Goal: Task Accomplishment & Management: Complete application form

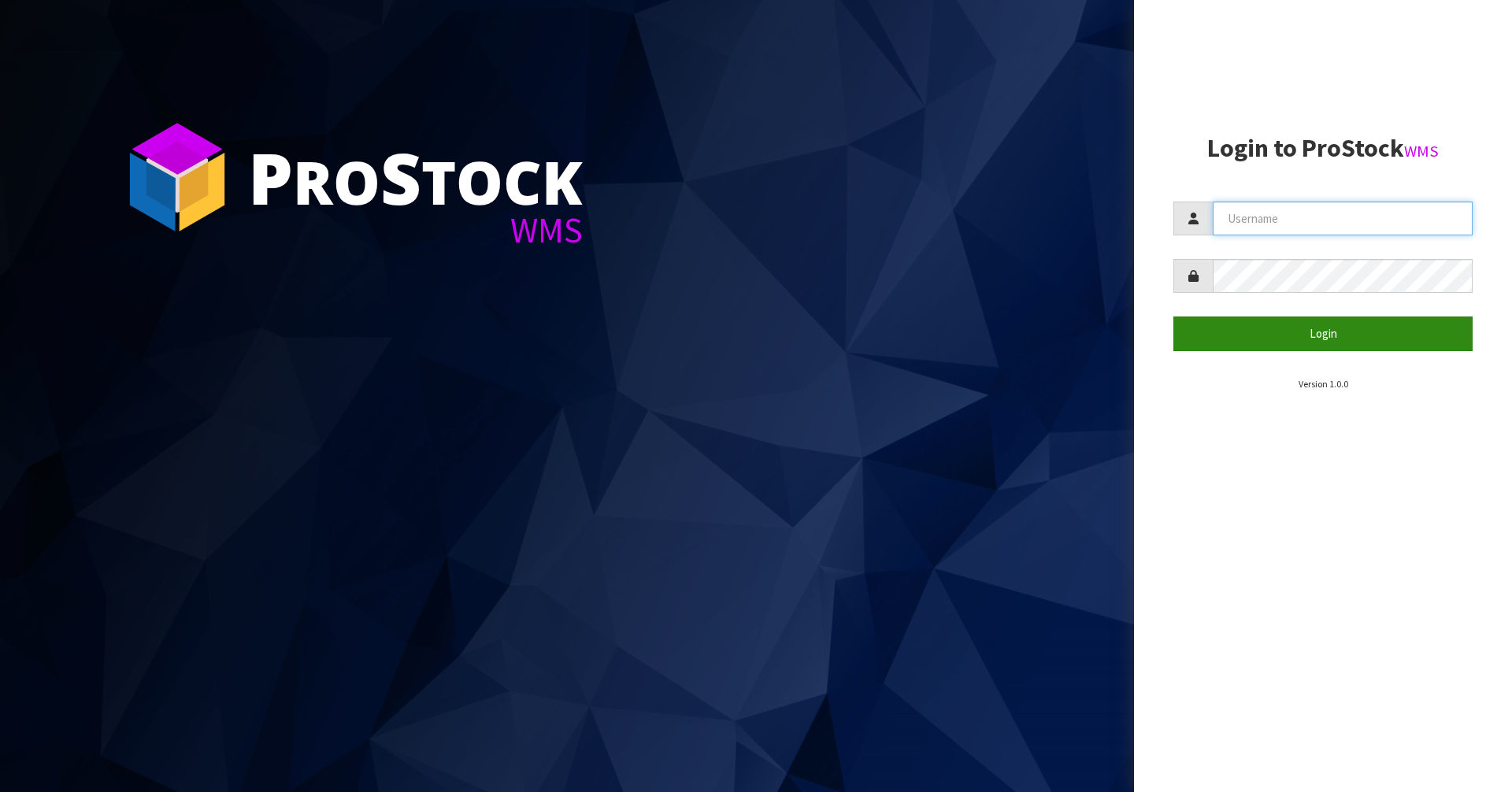
type input "Mana"
click at [1224, 347] on button "Login" at bounding box center [1323, 334] width 299 height 34
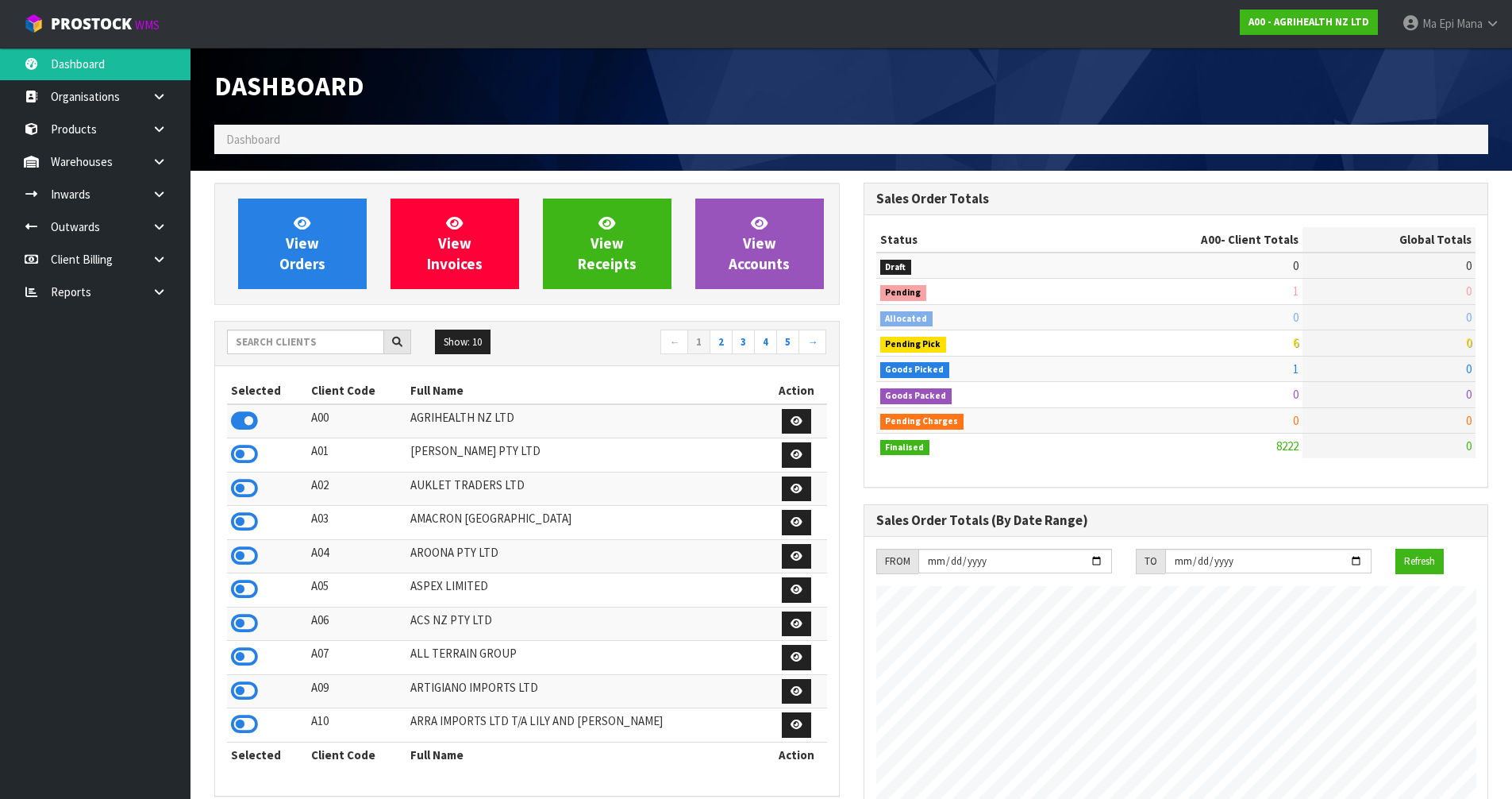
scroll to position [1203, 648]
click at [180, 156] on link at bounding box center [165, 162] width 51 height 33
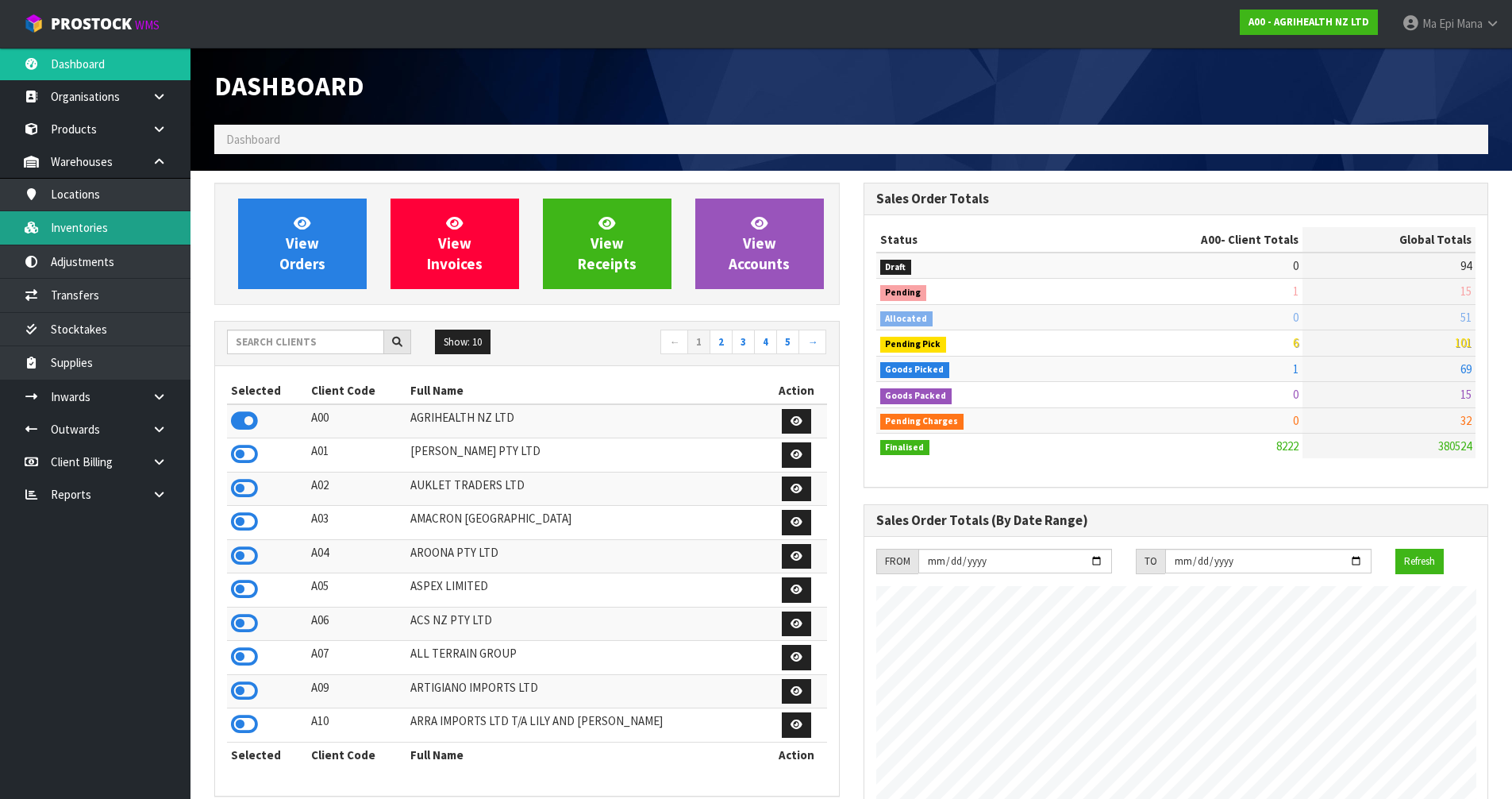
click at [86, 237] on link "Inventories" at bounding box center [95, 228] width 191 height 33
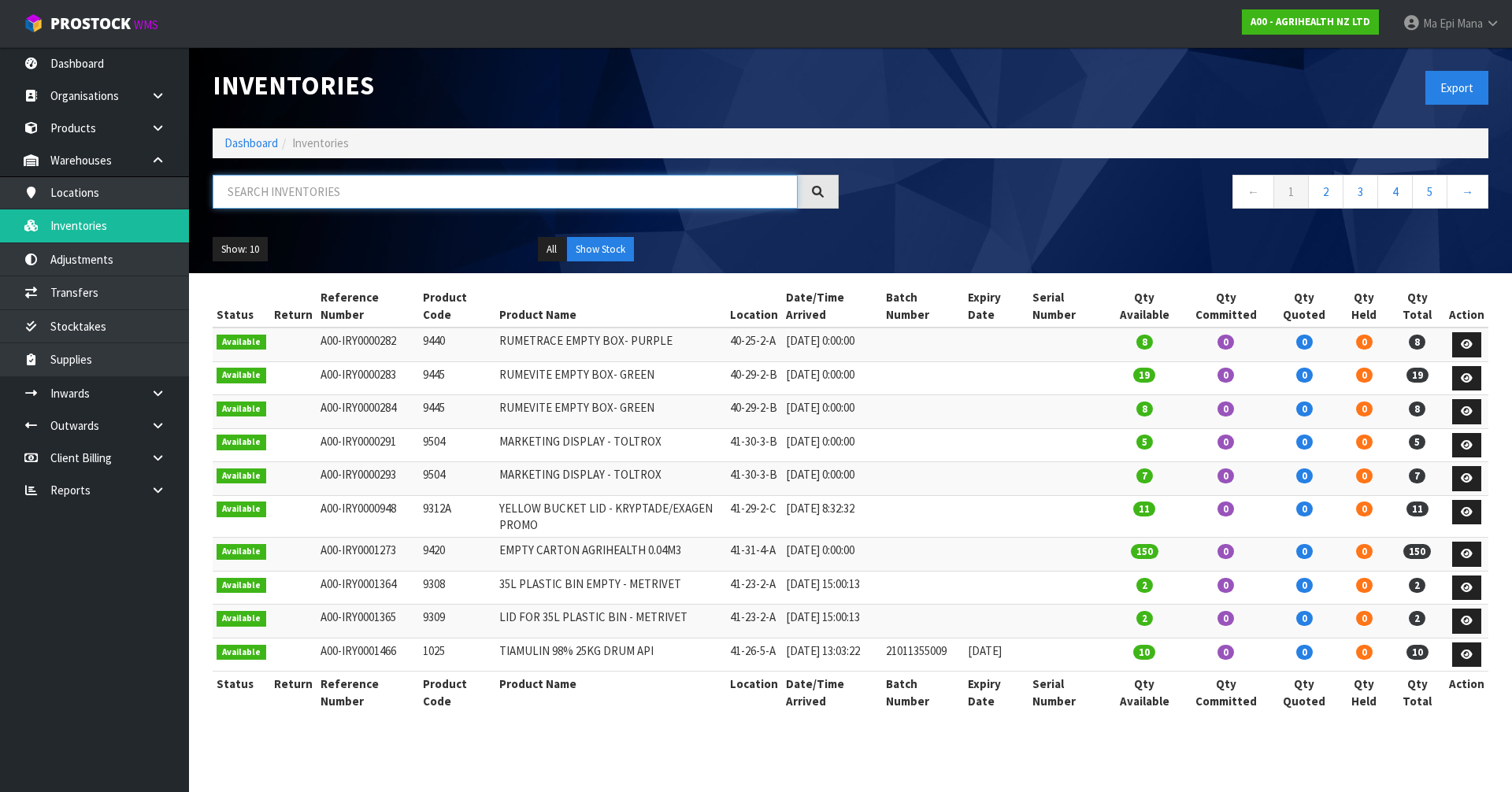
click at [275, 195] on input "text" at bounding box center [505, 192] width 585 height 34
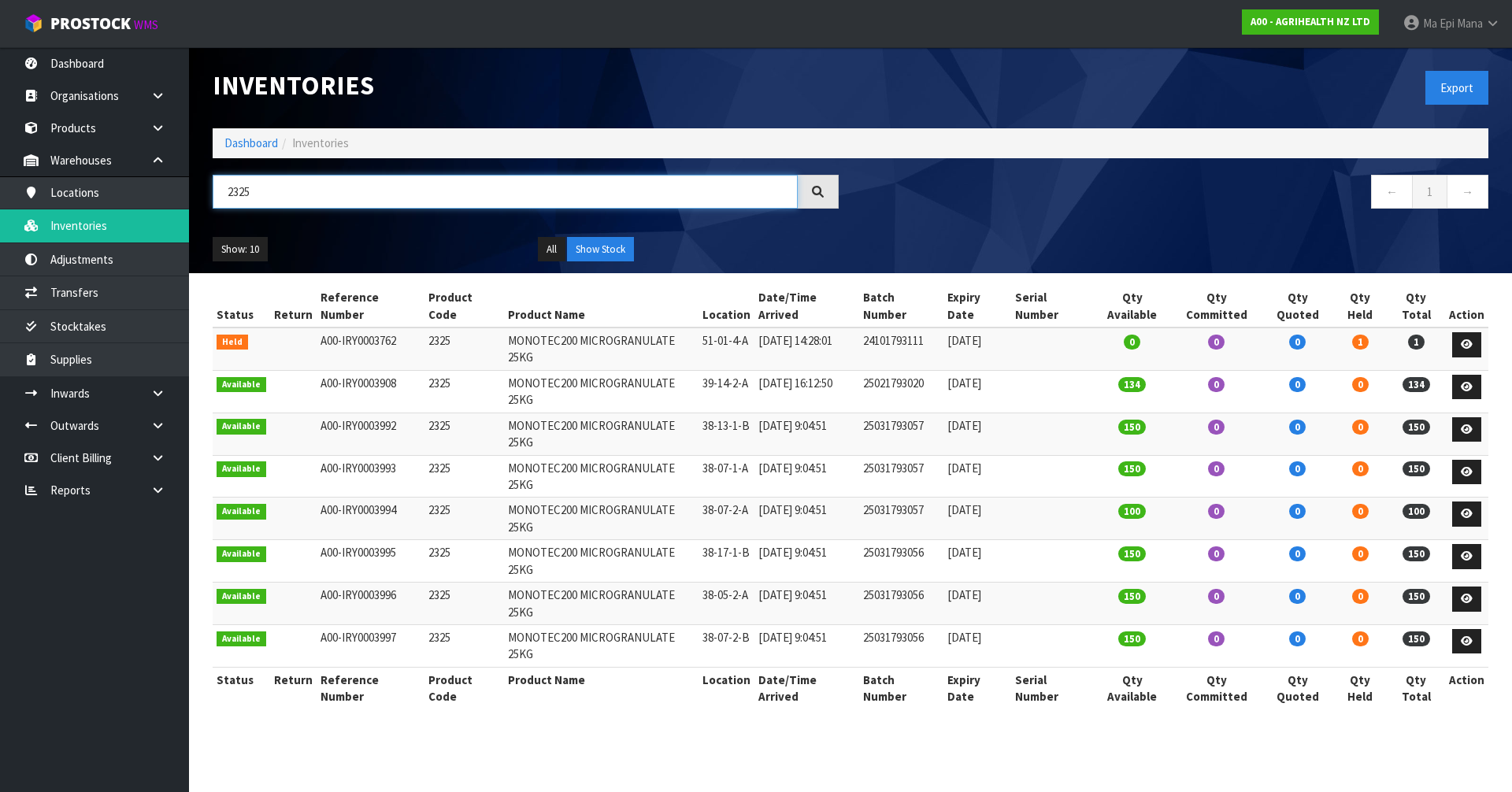
type input "2325"
click at [1007, 643] on section "Inventories Export Dashboard Inventories 2325 ← 1 → Show: 10 5 10 25 50 All Sho…" at bounding box center [756, 396] width 1512 height 792
click at [1327, 33] on link "A00 - AGRIHEALTH NZ LTD" at bounding box center [1310, 22] width 137 height 25
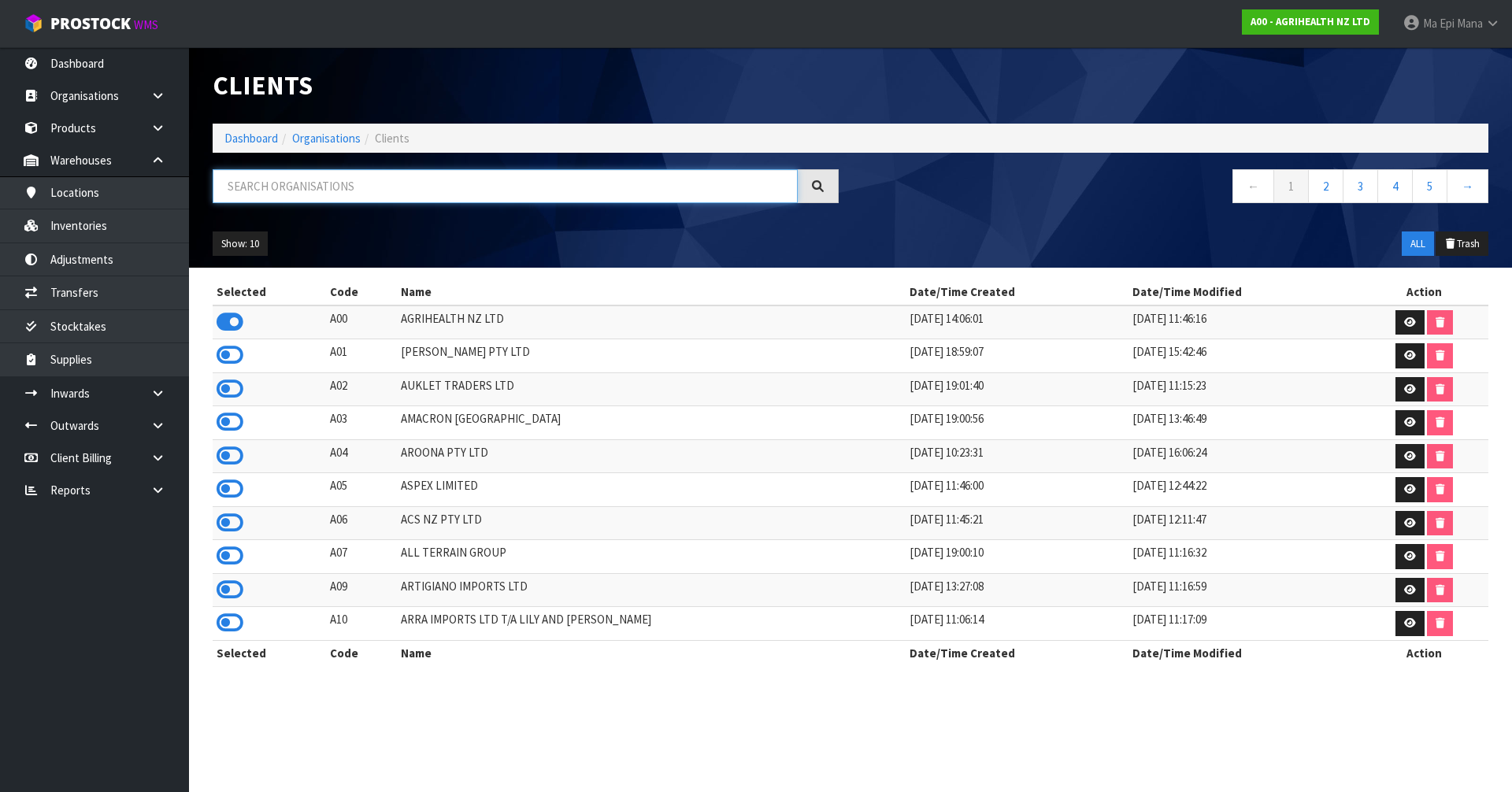
click at [315, 191] on input "text" at bounding box center [505, 186] width 585 height 34
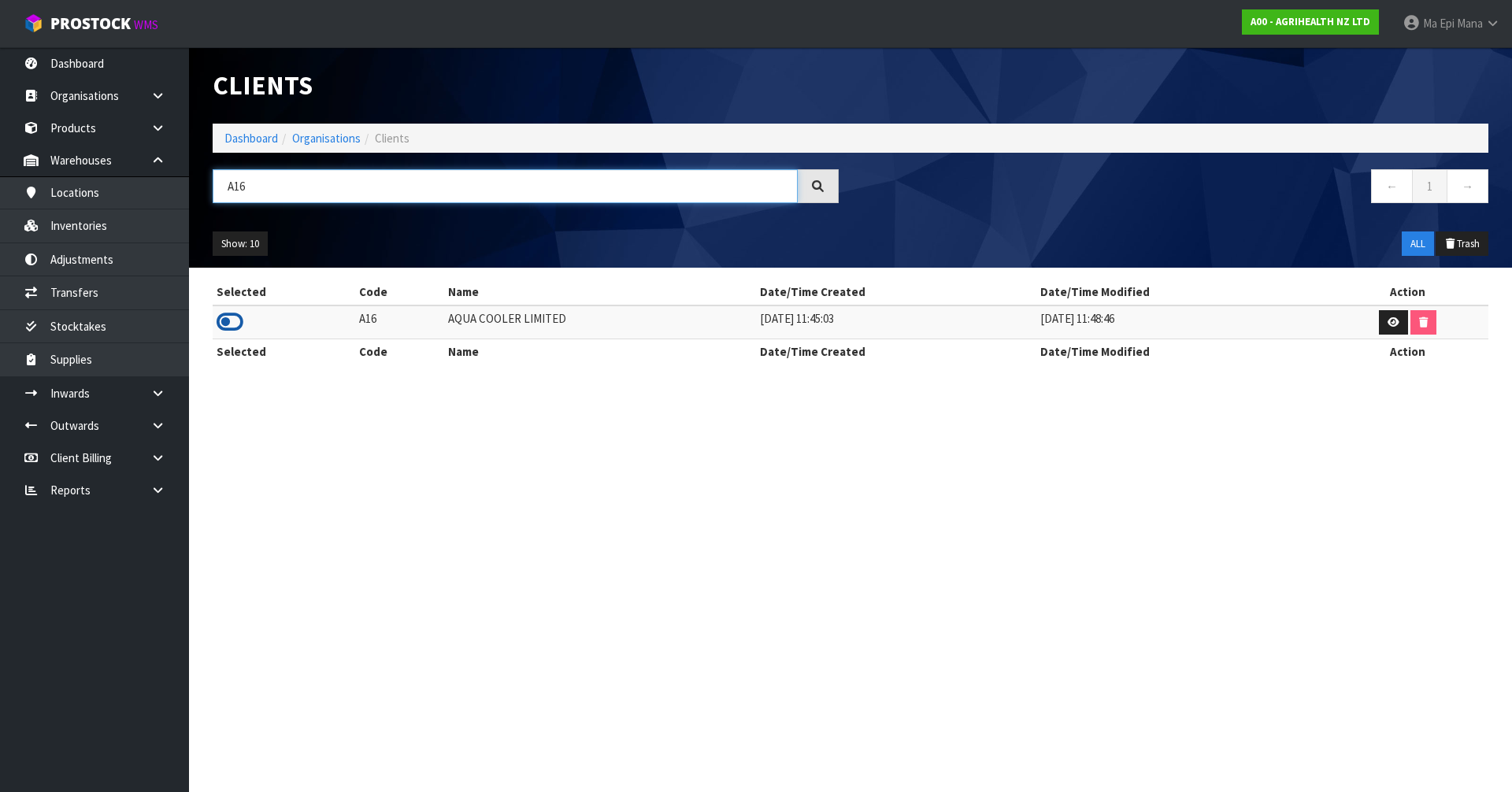
type input "A16"
click at [229, 326] on icon at bounding box center [230, 322] width 27 height 23
click at [144, 229] on link "Inventories" at bounding box center [95, 226] width 189 height 32
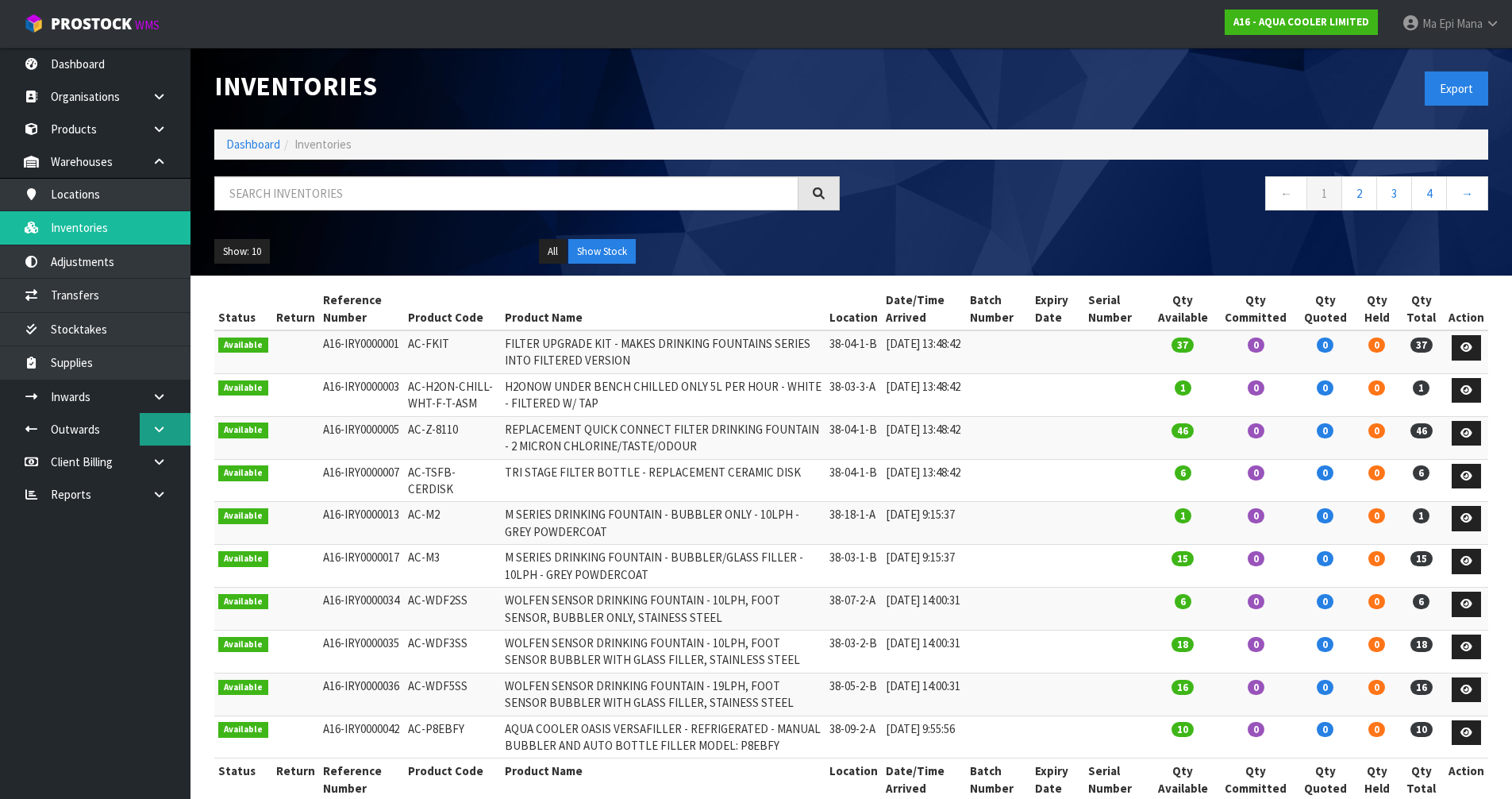
click at [174, 428] on link at bounding box center [165, 429] width 51 height 33
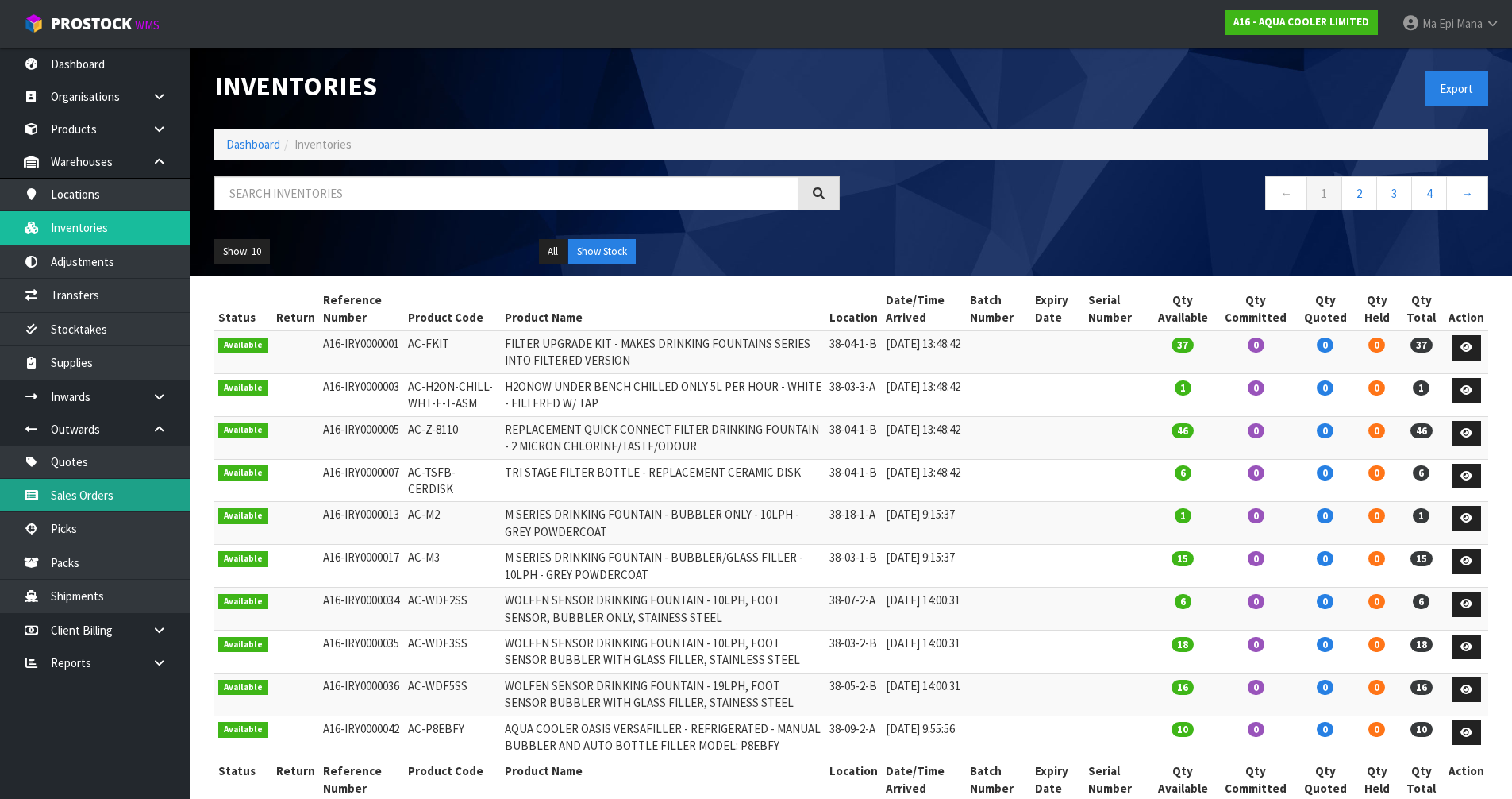
click at [93, 495] on link "Sales Orders" at bounding box center [95, 495] width 191 height 33
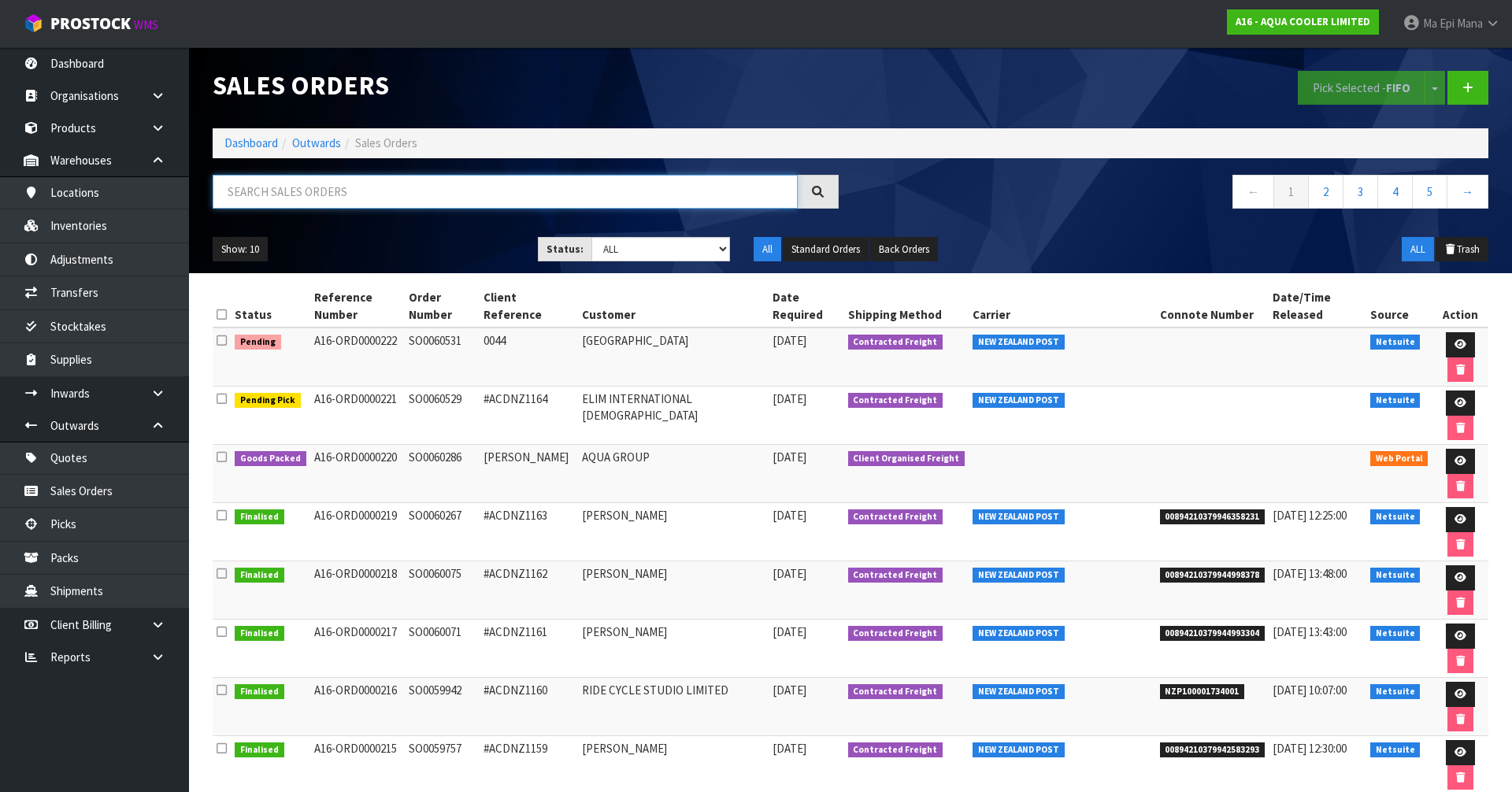
click at [376, 180] on input "text" at bounding box center [505, 192] width 585 height 34
click at [1454, 455] on icon at bounding box center [1460, 460] width 12 height 10
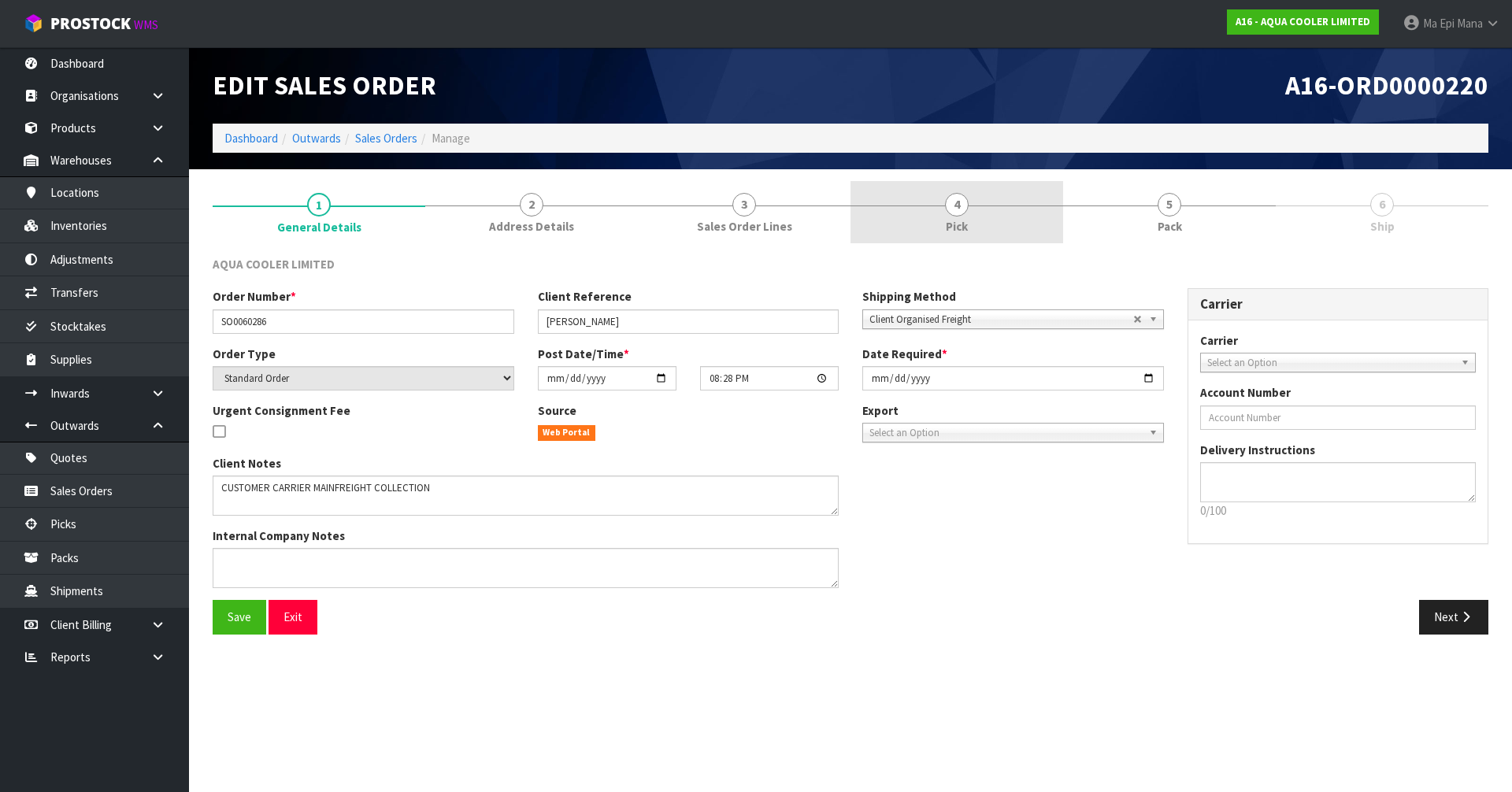
click at [945, 205] on span "4" at bounding box center [956, 204] width 23 height 23
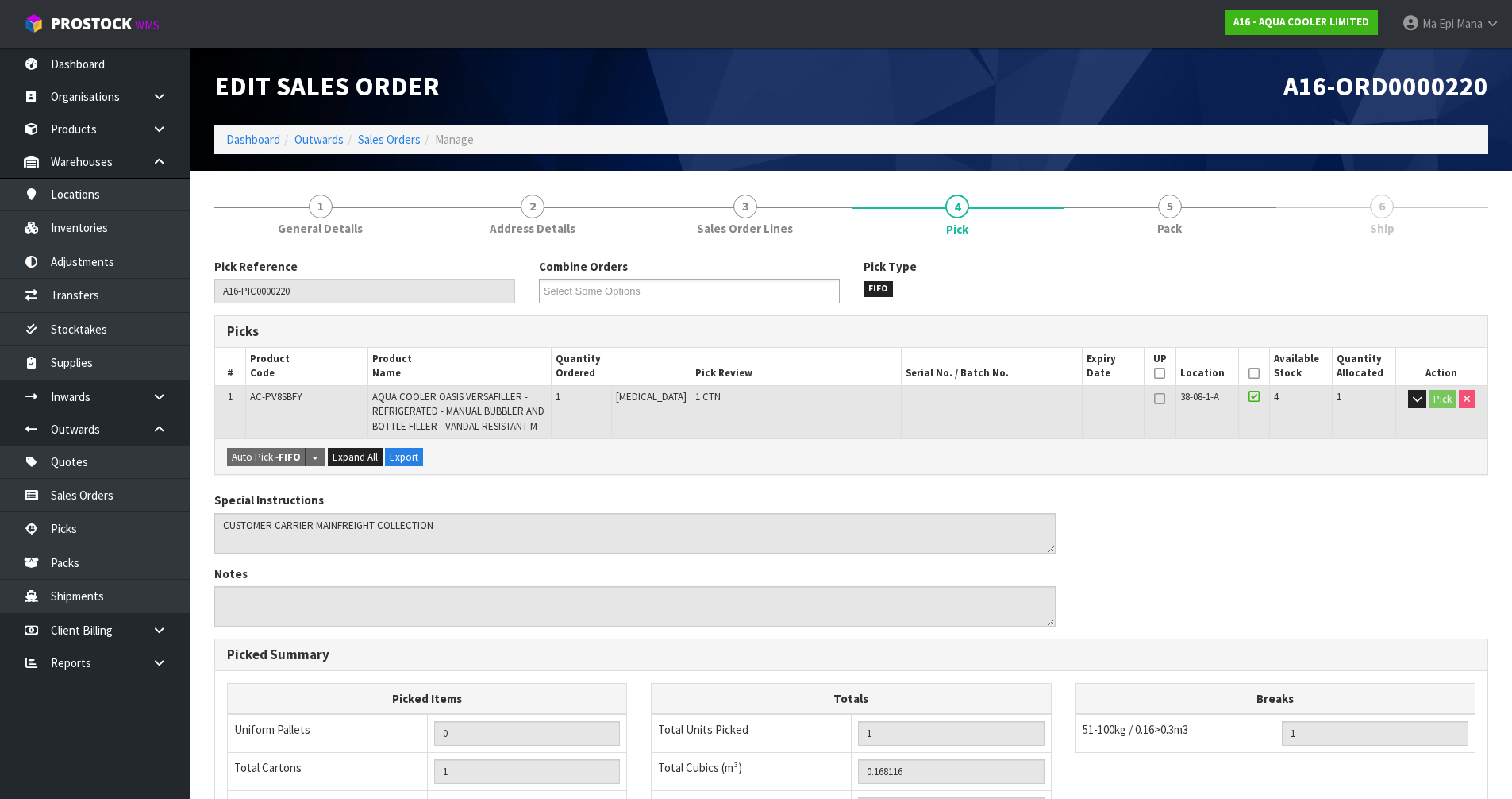
click at [281, 395] on span "AC-PV8SBFY" at bounding box center [275, 396] width 52 height 14
copy tr "AC-PV8SBFY"
click at [144, 224] on link "Inventories" at bounding box center [95, 228] width 191 height 33
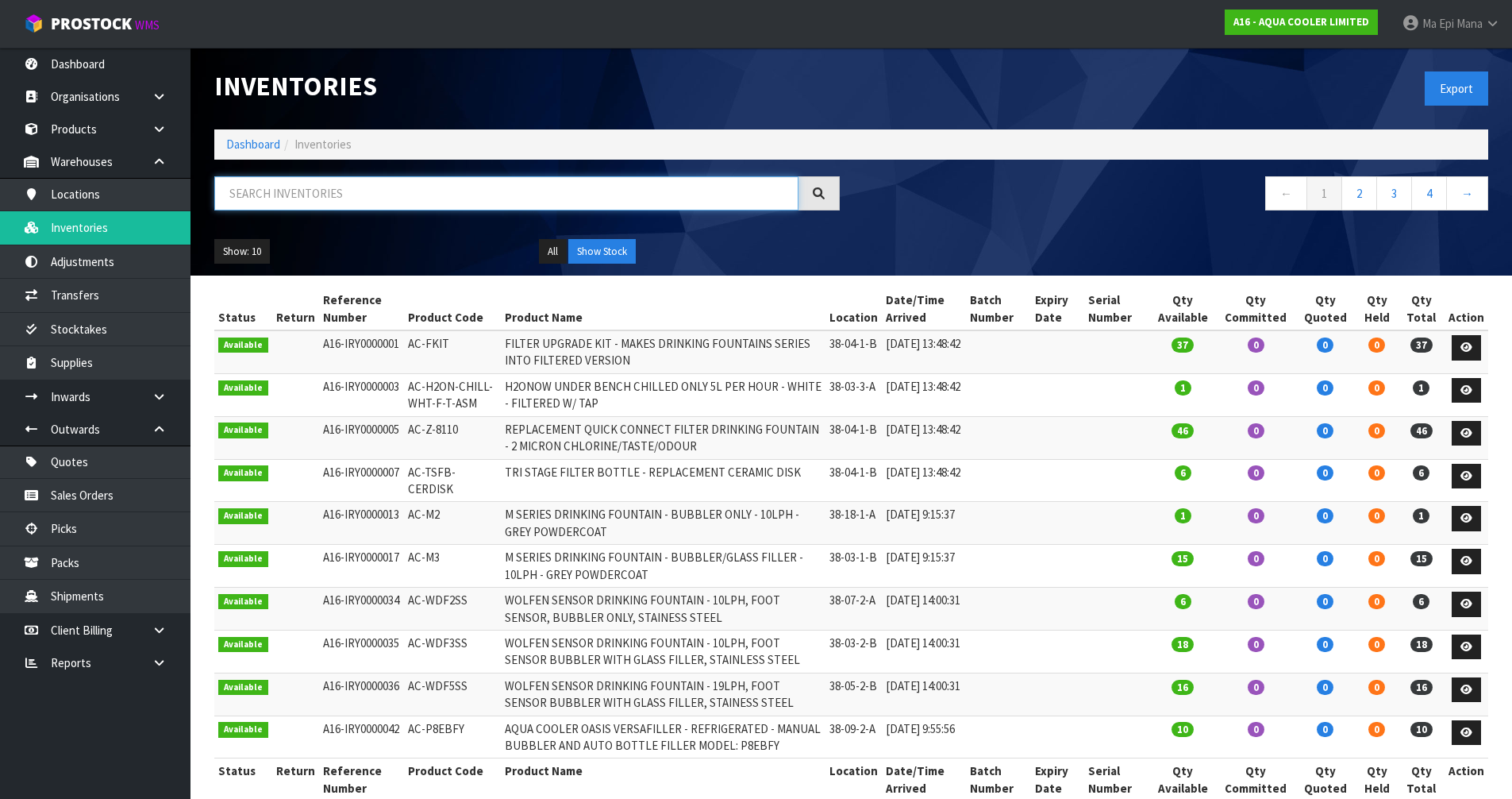
click at [298, 202] on input "text" at bounding box center [506, 193] width 584 height 35
paste input "AC-PV8SBFY"
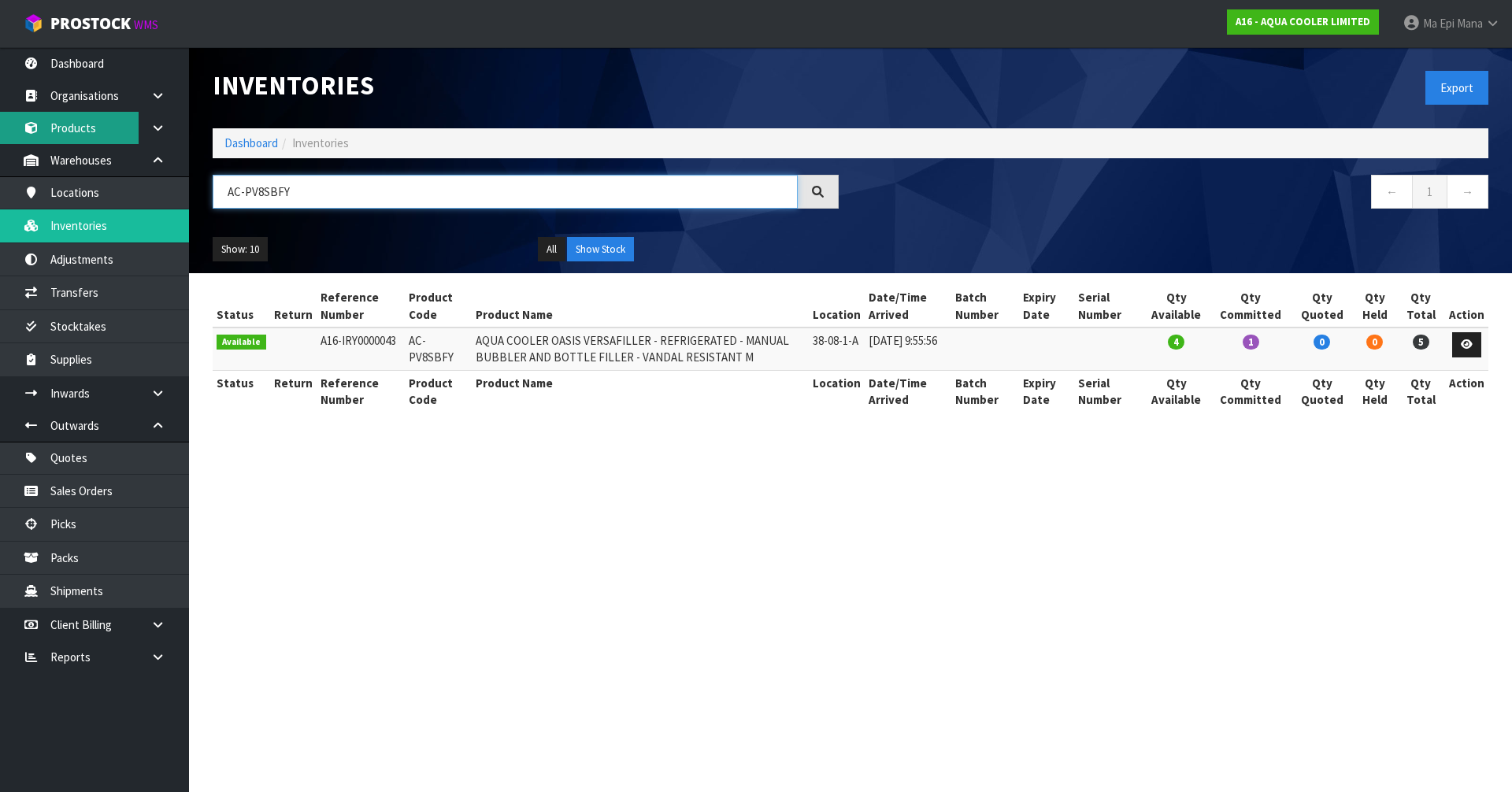
type input "AC-PV8SBFY"
click at [116, 137] on link "Products" at bounding box center [95, 128] width 189 height 32
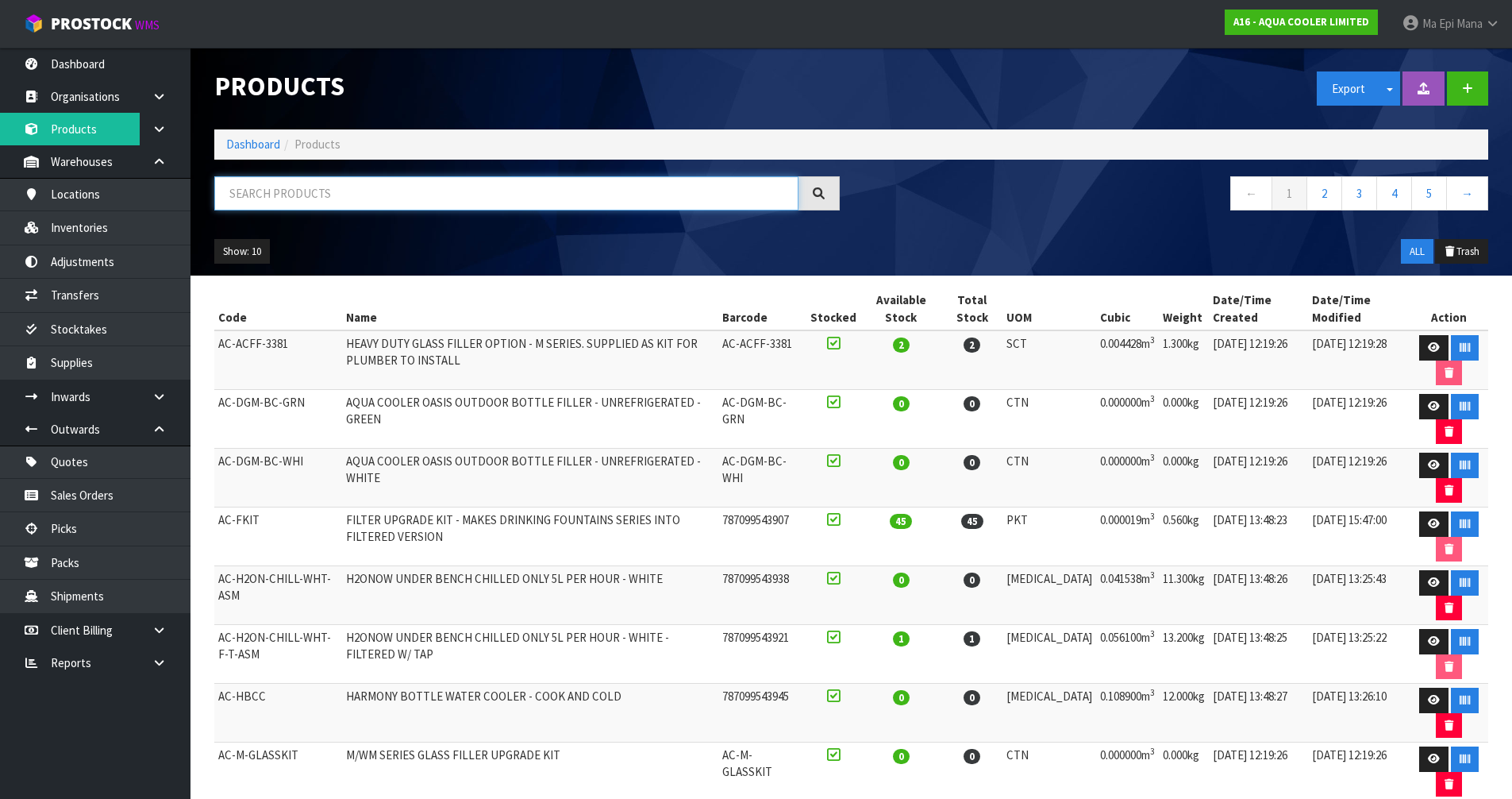
click at [338, 196] on input "text" at bounding box center [506, 193] width 584 height 35
paste input "AC-PV8SBFY"
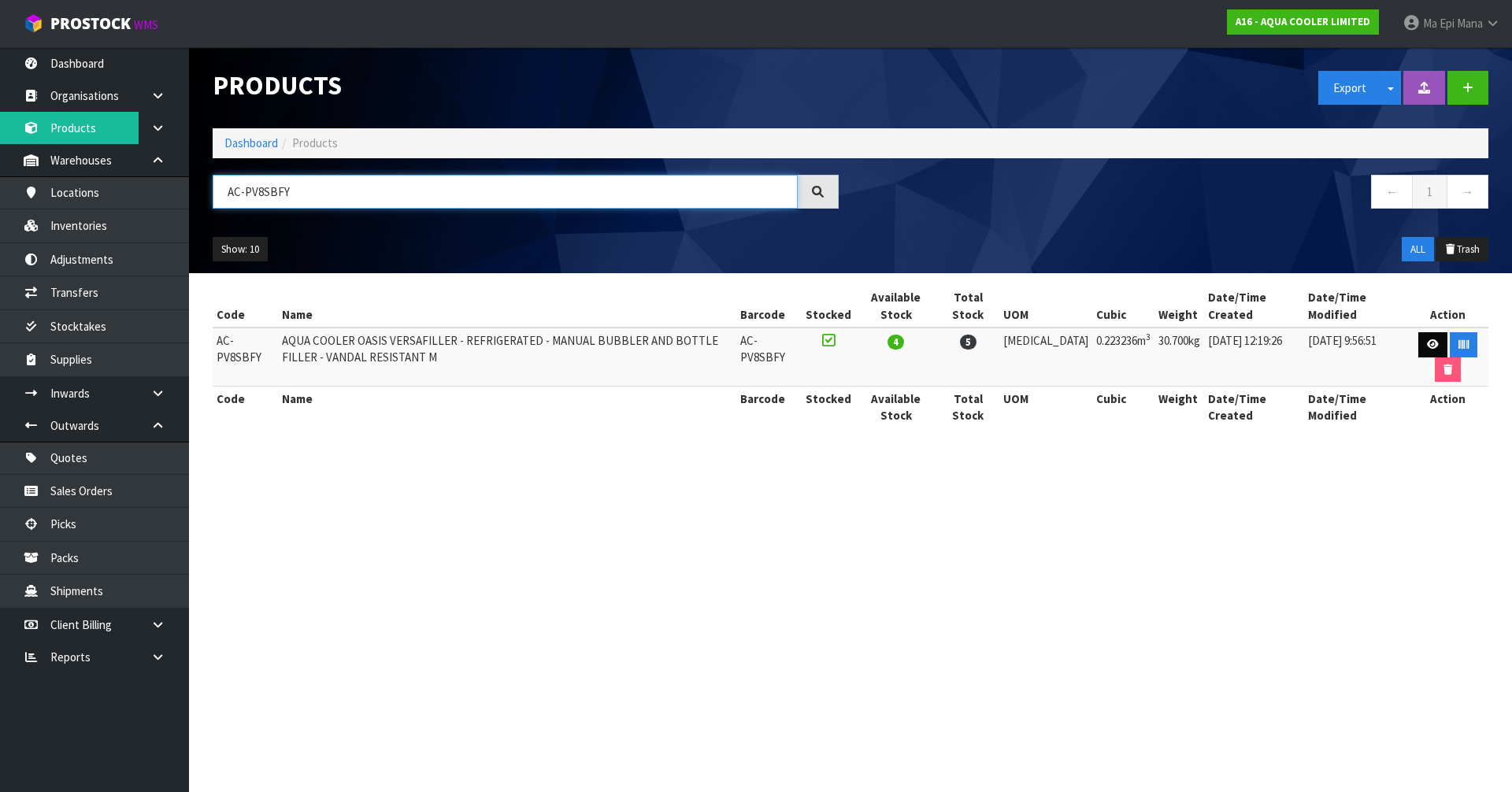
type input "AC-PV8SBFY"
click at [1427, 345] on icon at bounding box center [1432, 344] width 12 height 10
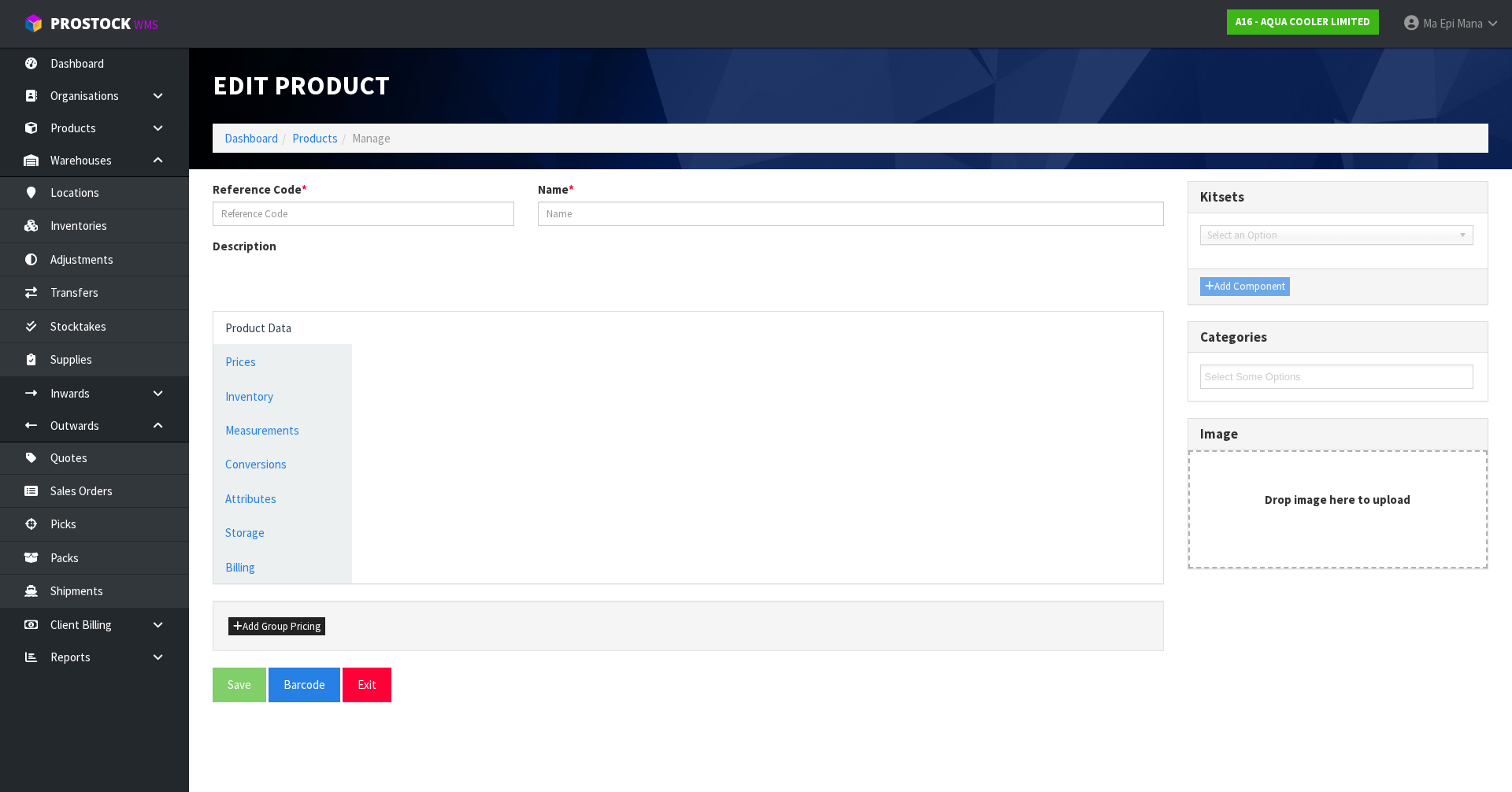
type input "AC-PV8SBFY"
type input "AQUA COOLER OASIS VERSAFILLER - REFRIGERATED - MANUAL BUBBLER AND BOTTLE FILLER…"
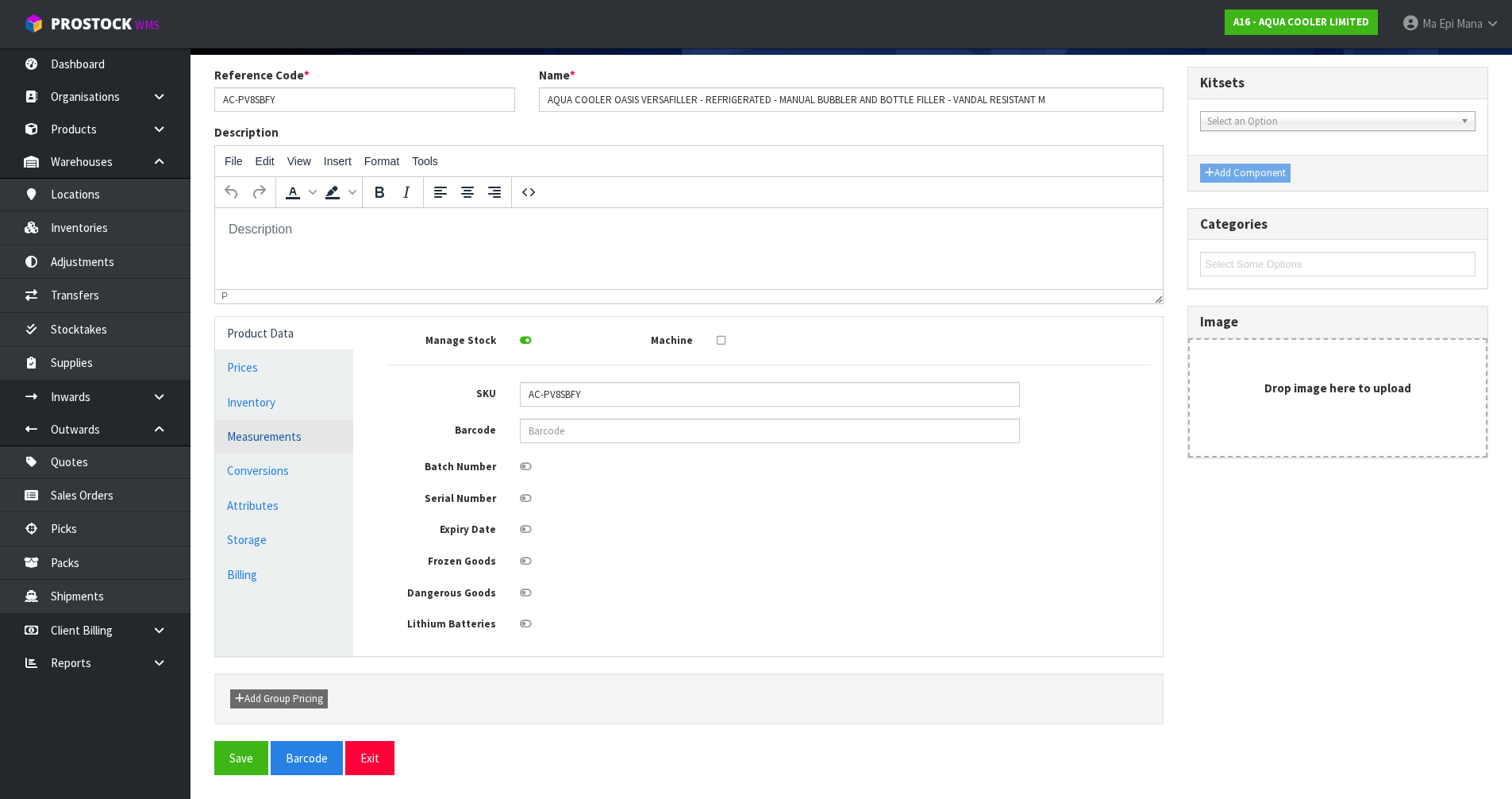
click at [280, 434] on link "Measurements" at bounding box center [284, 437] width 138 height 33
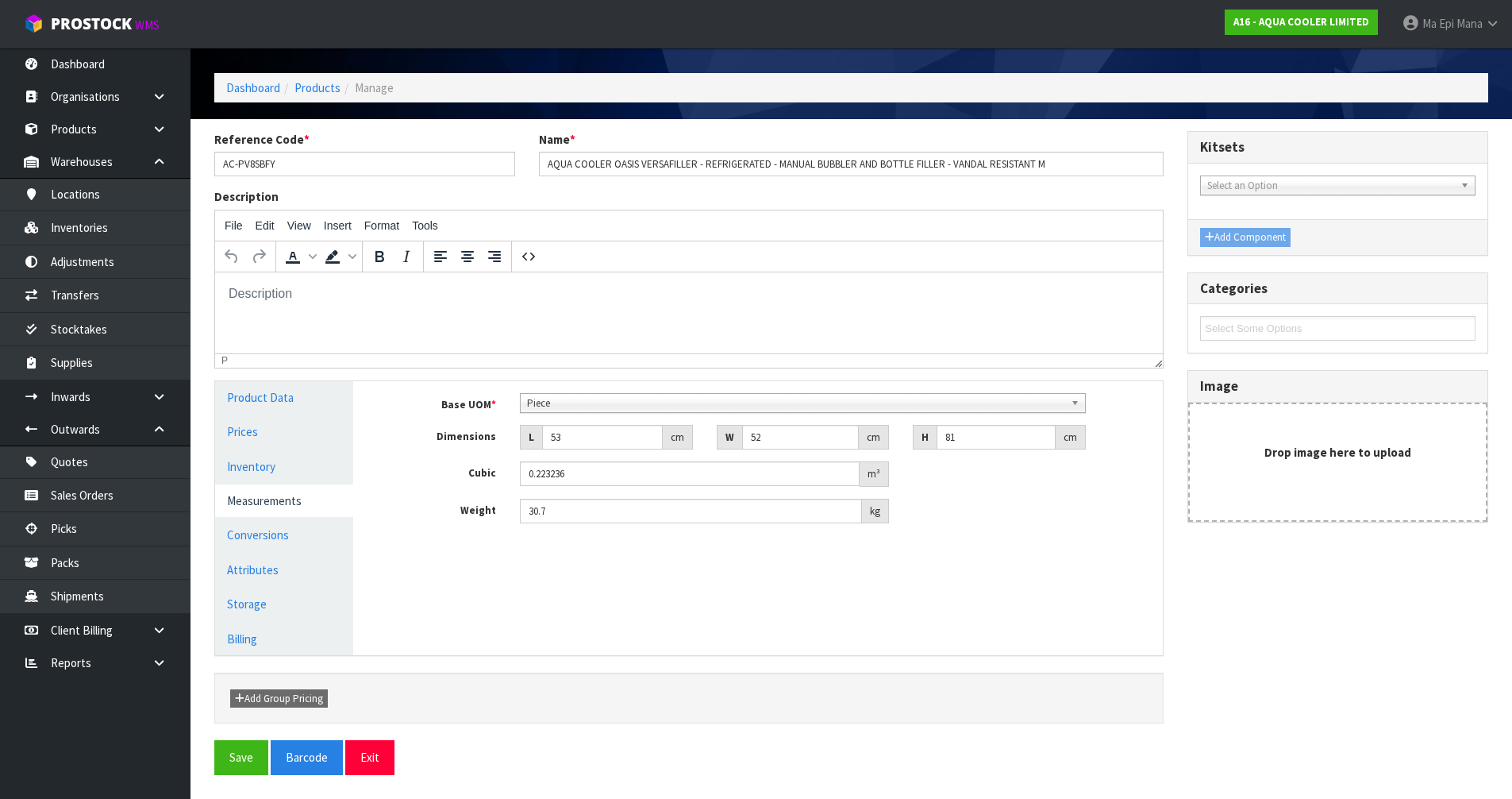
scroll to position [52, 0]
click at [274, 538] on link "Conversions" at bounding box center [284, 535] width 138 height 33
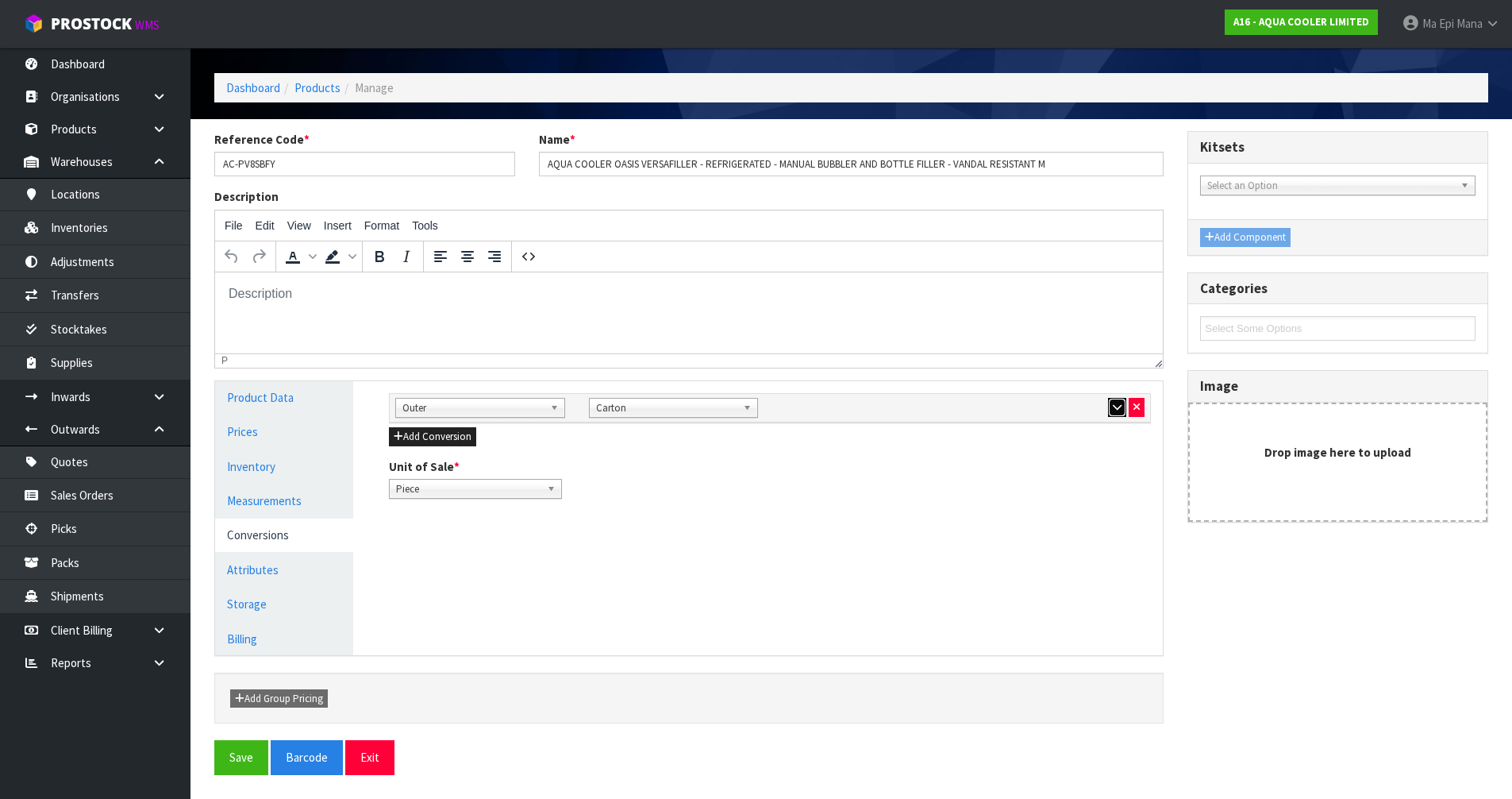
click at [1109, 405] on button "button" at bounding box center [1117, 407] width 18 height 19
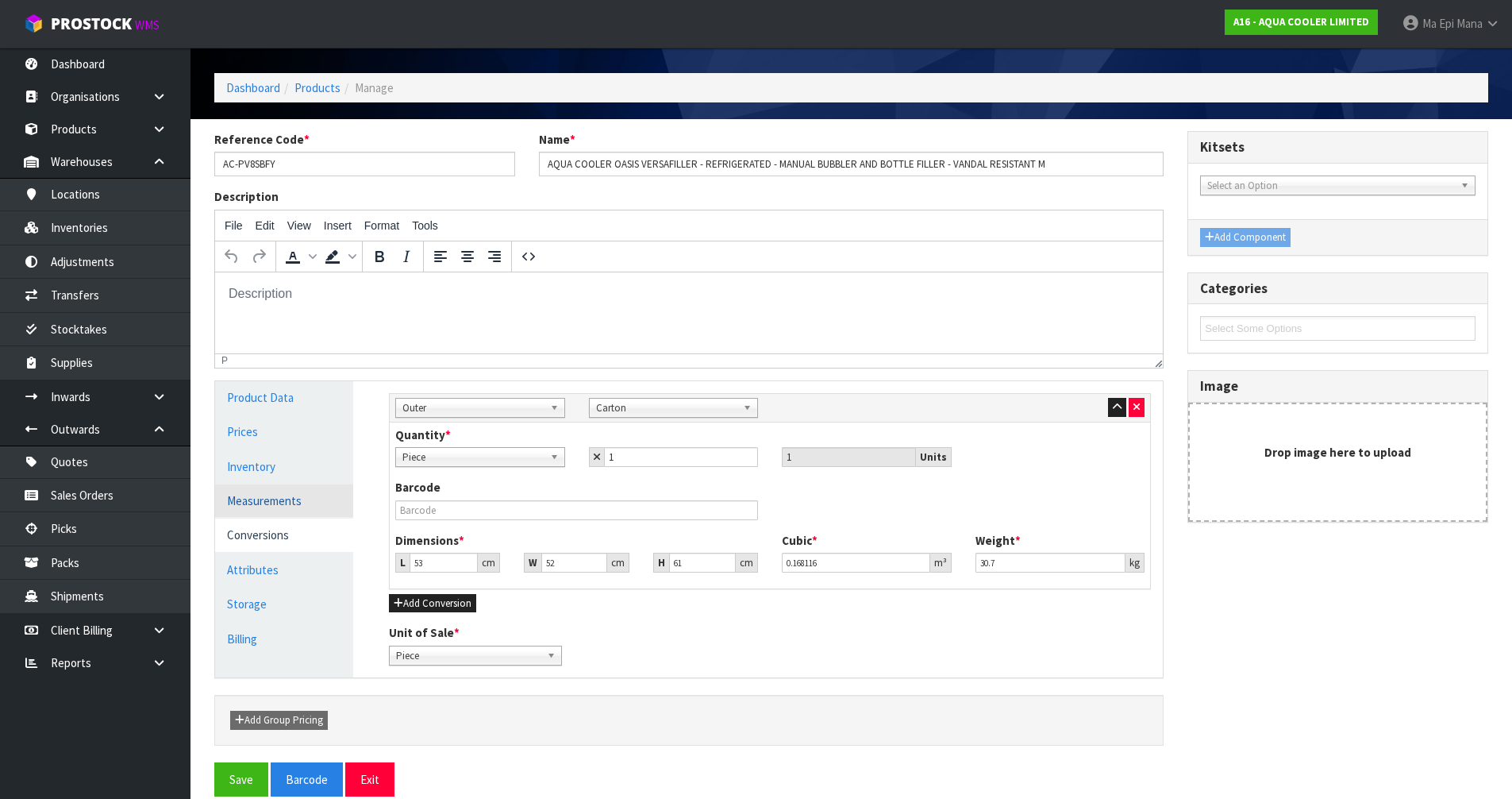
click at [290, 500] on link "Measurements" at bounding box center [284, 500] width 138 height 33
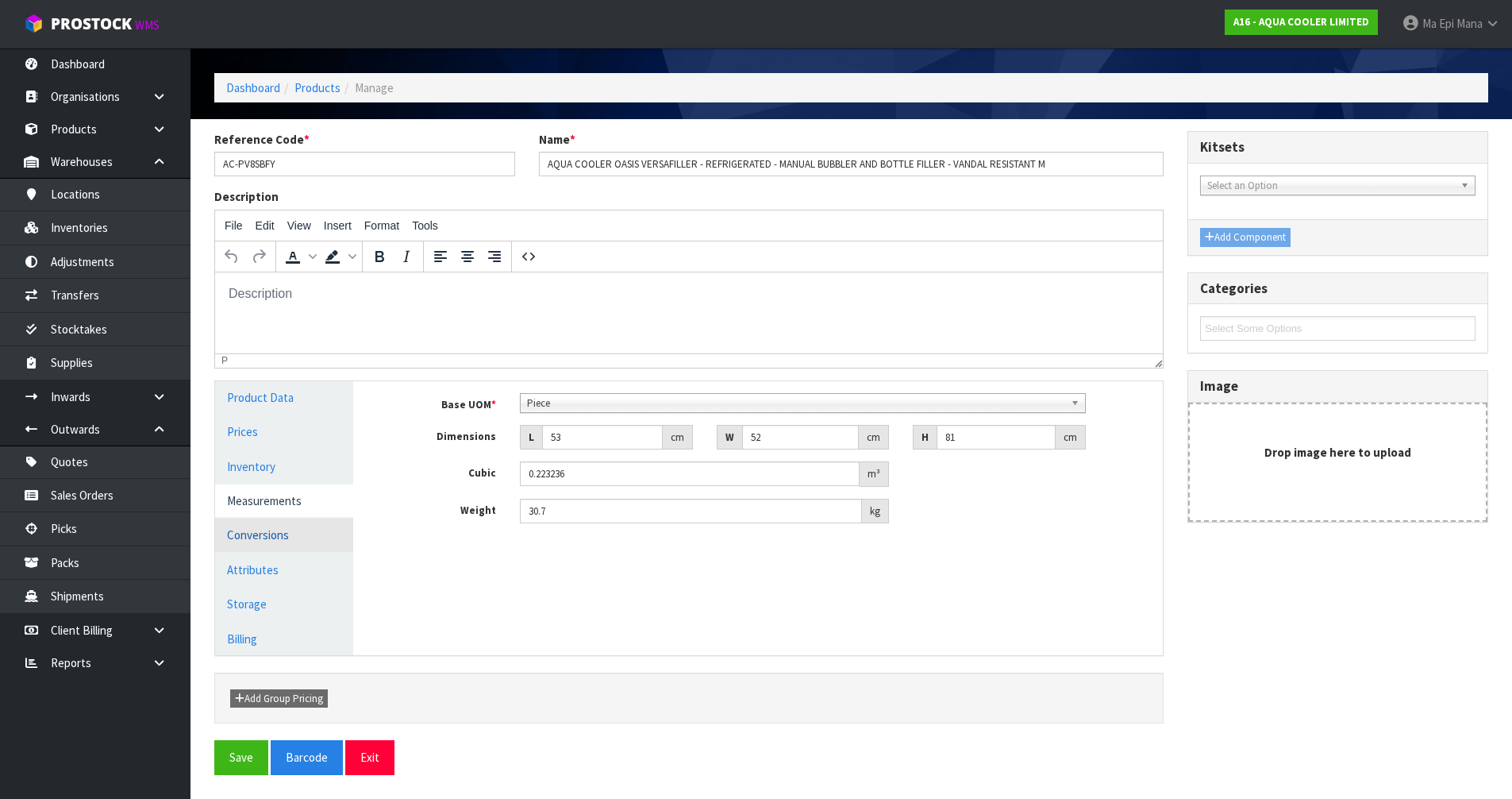
click at [296, 534] on link "Conversions" at bounding box center [284, 535] width 138 height 33
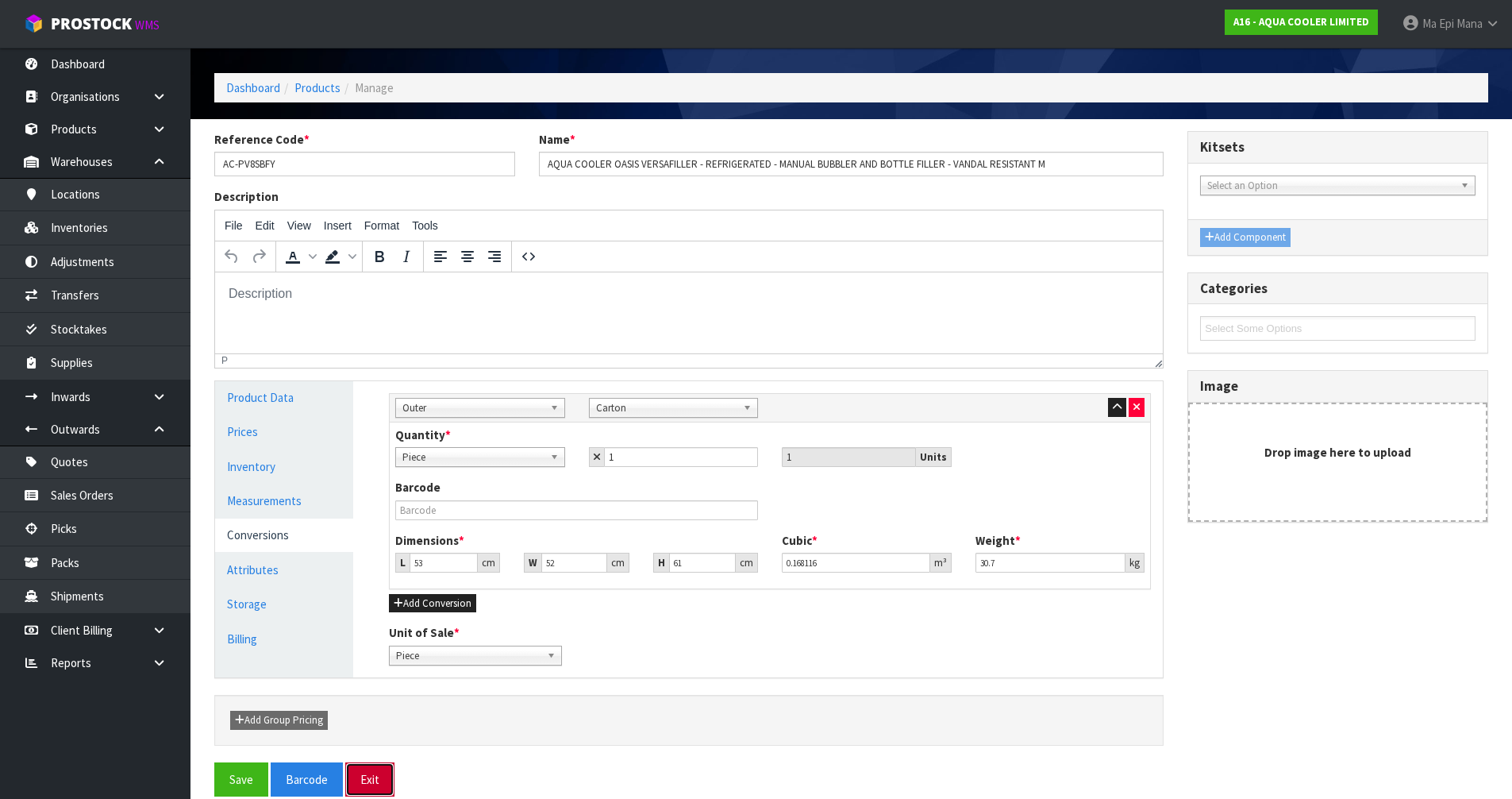
click at [380, 794] on button "Exit" at bounding box center [369, 779] width 49 height 35
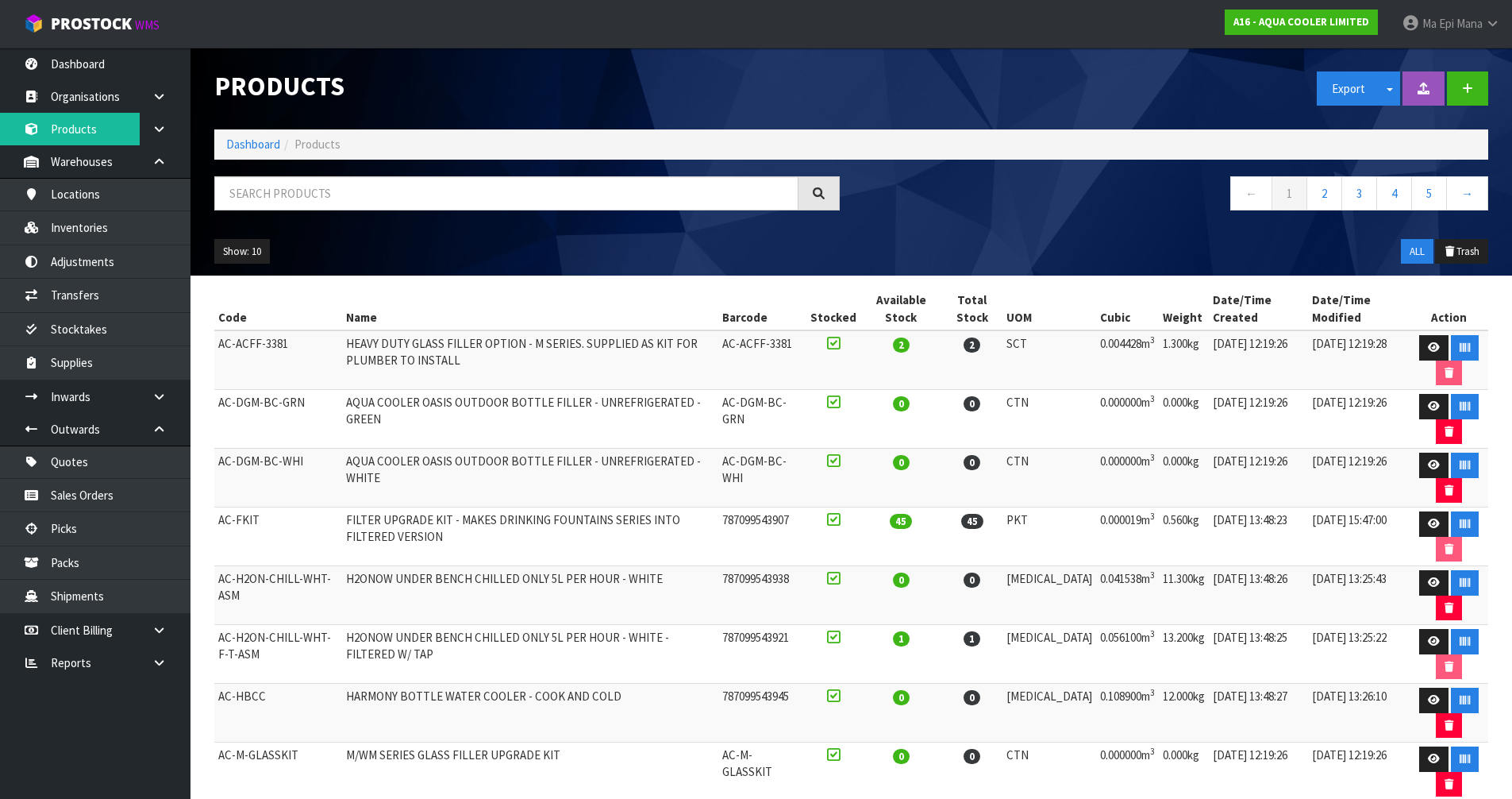
click at [1265, 37] on div "A16 - AQUA COOLER LIMITED" at bounding box center [1301, 22] width 177 height 44
click at [1279, 17] on strong "A16 - AQUA COOLER LIMITED" at bounding box center [1301, 22] width 136 height 14
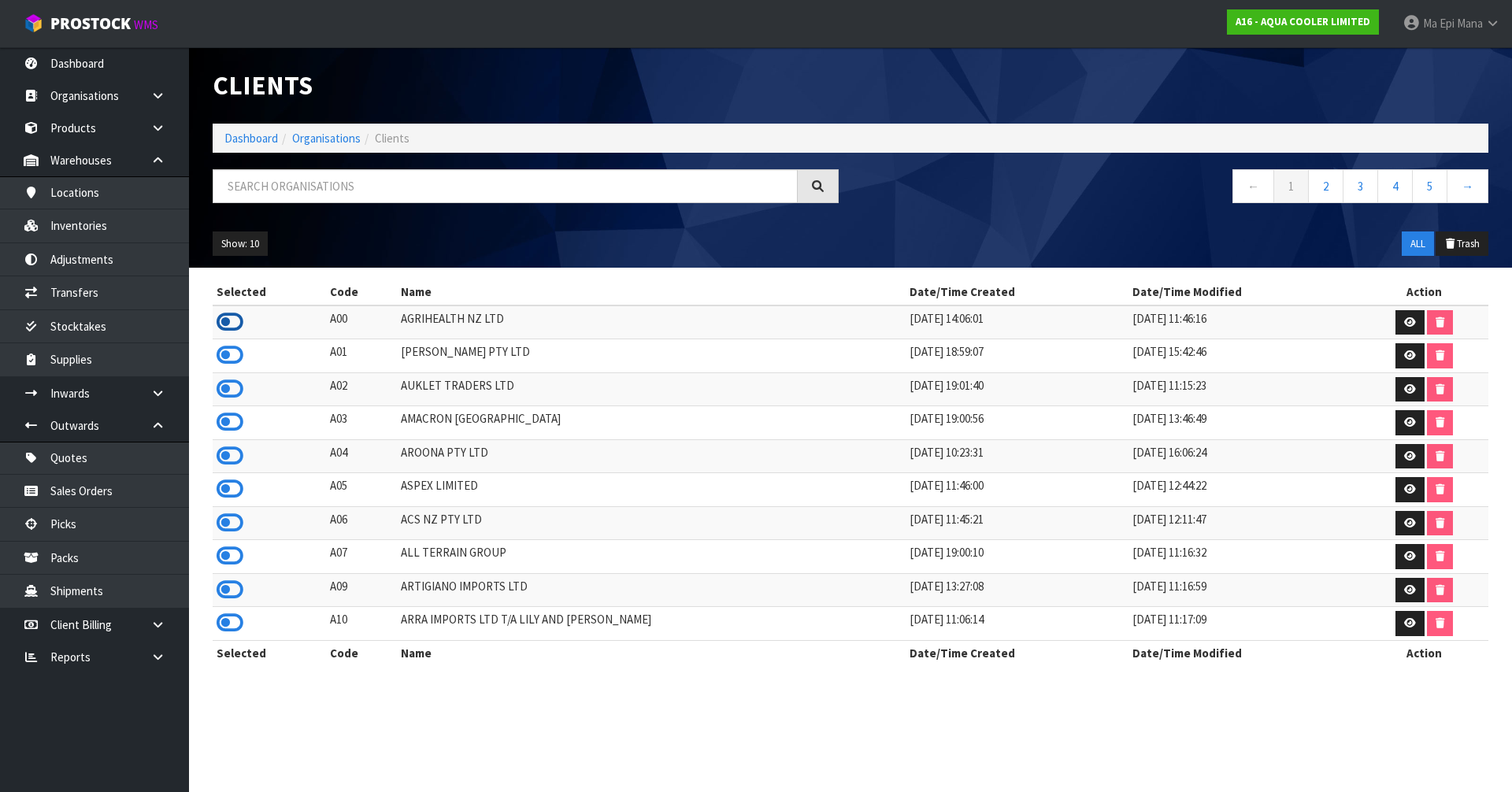
click at [222, 319] on icon at bounding box center [230, 322] width 27 height 23
click at [134, 264] on link "Adjustments" at bounding box center [95, 259] width 189 height 32
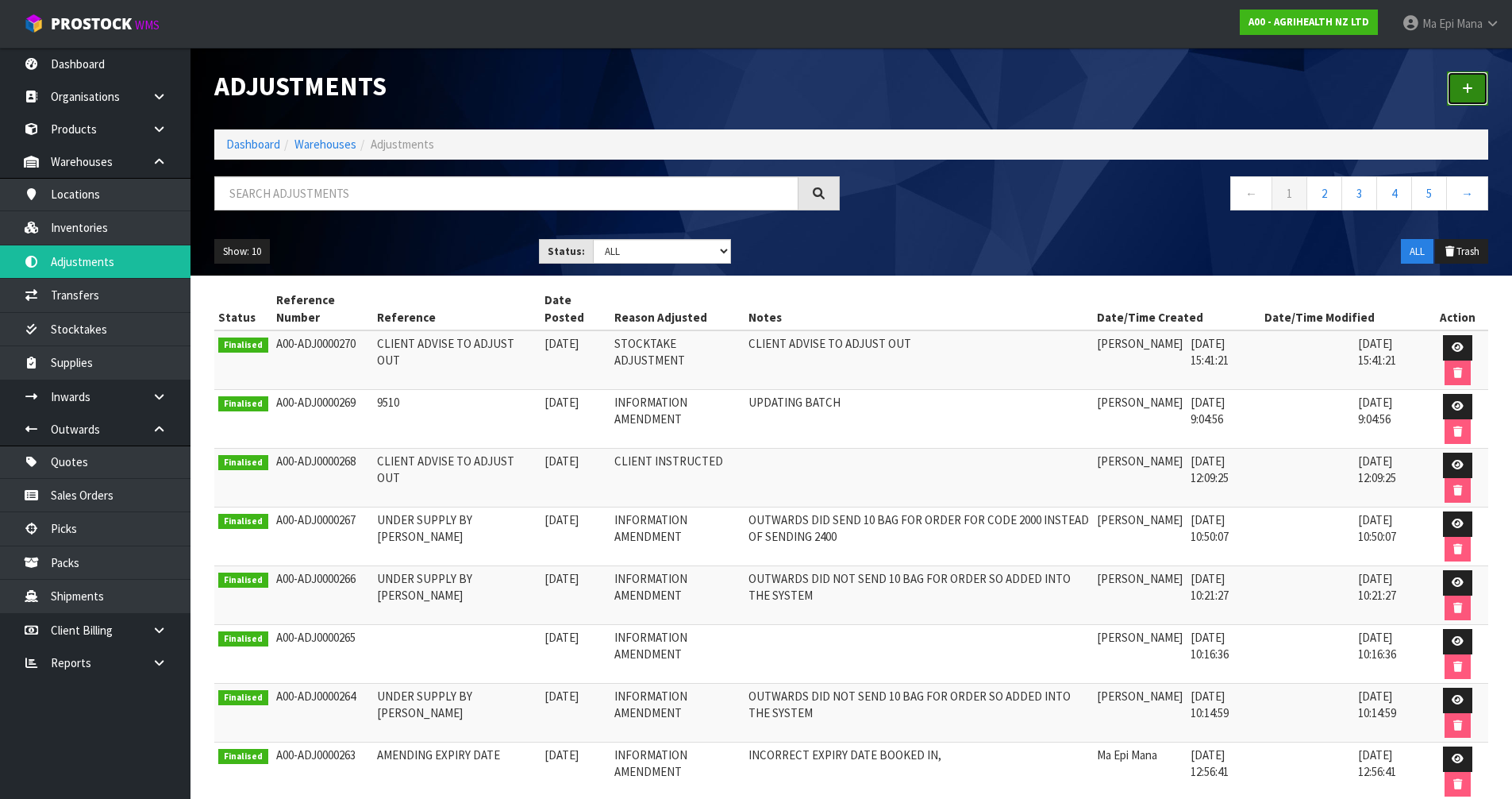
click at [1478, 87] on link at bounding box center [1467, 89] width 41 height 35
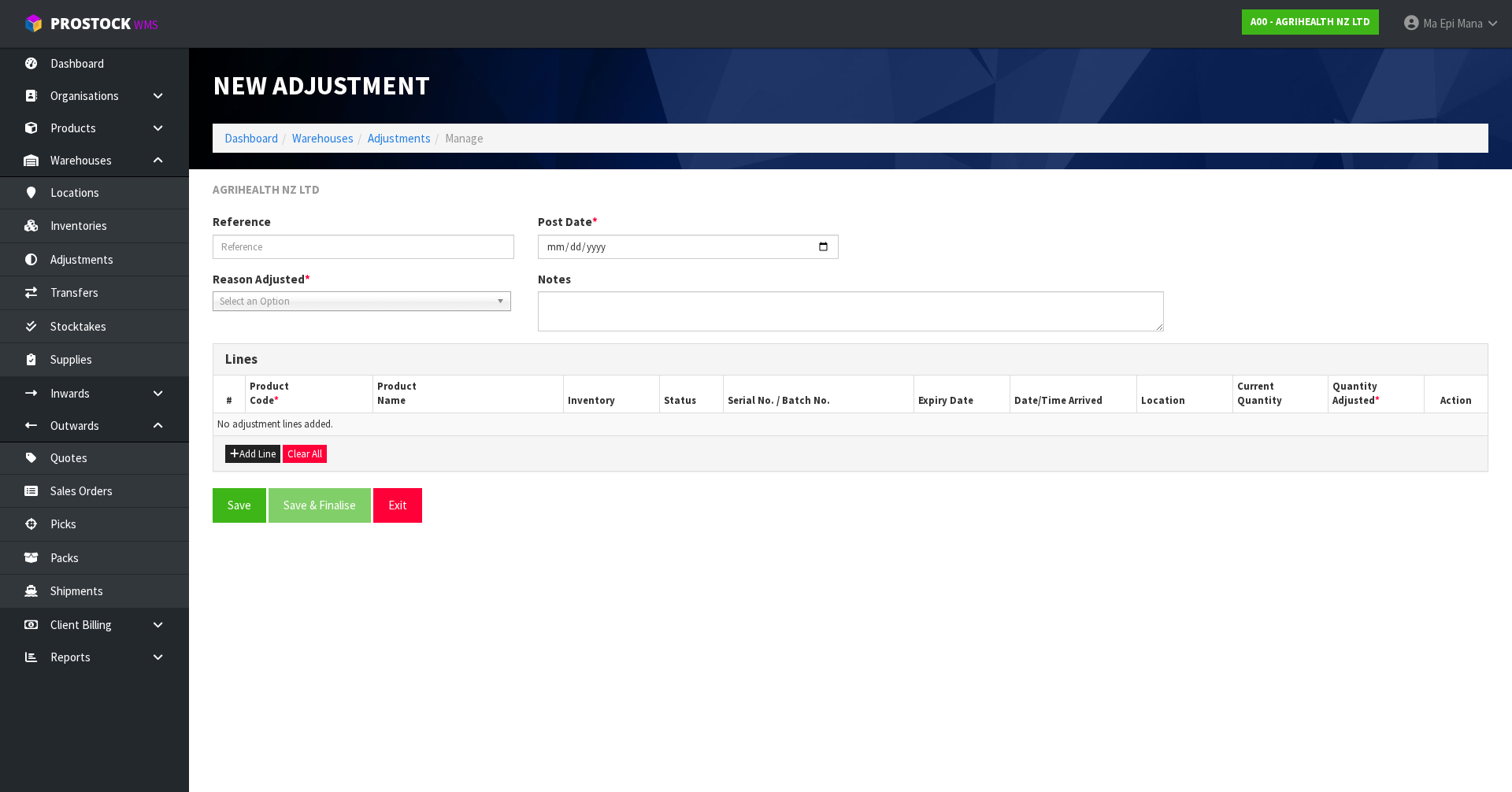
click at [370, 302] on span "Select an Option" at bounding box center [355, 301] width 270 height 19
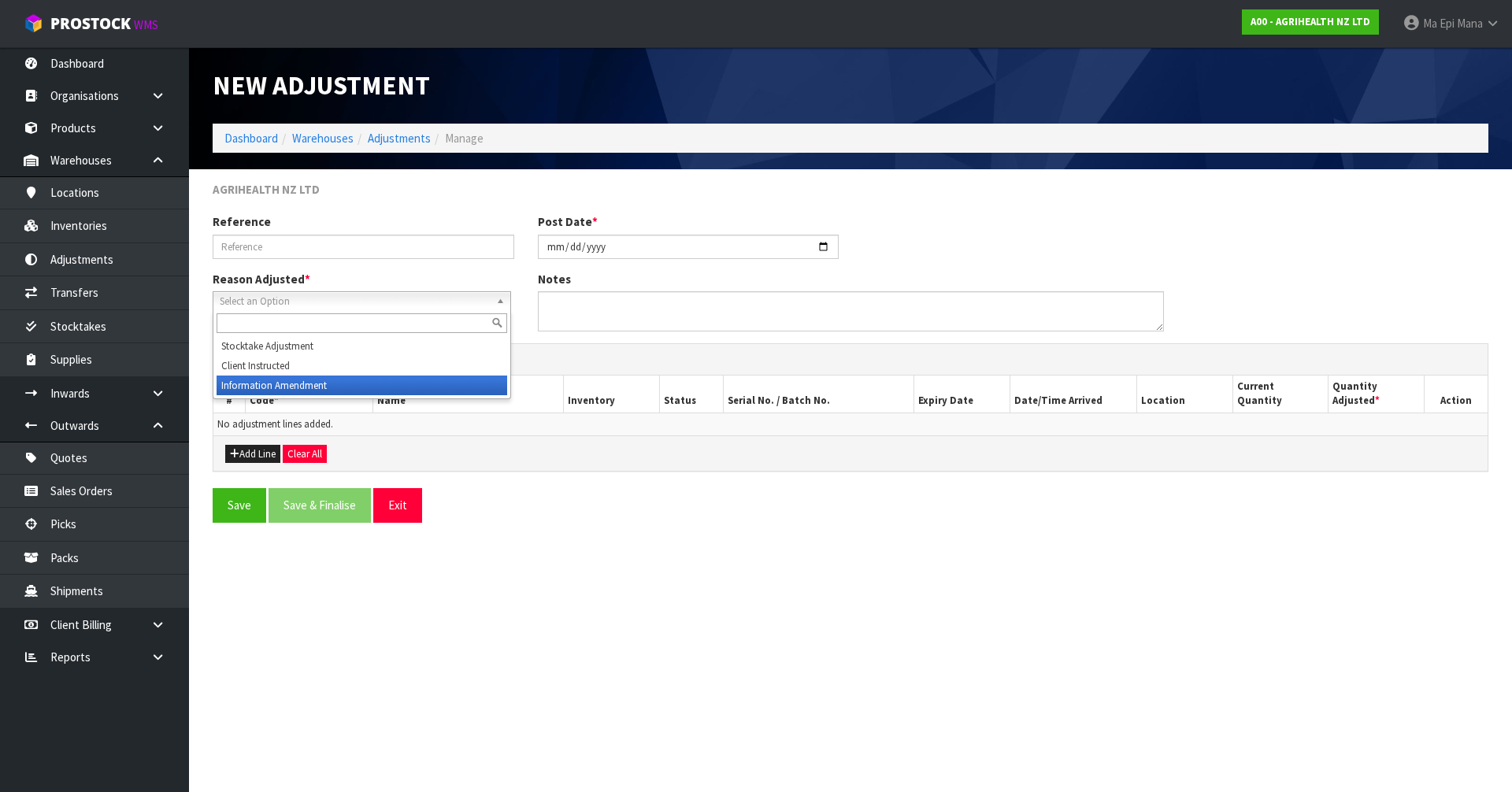
click at [341, 379] on li "Information Amendment" at bounding box center [361, 385] width 291 height 20
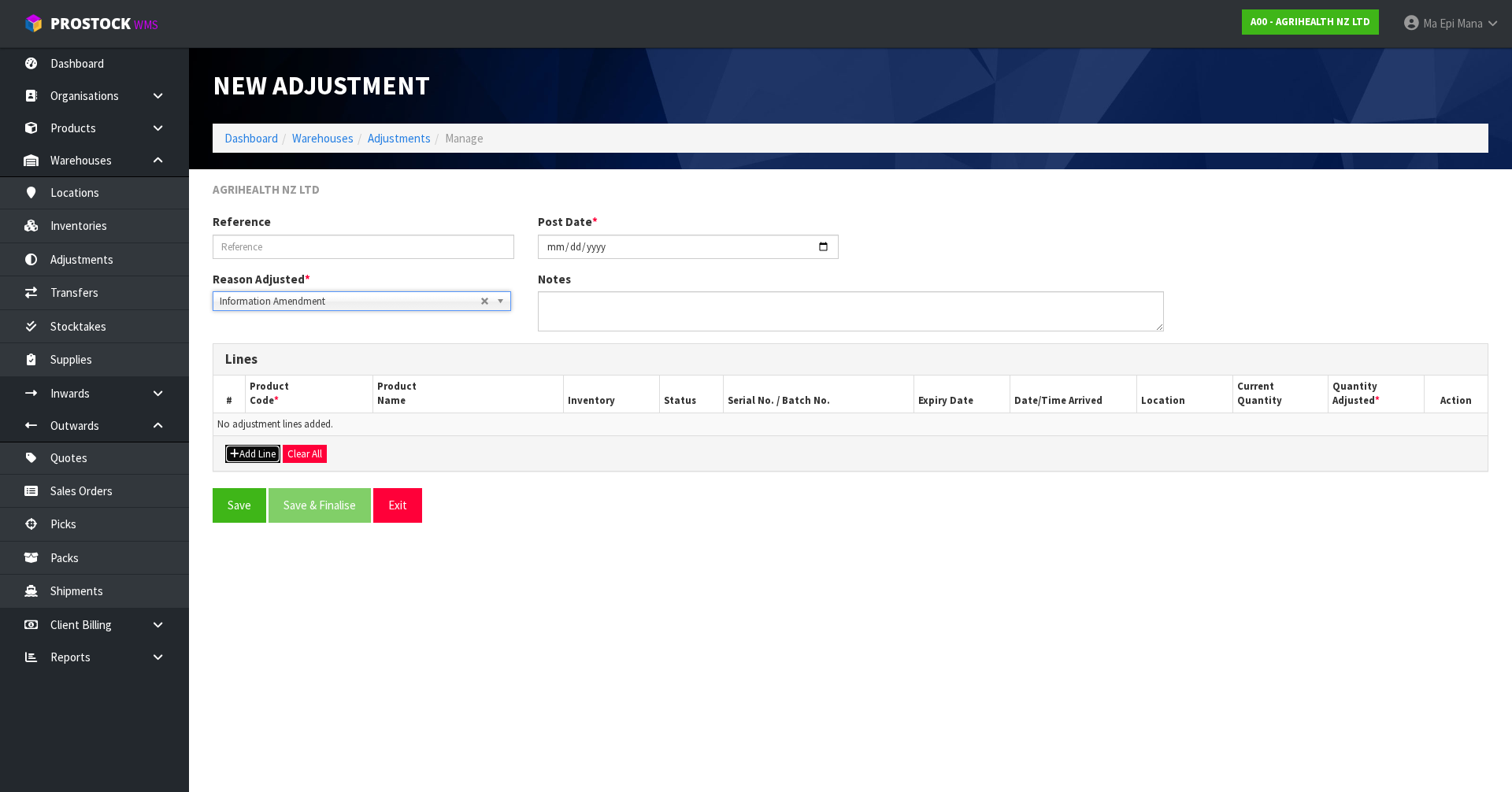
click at [265, 460] on button "Add Line" at bounding box center [252, 454] width 55 height 19
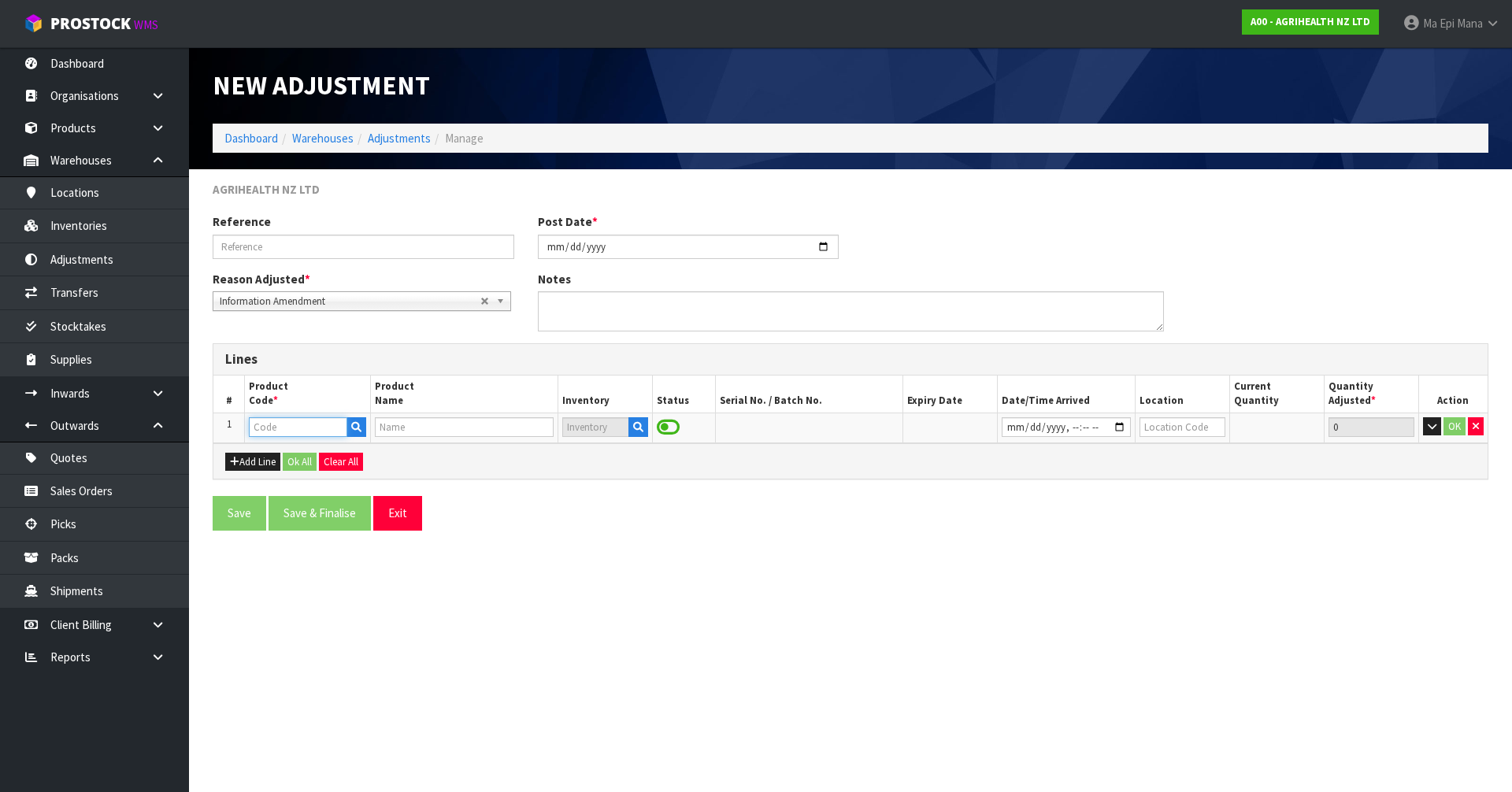
click at [279, 423] on input "text" at bounding box center [297, 427] width 97 height 20
type input "2325"
type input "MONOTEC200 MICROGRANULATE 25KG"
type input "2325"
click at [630, 428] on icon "button" at bounding box center [635, 427] width 10 height 10
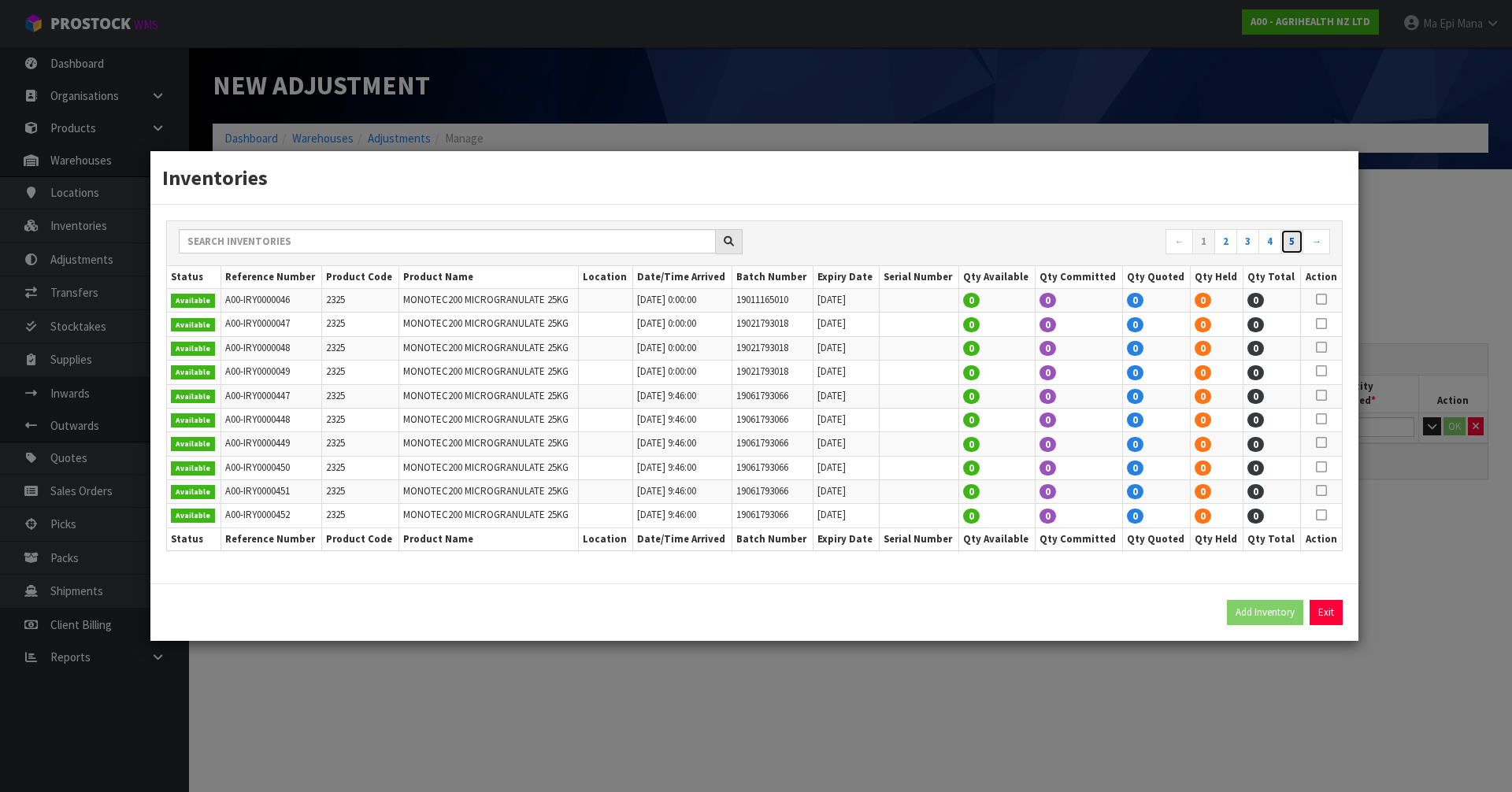
click at [1294, 240] on link "5" at bounding box center [1291, 241] width 23 height 25
click at [1300, 242] on link "7" at bounding box center [1291, 241] width 23 height 25
click at [1300, 242] on link "9" at bounding box center [1291, 241] width 23 height 25
click at [1300, 242] on link "11" at bounding box center [1289, 241] width 28 height 25
click at [1300, 242] on link "13" at bounding box center [1289, 241] width 28 height 25
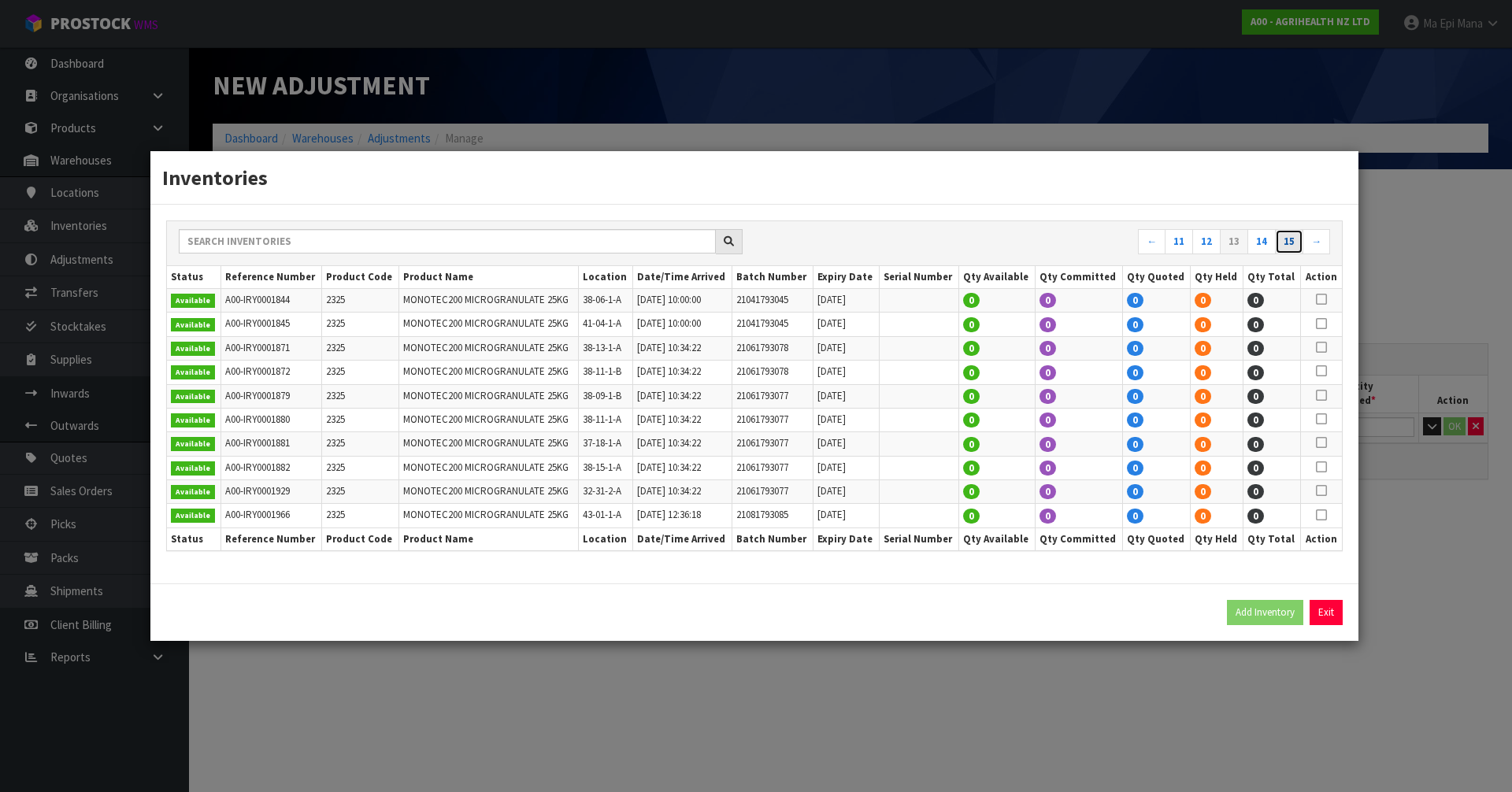
click at [1300, 242] on link "15" at bounding box center [1289, 241] width 28 height 25
click at [1300, 242] on link "17" at bounding box center [1289, 241] width 28 height 25
click at [1300, 242] on link "19" at bounding box center [1289, 241] width 28 height 25
click at [1300, 242] on link "21" at bounding box center [1289, 241] width 28 height 25
click at [1300, 242] on link "23" at bounding box center [1289, 241] width 28 height 25
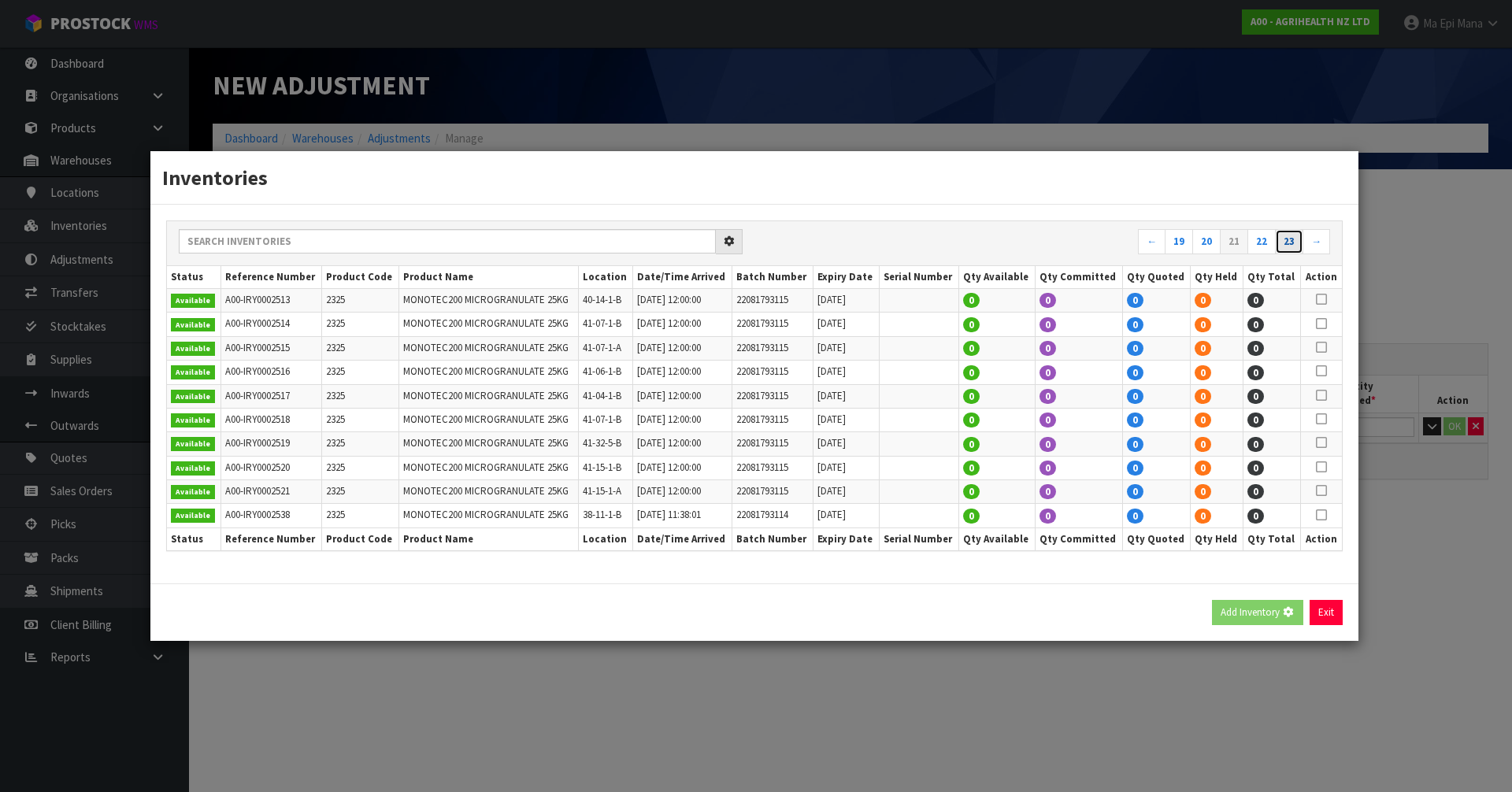
click at [1300, 242] on link "23" at bounding box center [1289, 241] width 28 height 25
click at [1300, 242] on link "27" at bounding box center [1289, 241] width 28 height 25
click at [1300, 242] on div "← 23 24 25 26 27 → Status Reference Number Product Code Product Name Location D…" at bounding box center [754, 393] width 1208 height 379
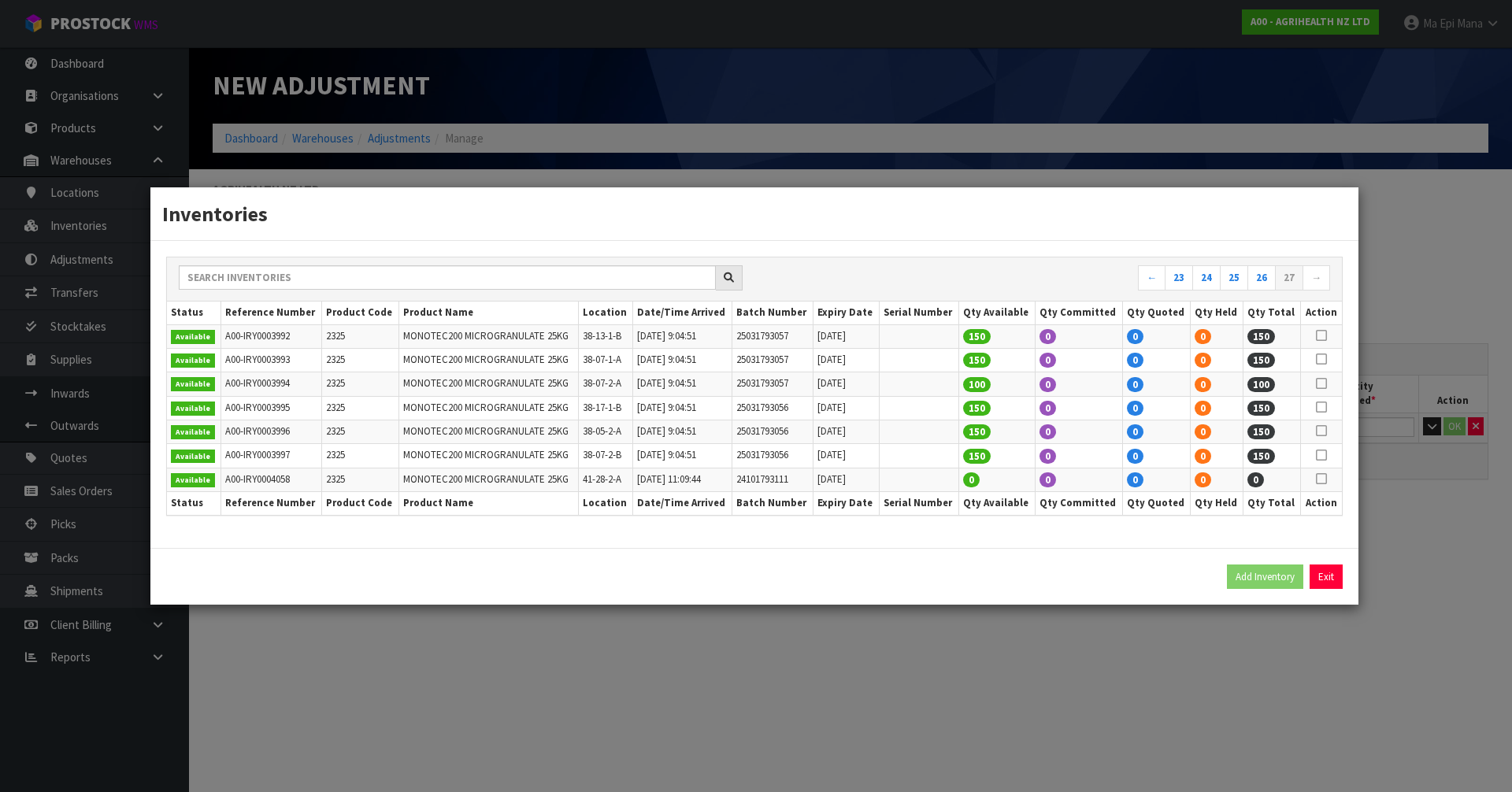
click at [1324, 336] on icon at bounding box center [1321, 336] width 11 height 1
click at [1325, 359] on icon at bounding box center [1321, 359] width 11 height 1
click at [1326, 407] on icon at bounding box center [1321, 407] width 11 height 1
click at [1325, 431] on icon at bounding box center [1321, 430] width 11 height 1
click at [1325, 455] on icon at bounding box center [1321, 454] width 11 height 1
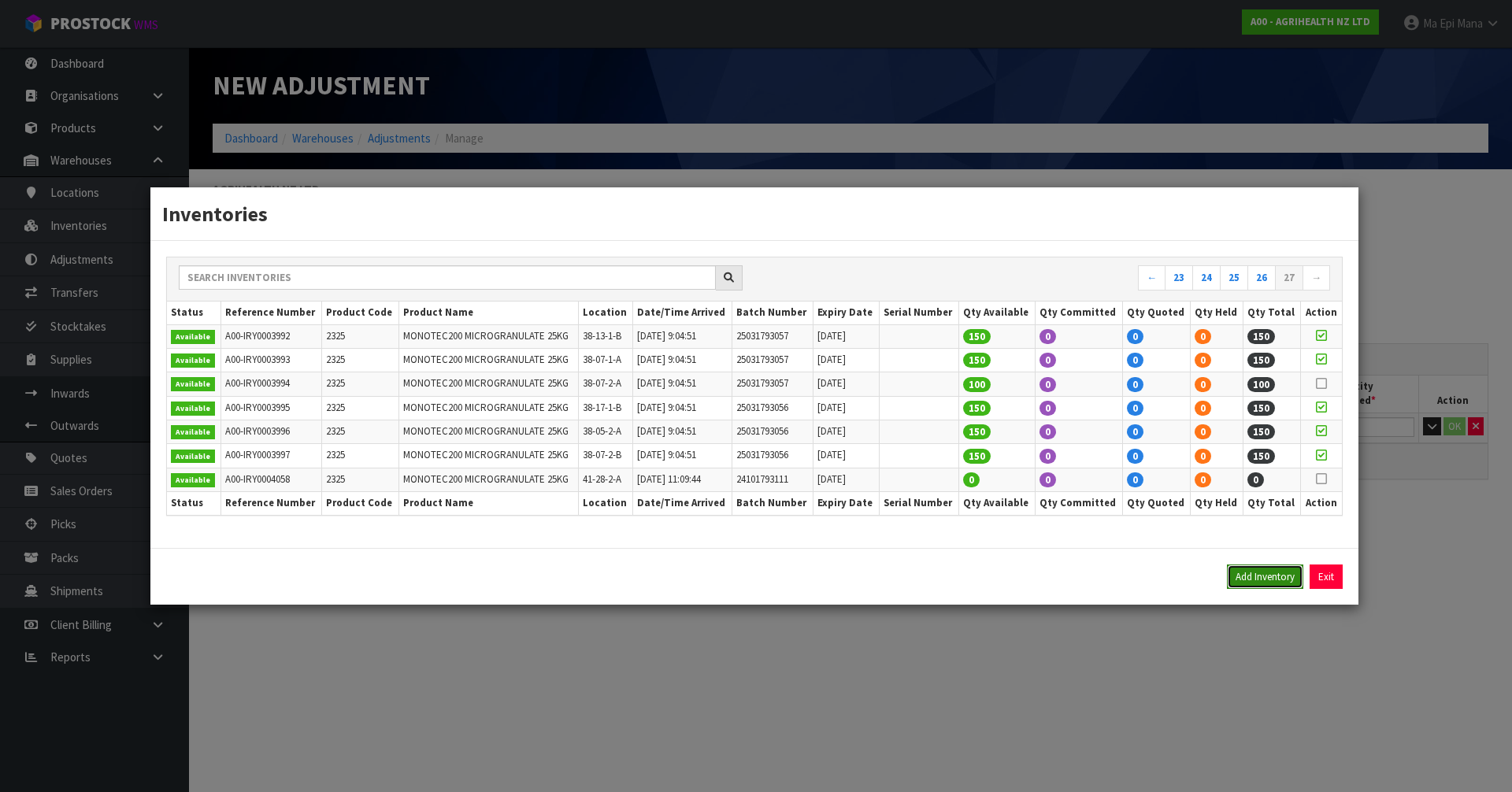
click at [1243, 578] on button "Add Inventory" at bounding box center [1264, 577] width 77 height 25
type input "A00-IRY0003992"
type input "2025-07-17T09:04:51"
type input "38-13-1-B"
type input "25031793057"
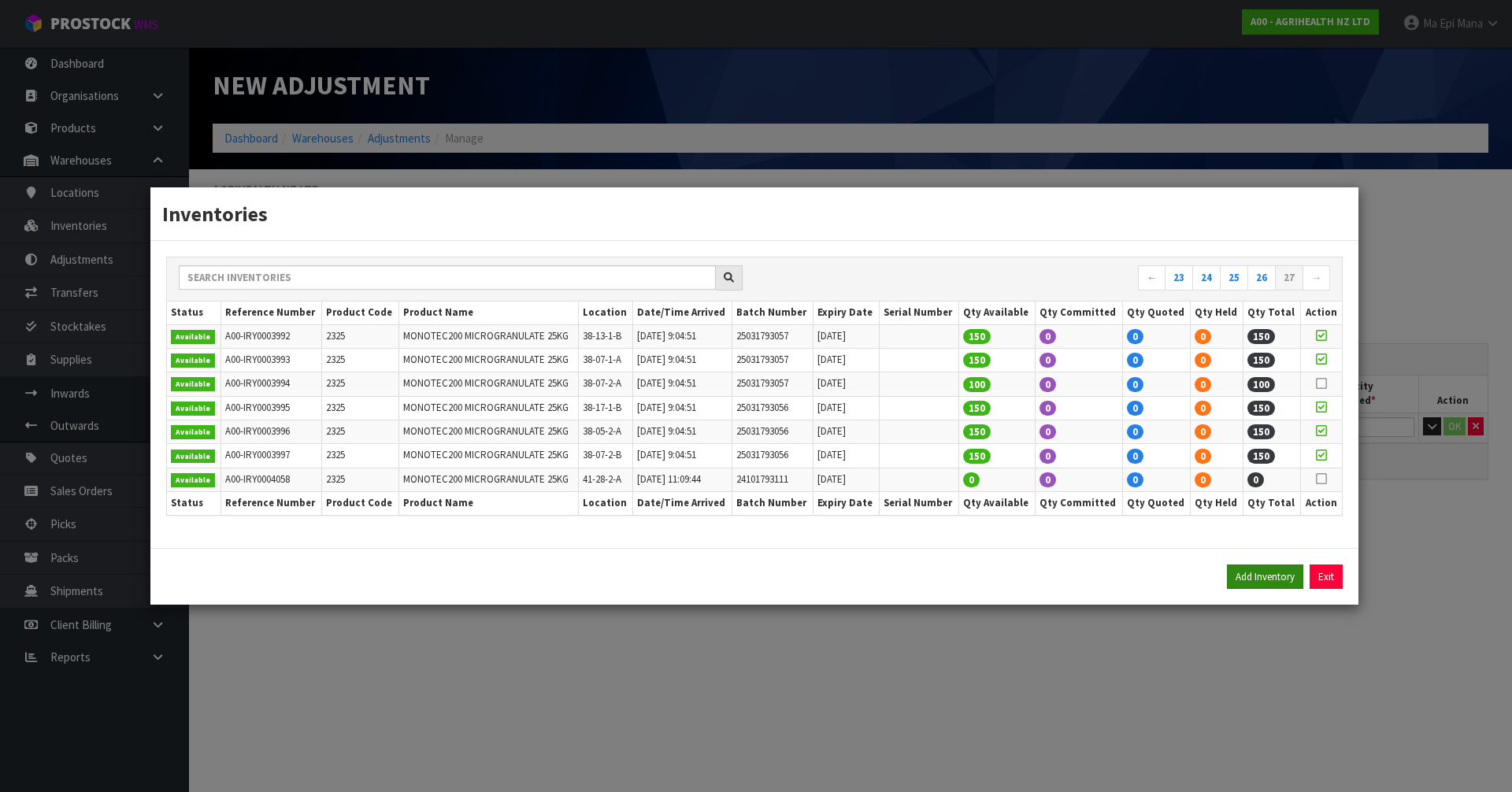
type input "2028-05-31"
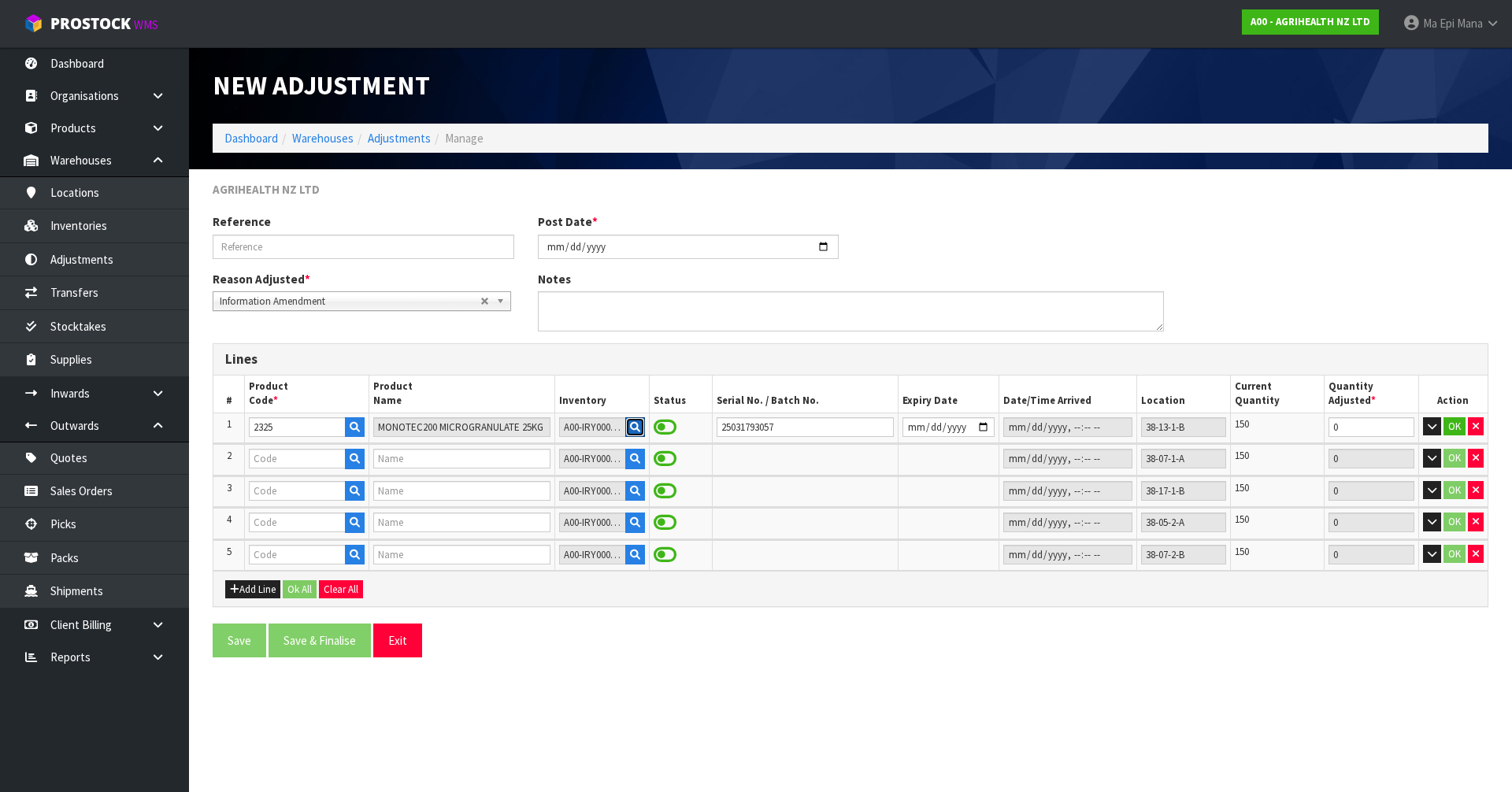
type input "2325"
type input "MONOTEC200 MICROGRANULATE 25KG"
type input "2325"
type input "MONOTEC200 MICROGRANULATE 25KG"
type input "2325"
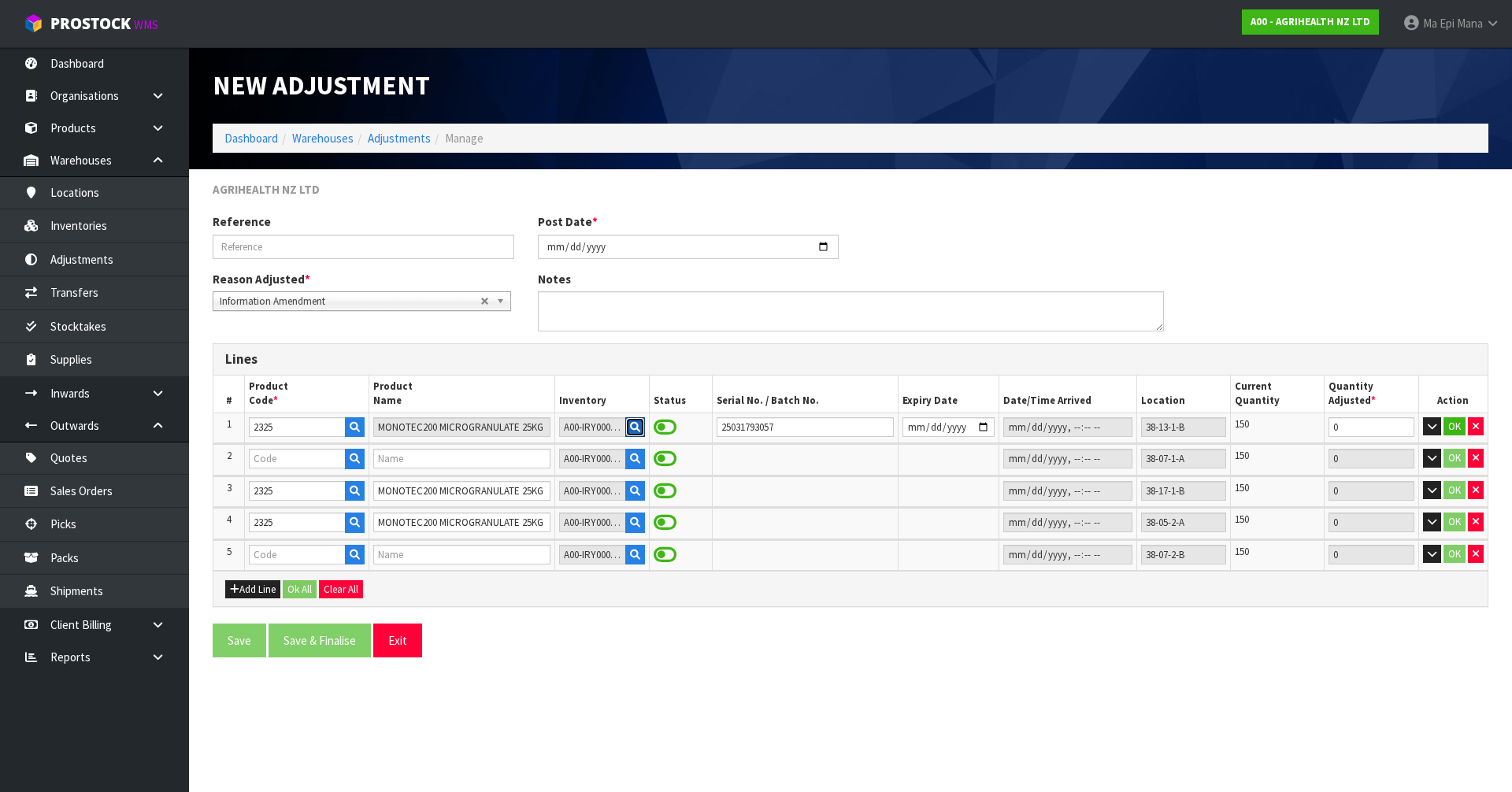
type input "MONOTEC200 MICROGRANULATE 25KG"
type input "2325"
type input "MONOTEC200 MICROGRANULATE 25KG"
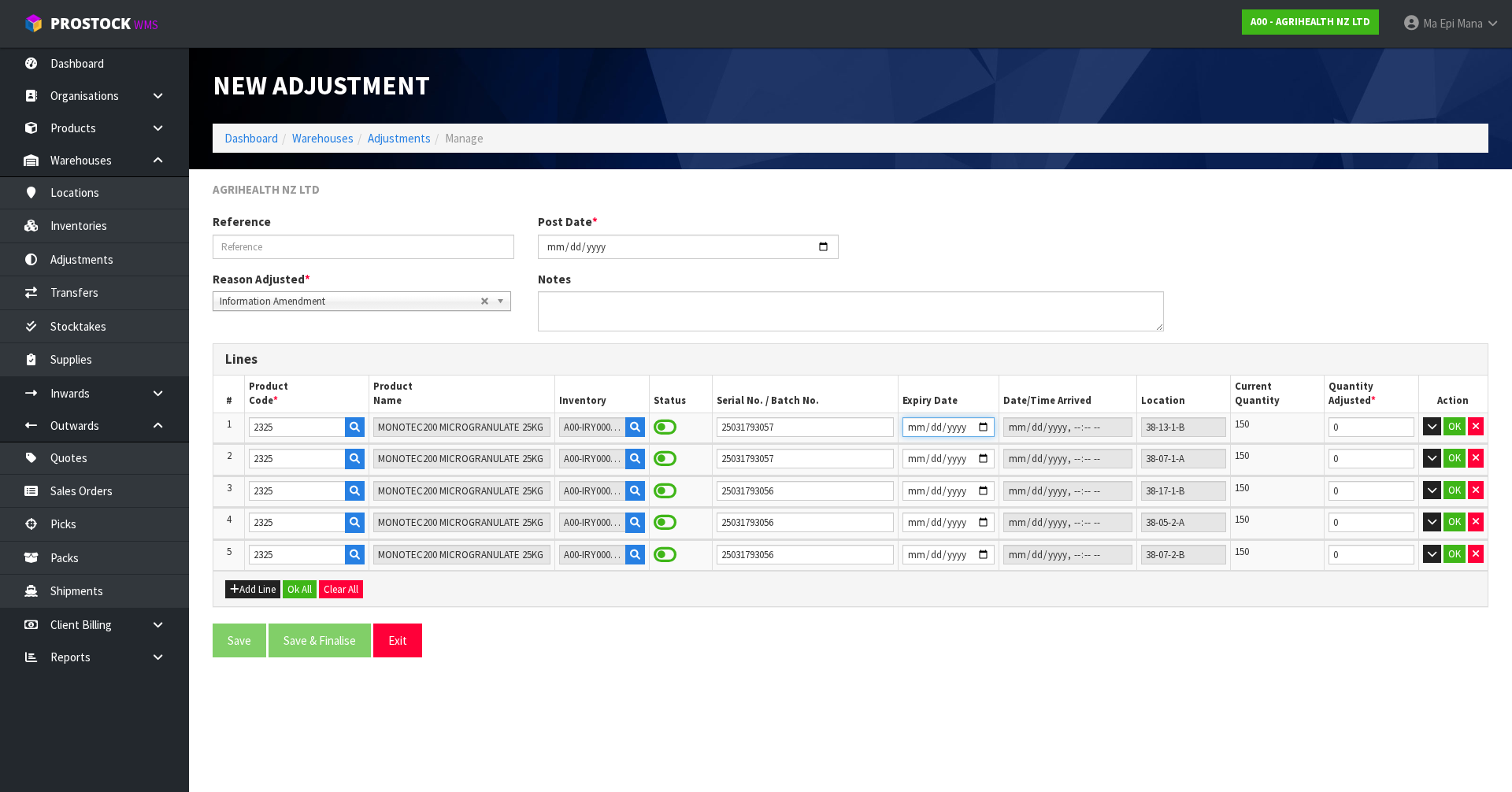
click at [928, 433] on input "2028-05-31" at bounding box center [948, 427] width 92 height 20
click at [919, 432] on input "2028-05-31" at bounding box center [948, 427] width 92 height 20
type input "2028-03-31"
click at [919, 456] on input "2028-05-31" at bounding box center [948, 458] width 92 height 20
type input "2028-03-31"
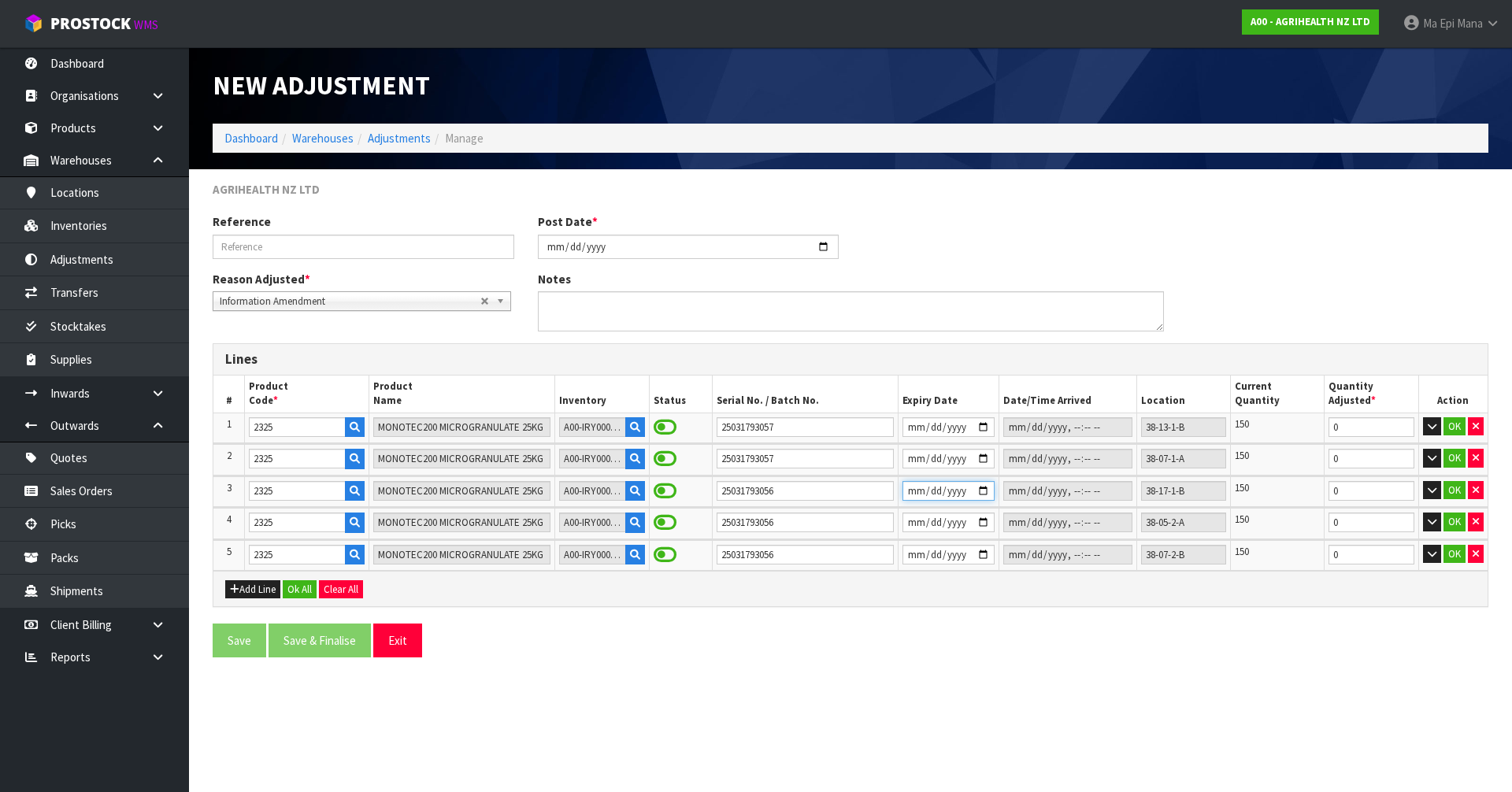
click at [919, 494] on input "2028-05-31" at bounding box center [948, 490] width 92 height 20
type input "2028-03-31"
click at [916, 522] on input "2028-05-31" at bounding box center [948, 522] width 92 height 20
type input "2028-03-31"
click at [916, 553] on input "2028-05-31" at bounding box center [948, 554] width 92 height 20
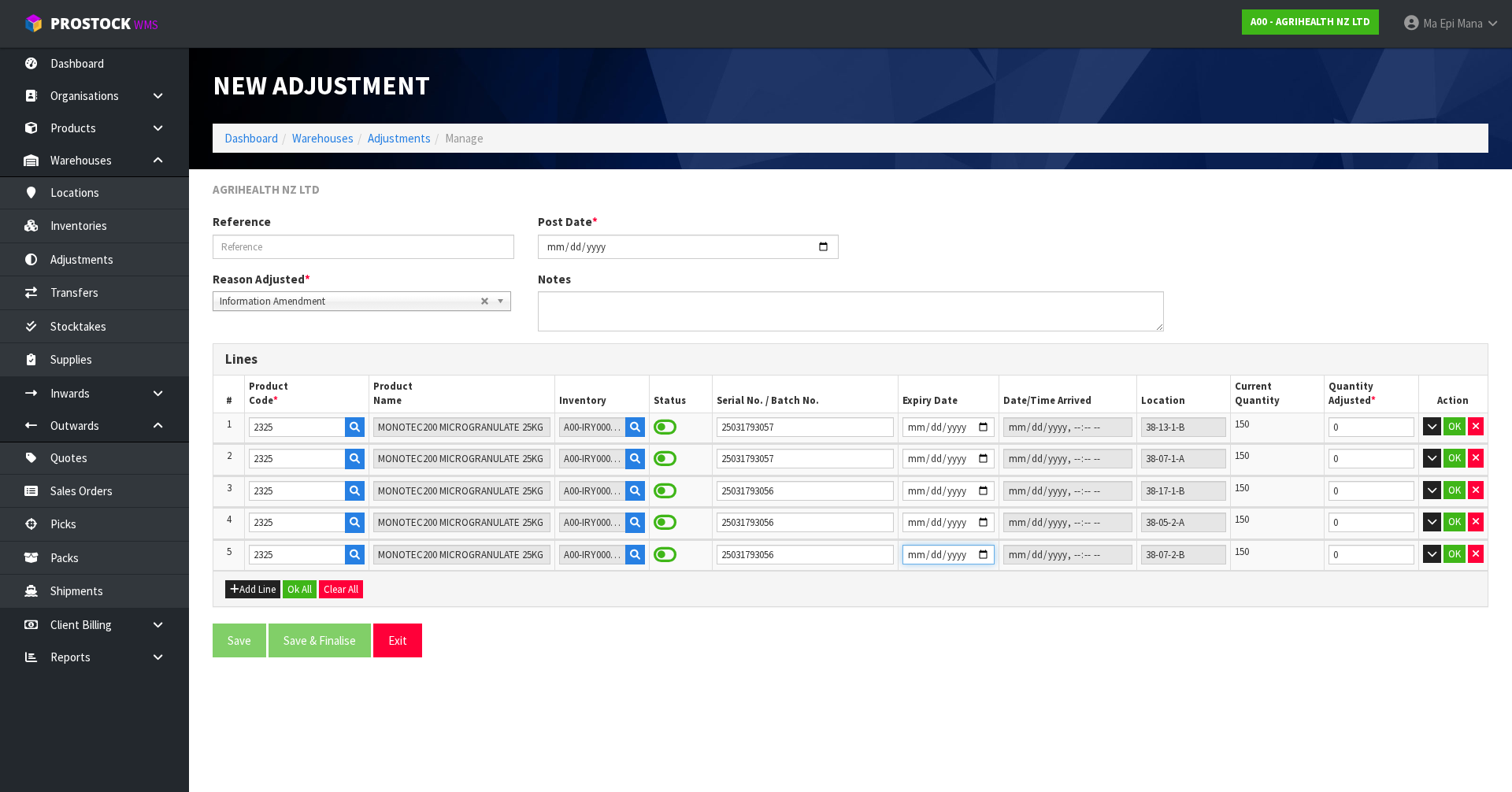
type input "2028-03-31"
click at [973, 426] on input "2028-03-31" at bounding box center [948, 427] width 92 height 20
click at [1276, 697] on section "New Adjustment Dashboard Warehouses Adjustments Manage AGRIHEALTH NZ LTD Refere…" at bounding box center [756, 396] width 1512 height 792
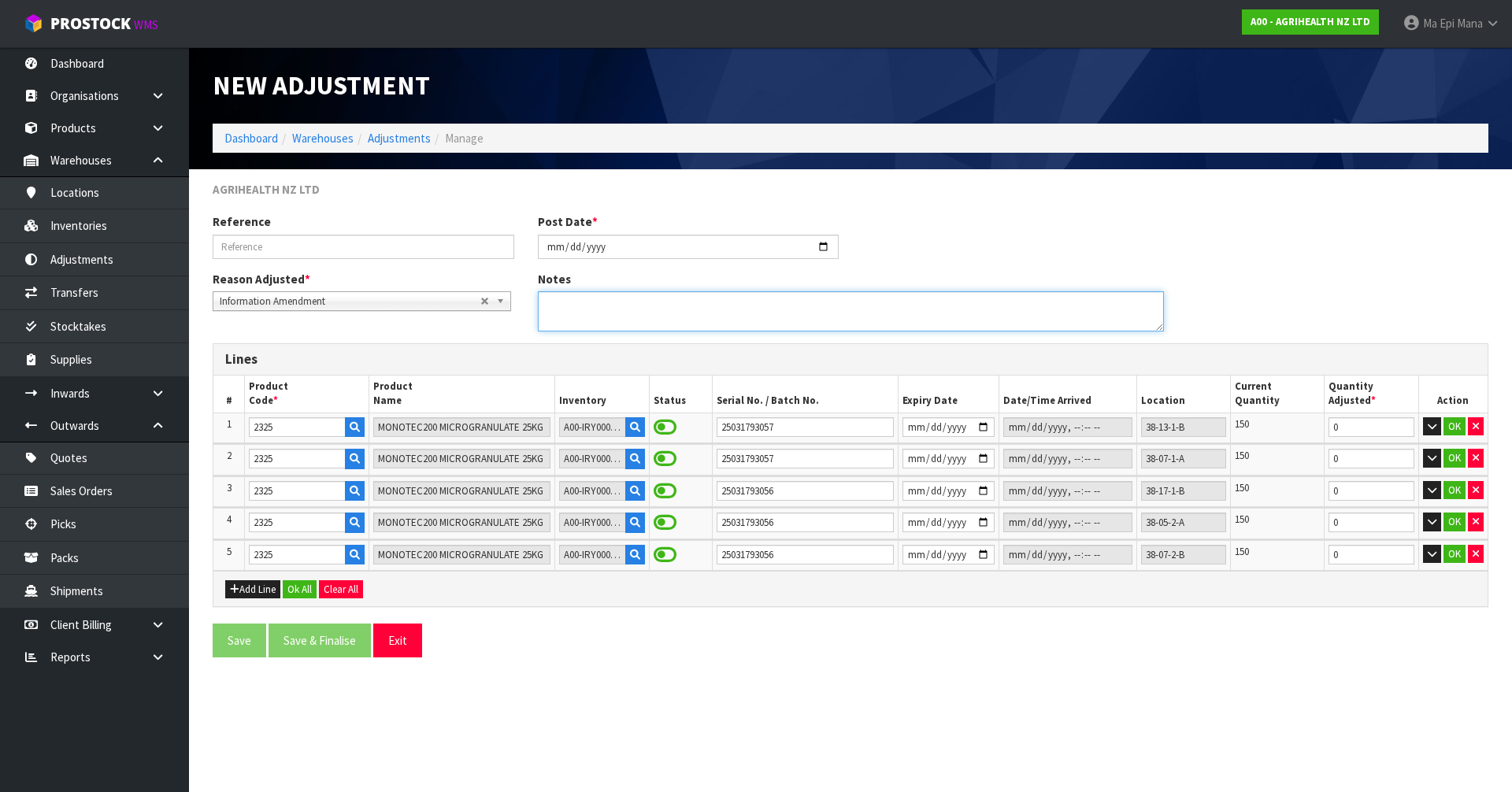
click at [644, 306] on textarea at bounding box center [850, 311] width 626 height 40
type textarea "UPDATE EXPIRY ENTERED INCORRECTLY DURING RECEIPT"
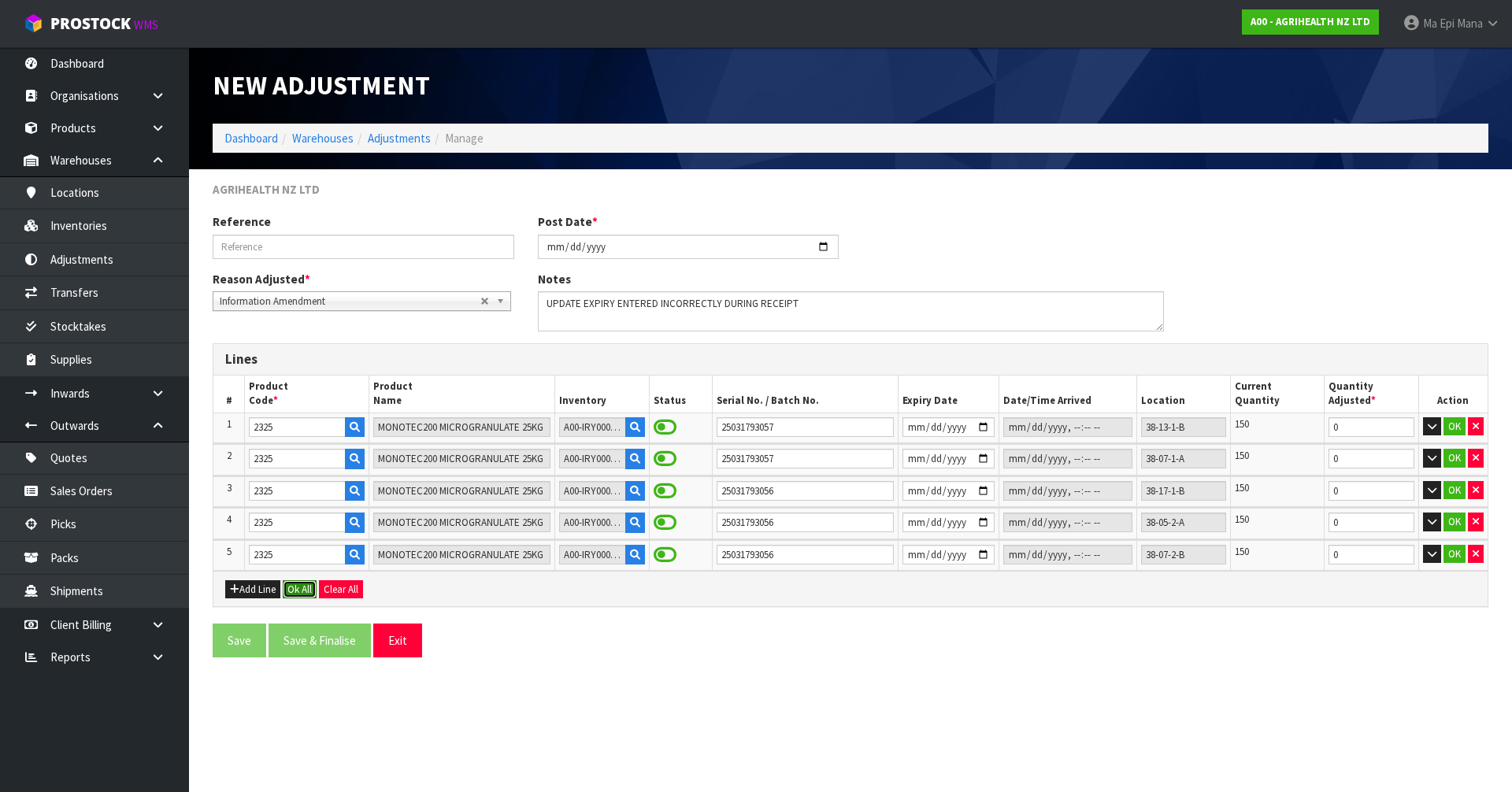
click at [306, 584] on button "Ok All" at bounding box center [300, 589] width 34 height 19
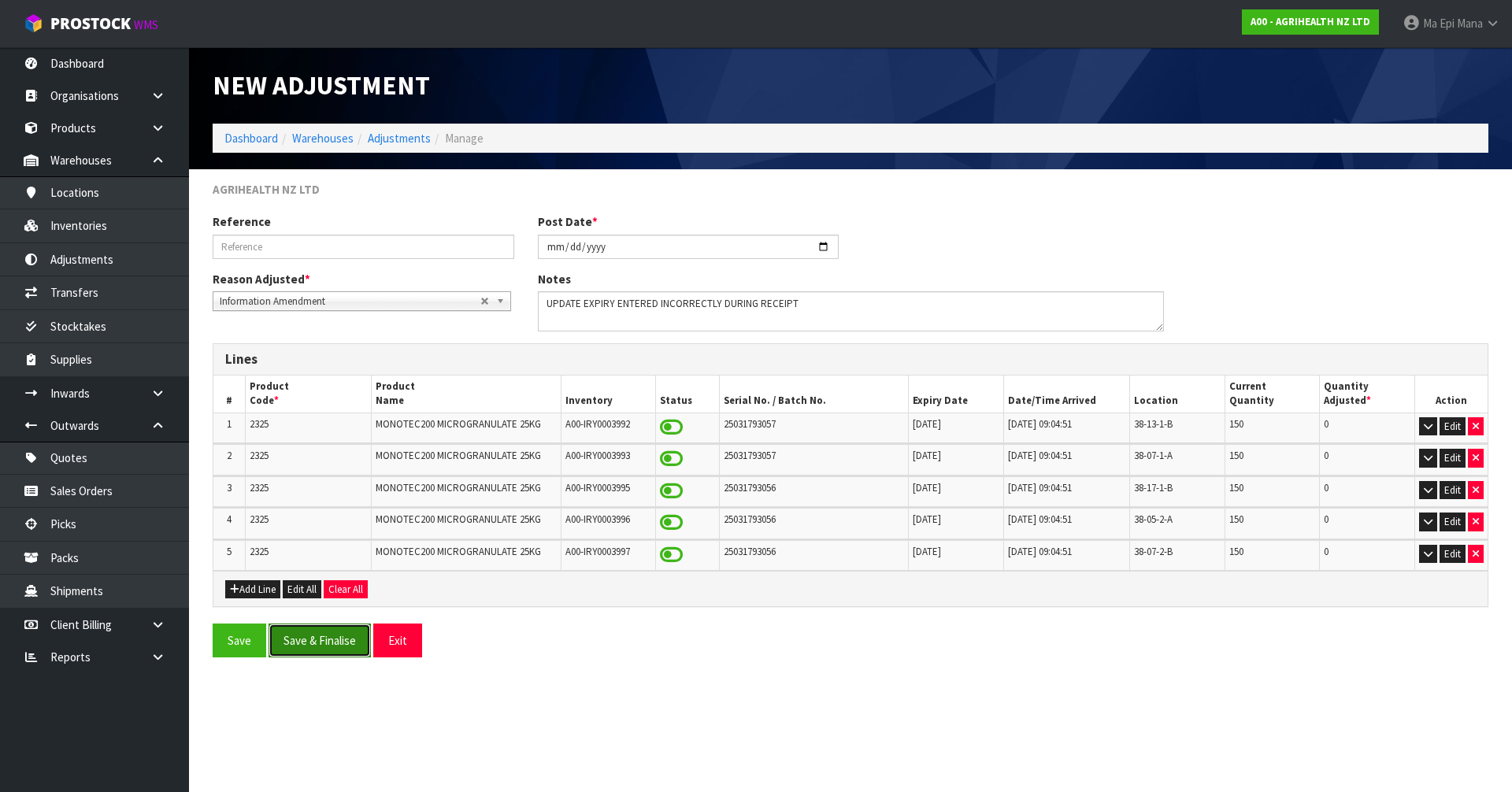
click at [285, 641] on button "Save & Finalise" at bounding box center [320, 641] width 103 height 34
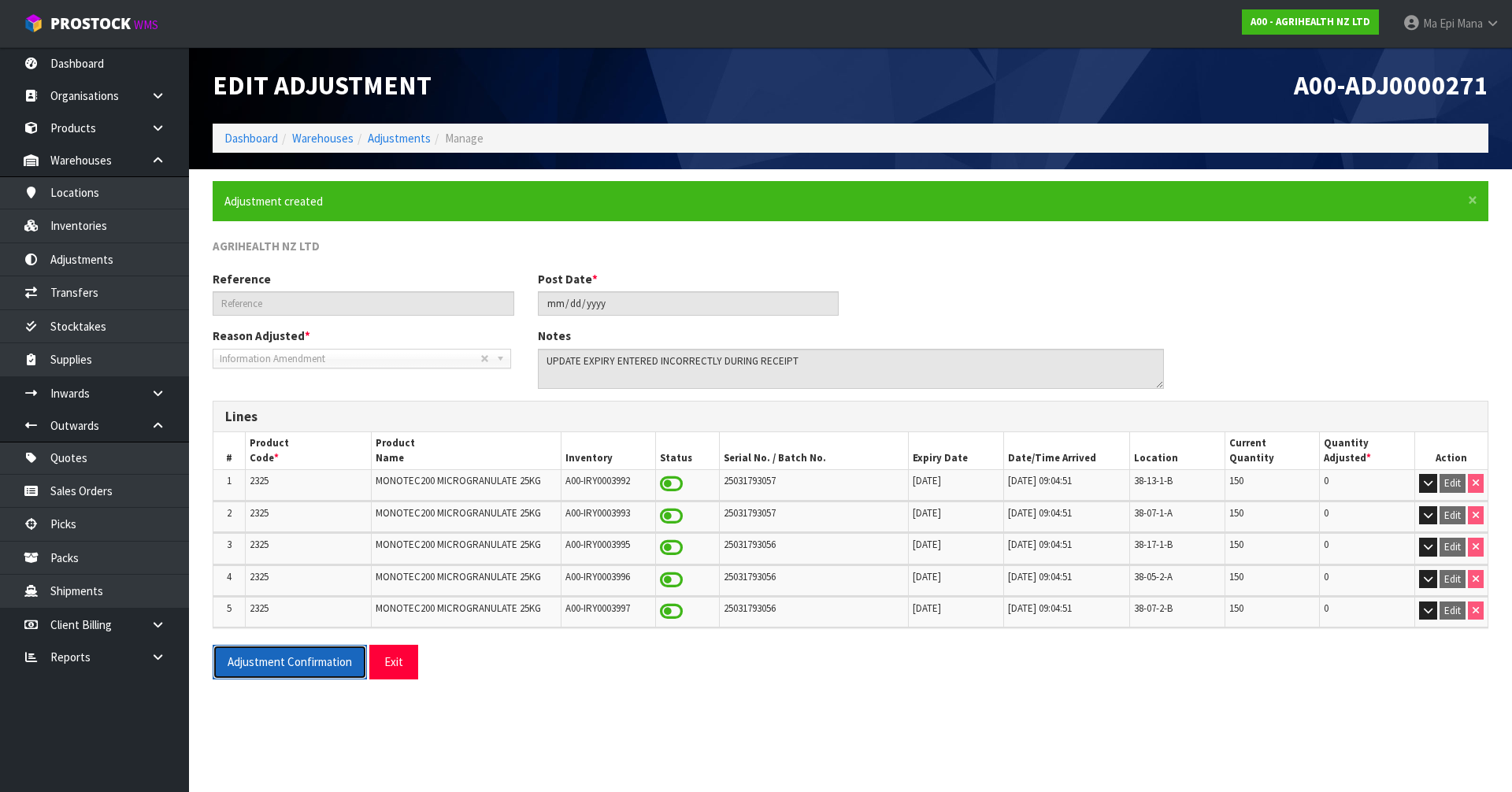
click at [283, 655] on button "Adjustment Confirmation" at bounding box center [289, 662] width 154 height 34
click at [398, 668] on button "Exit" at bounding box center [394, 662] width 49 height 34
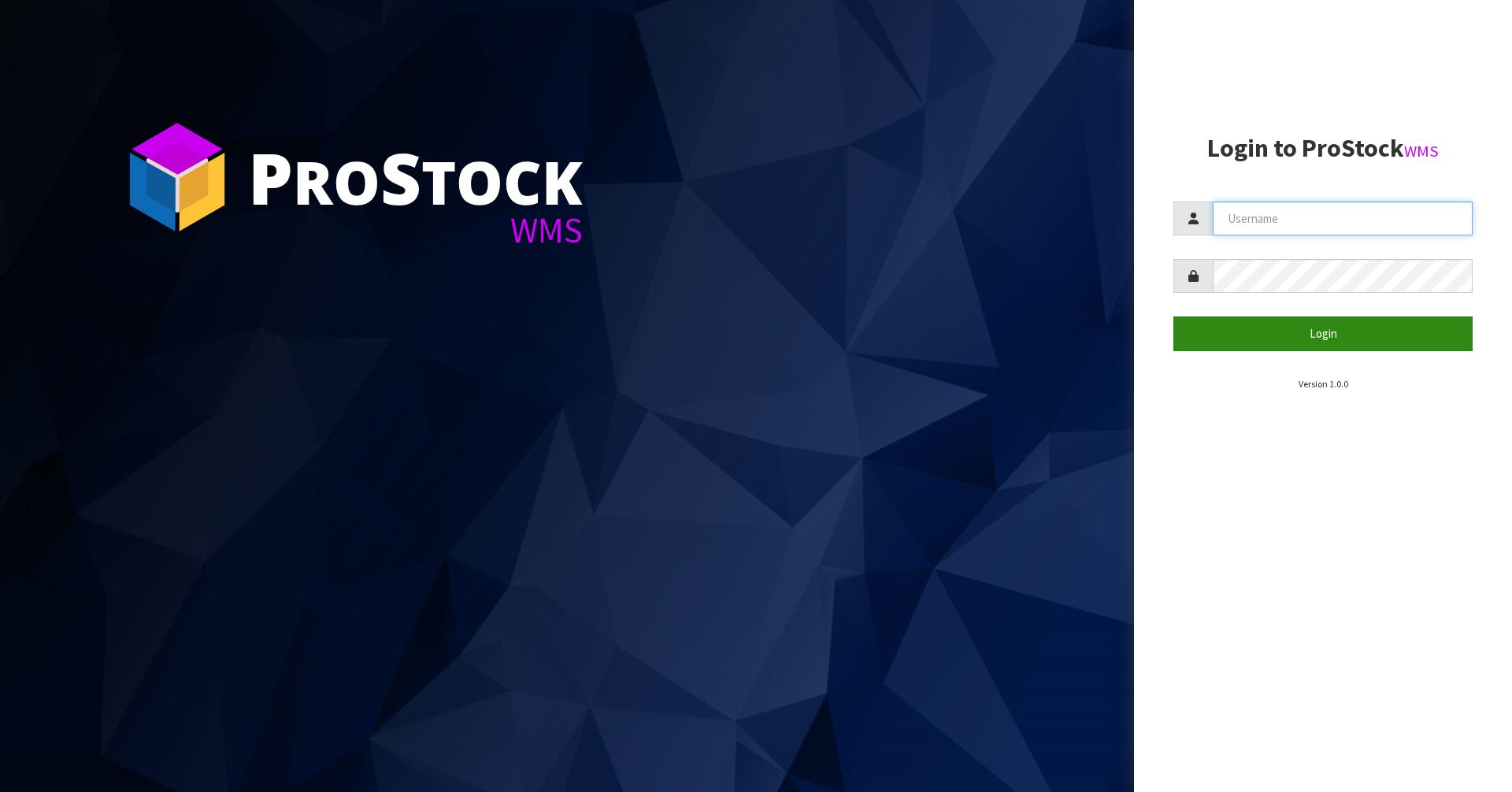
type input "Mana"
click at [1304, 346] on button "Login" at bounding box center [1323, 334] width 299 height 34
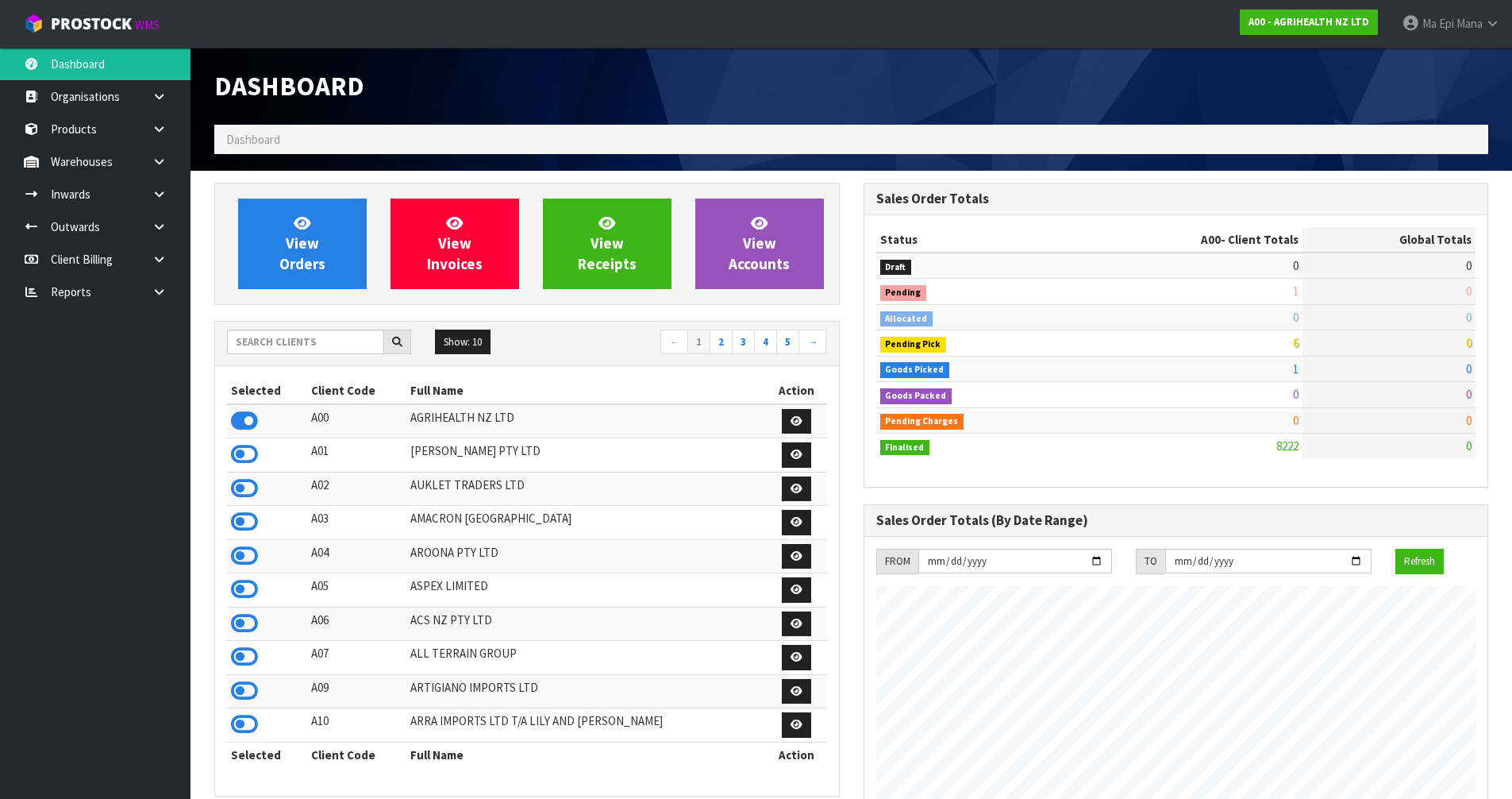
scroll to position [1203, 648]
click at [299, 342] on input "text" at bounding box center [305, 341] width 157 height 25
click at [149, 151] on link at bounding box center [165, 162] width 51 height 33
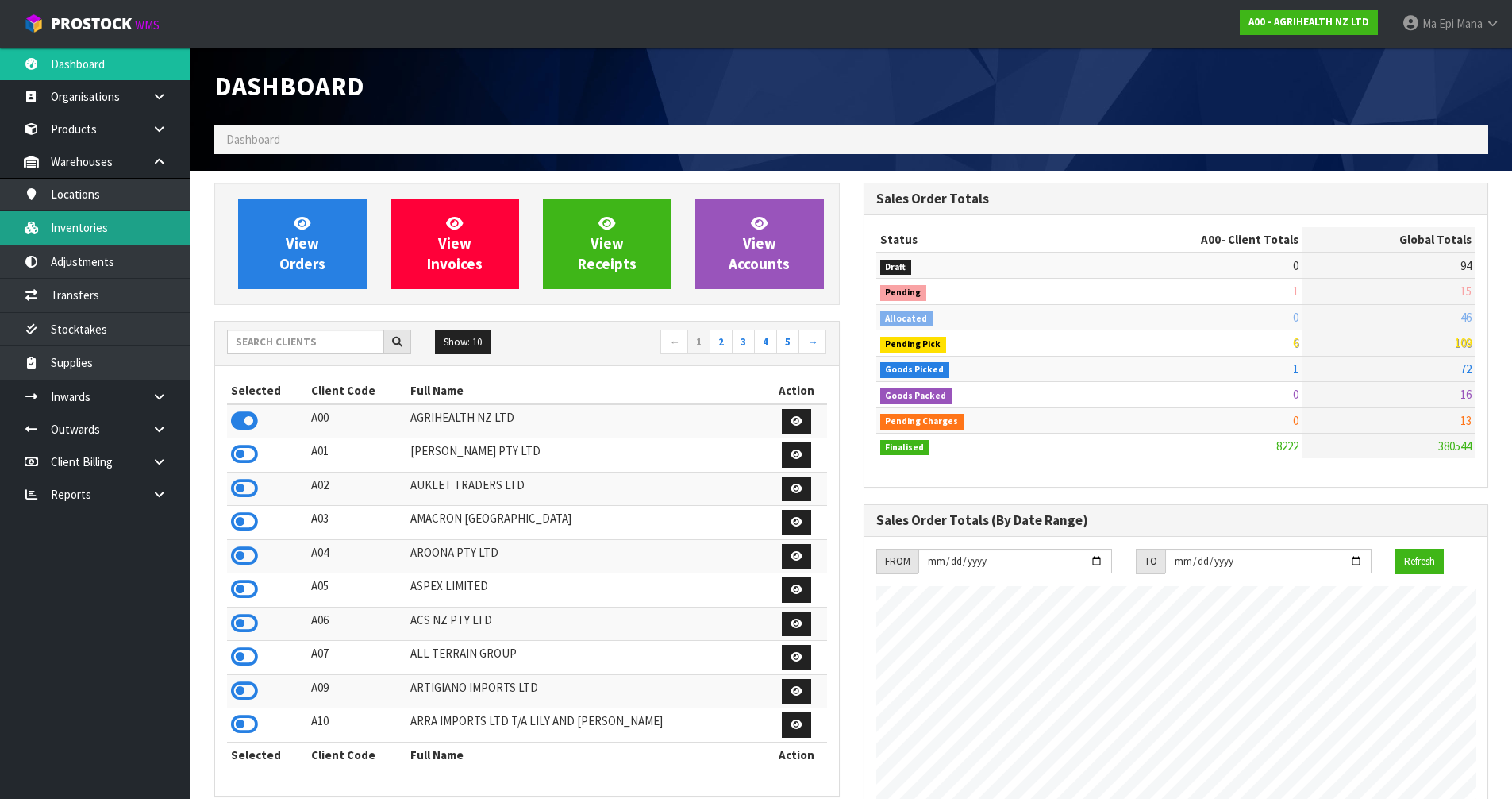
click at [135, 230] on link "Inventories" at bounding box center [95, 228] width 191 height 33
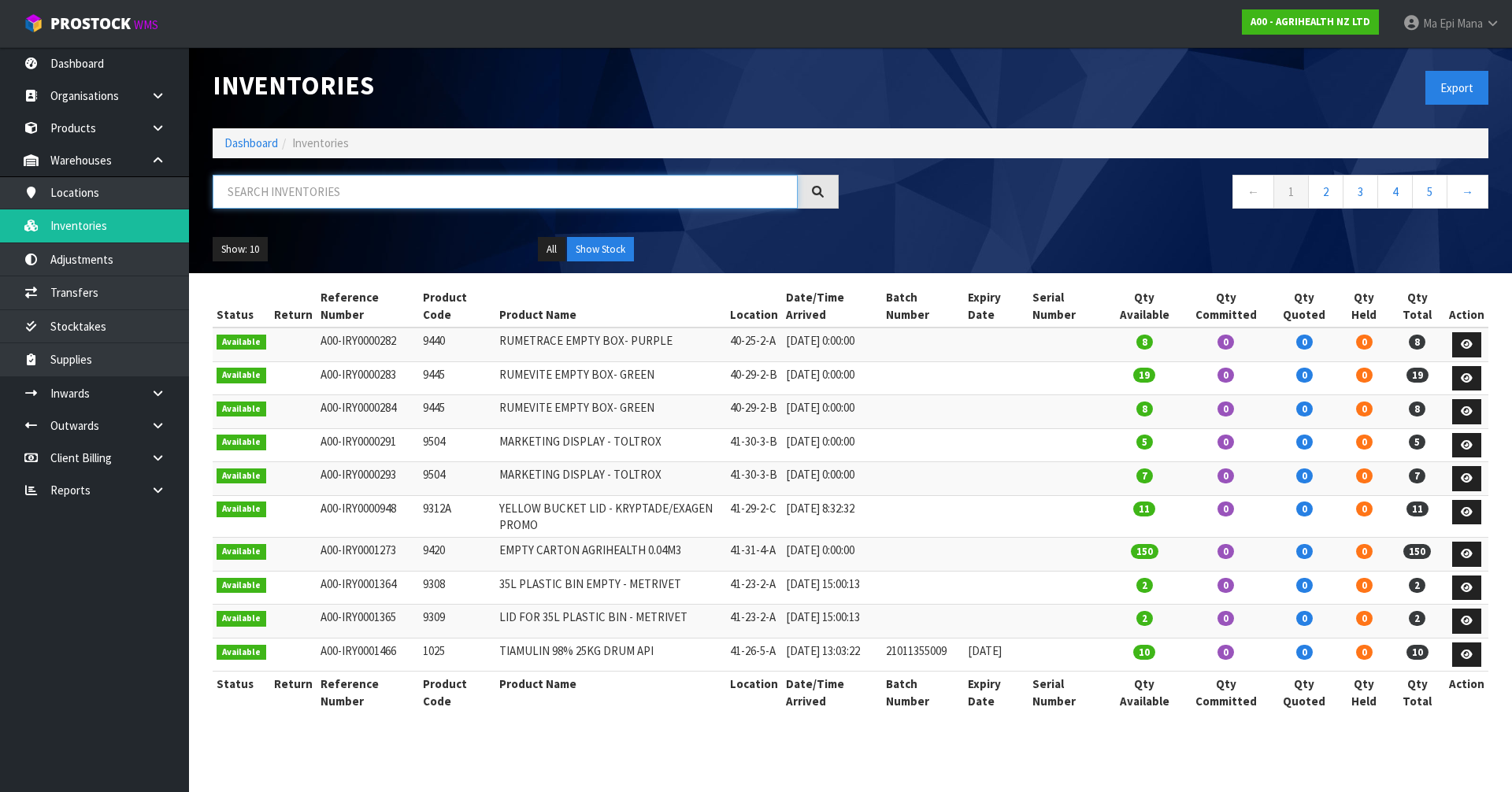
click at [310, 175] on input "text" at bounding box center [505, 192] width 585 height 34
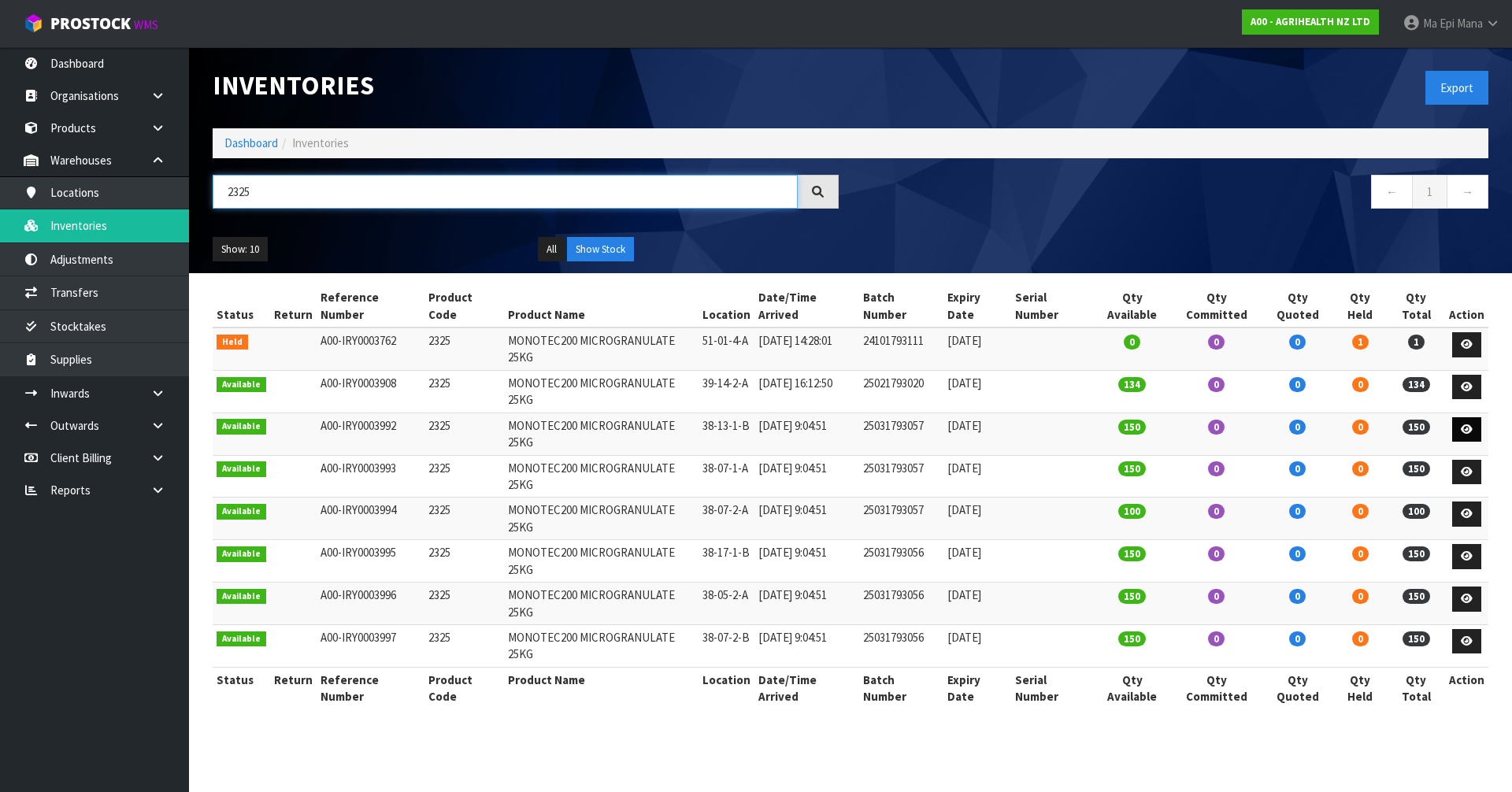
type input "2325"
click at [1471, 424] on icon at bounding box center [1466, 428] width 12 height 10
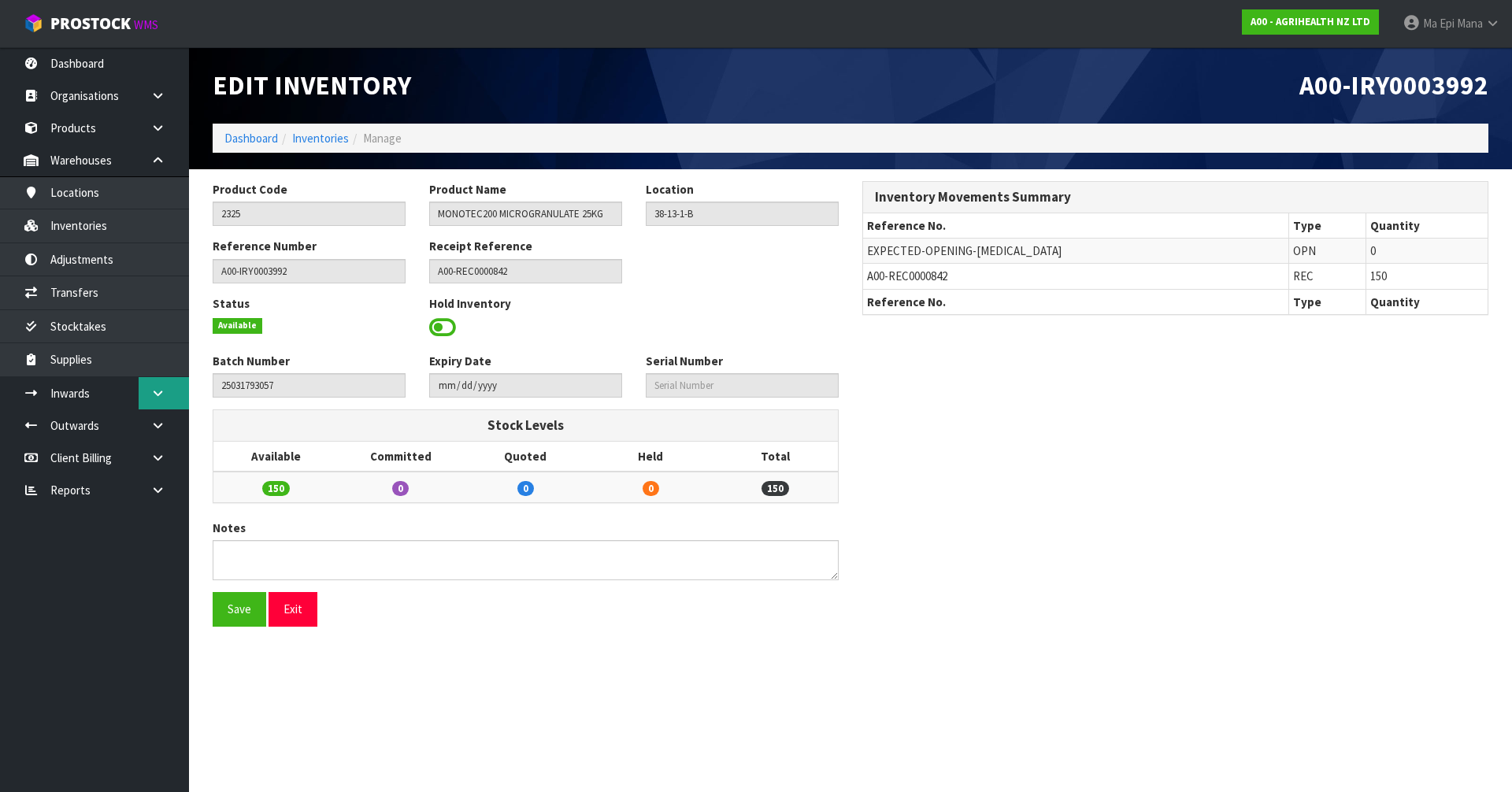
click at [161, 392] on icon at bounding box center [158, 392] width 15 height 12
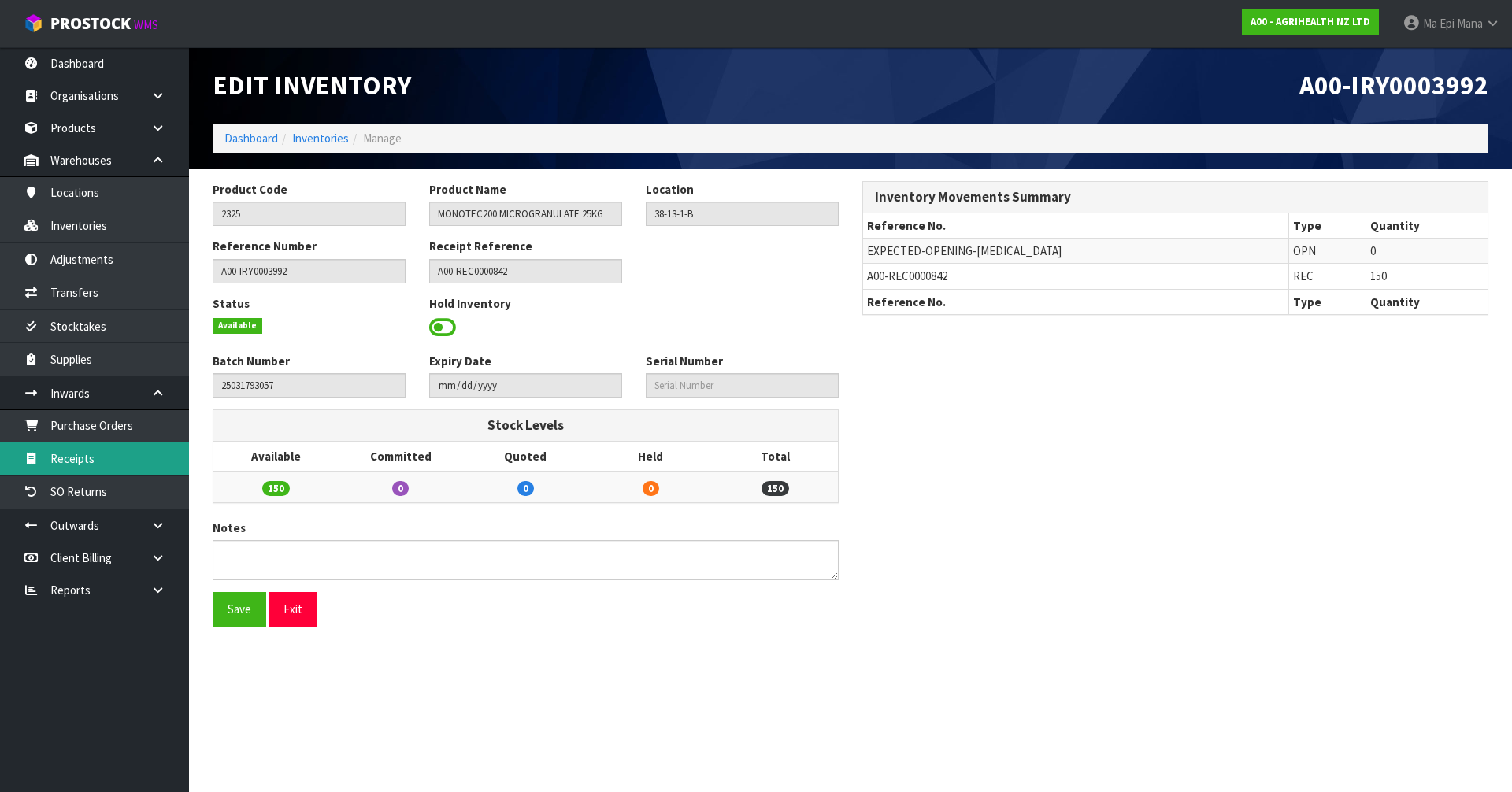
click at [112, 459] on link "Receipts" at bounding box center [95, 458] width 189 height 32
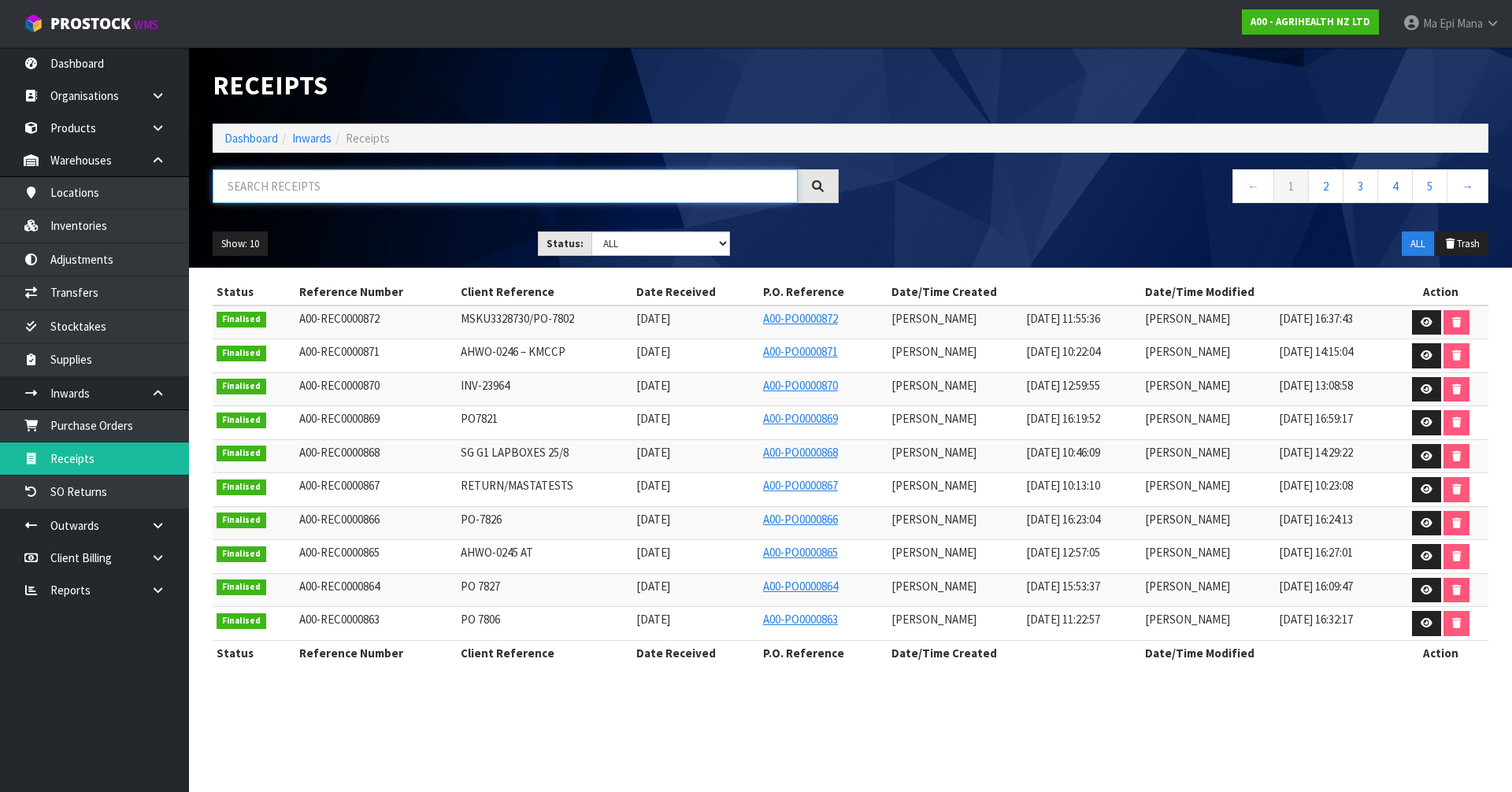
click at [430, 187] on input "text" at bounding box center [505, 186] width 585 height 34
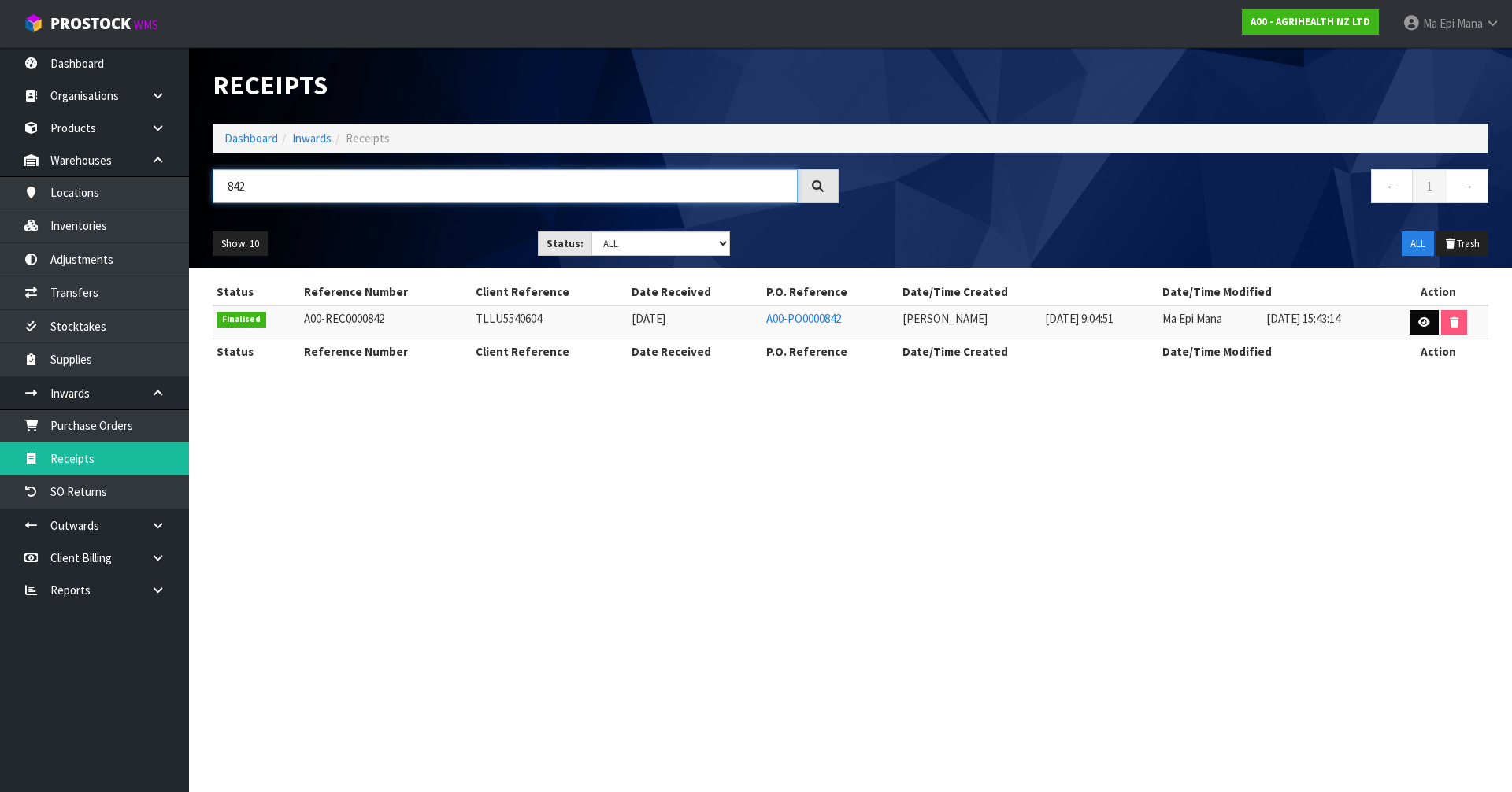
type input "842"
click at [1414, 320] on link at bounding box center [1424, 323] width 29 height 25
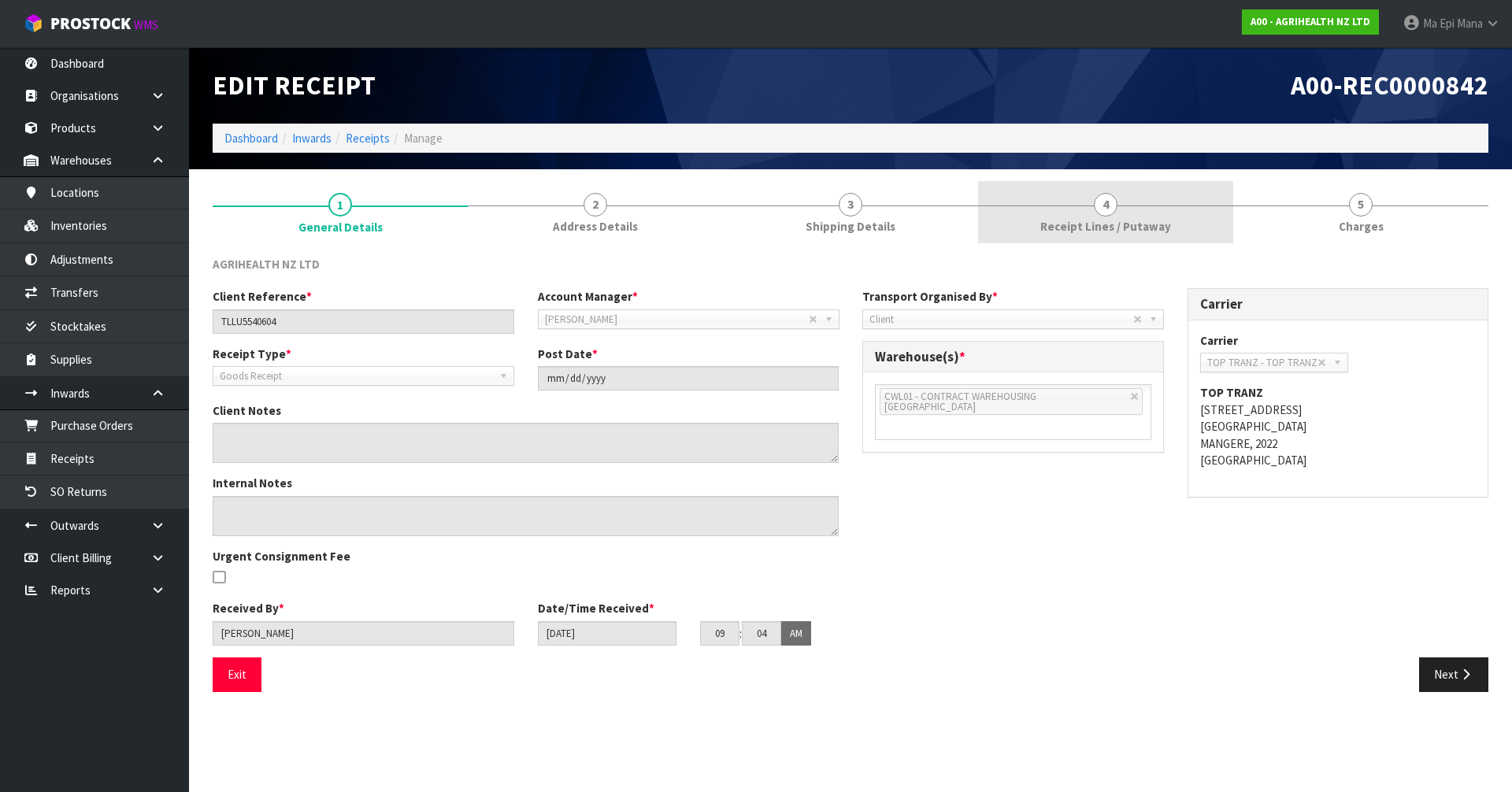
click at [1099, 210] on span "4" at bounding box center [1106, 204] width 23 height 23
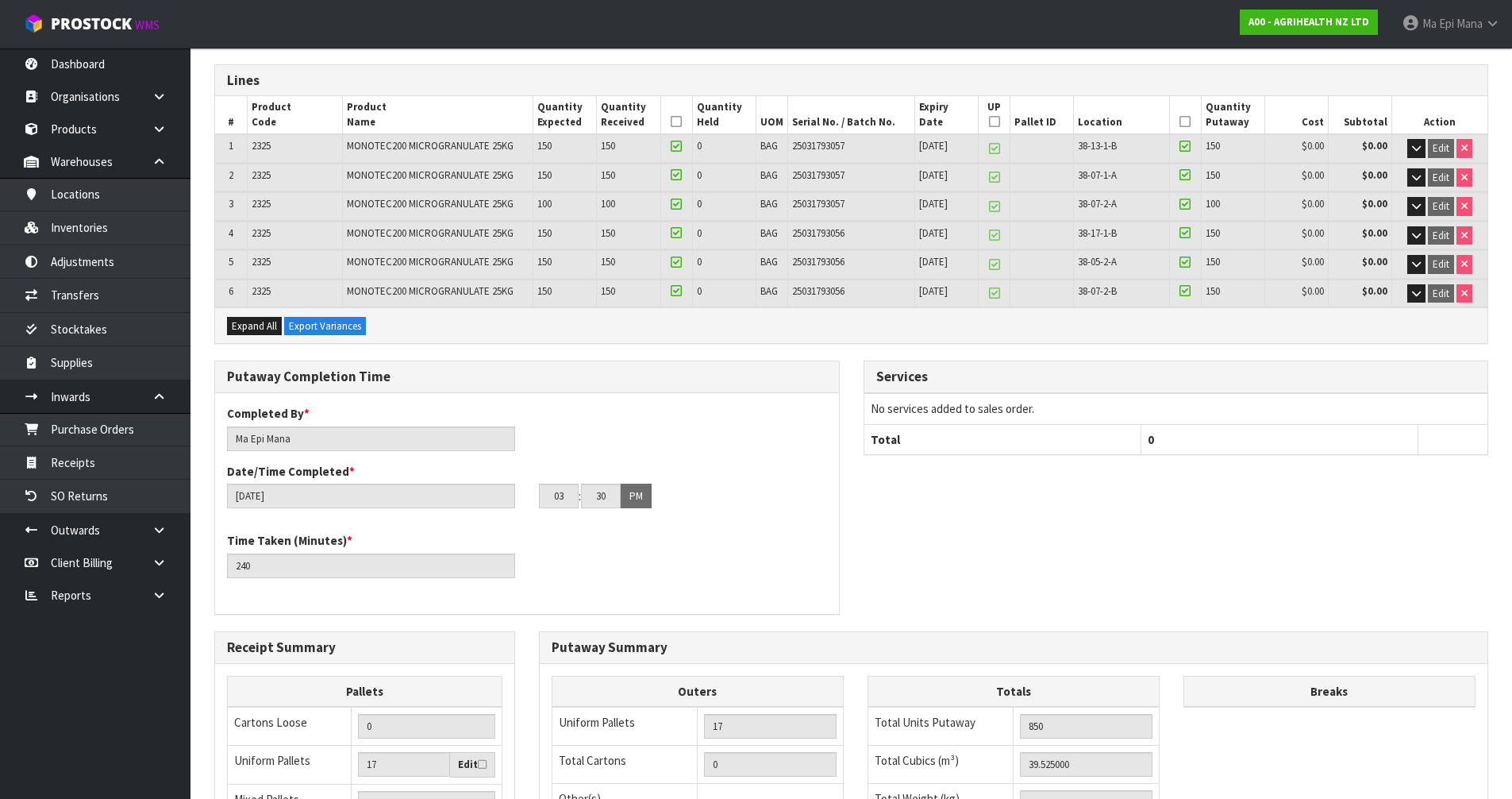
scroll to position [472, 0]
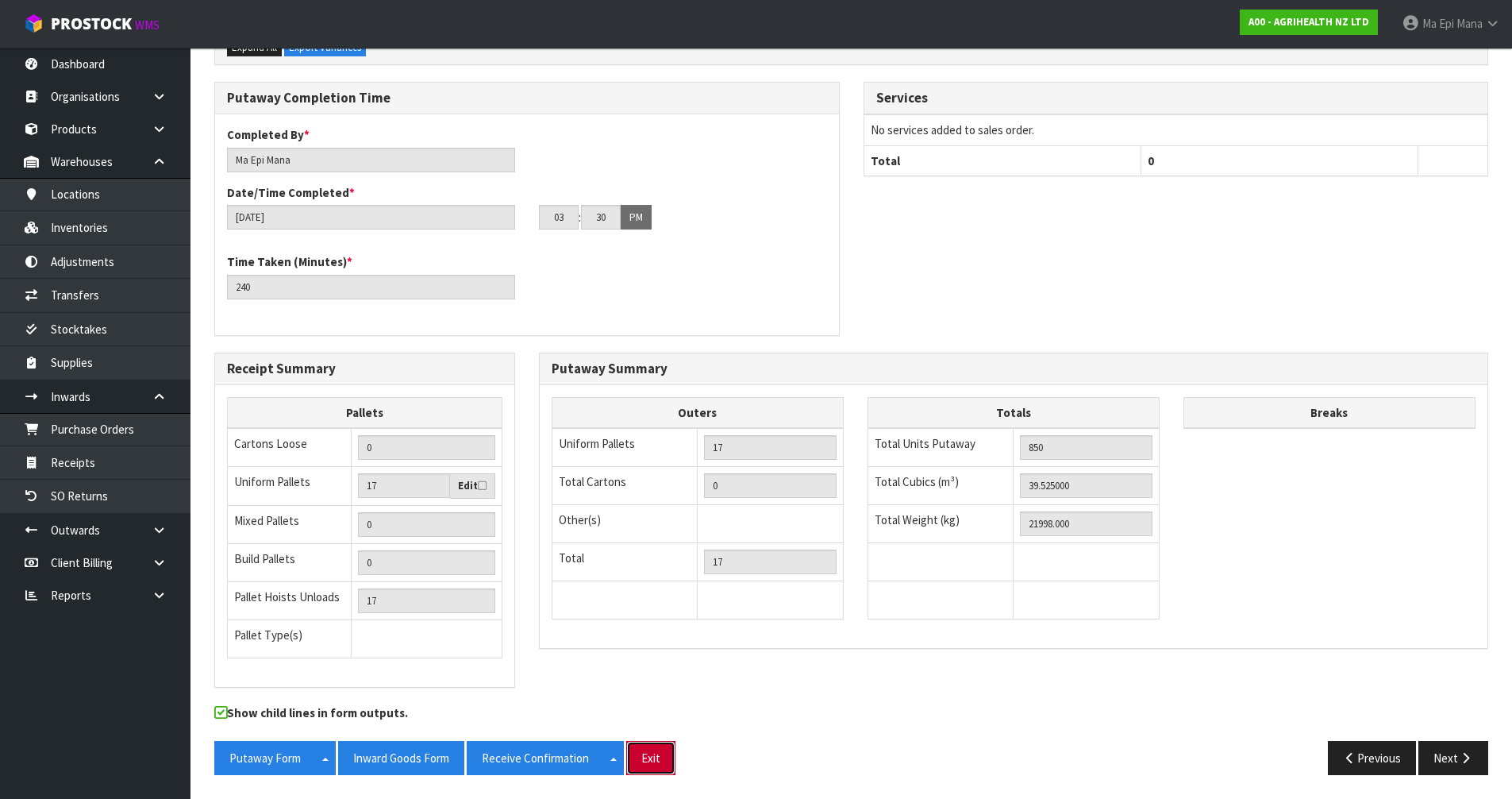
click at [648, 748] on button "Exit" at bounding box center [651, 758] width 49 height 35
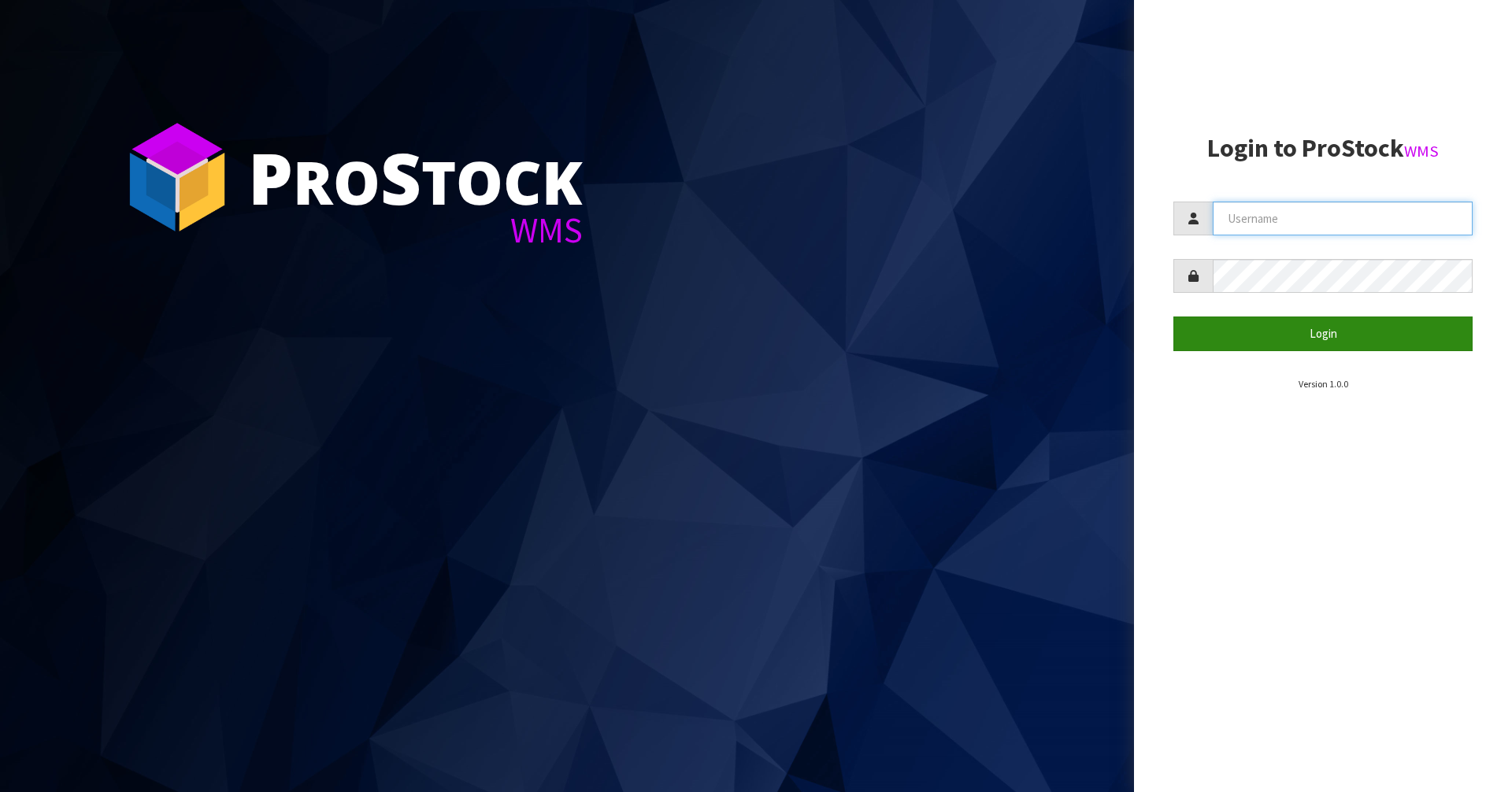
type input "Mana"
click at [1251, 346] on button "Login" at bounding box center [1323, 334] width 299 height 34
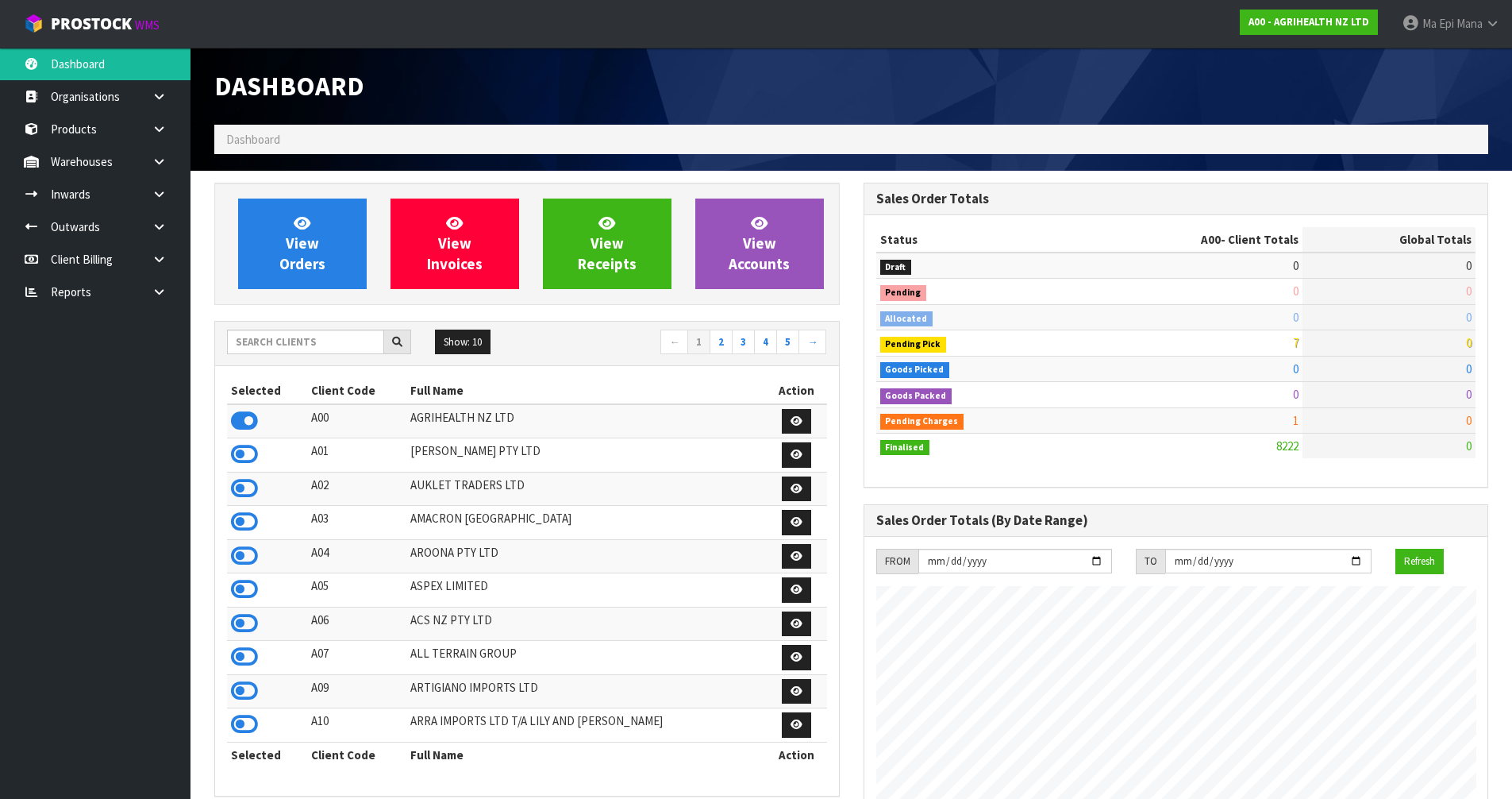
scroll to position [1203, 648]
click at [313, 345] on input "text" at bounding box center [305, 341] width 157 height 25
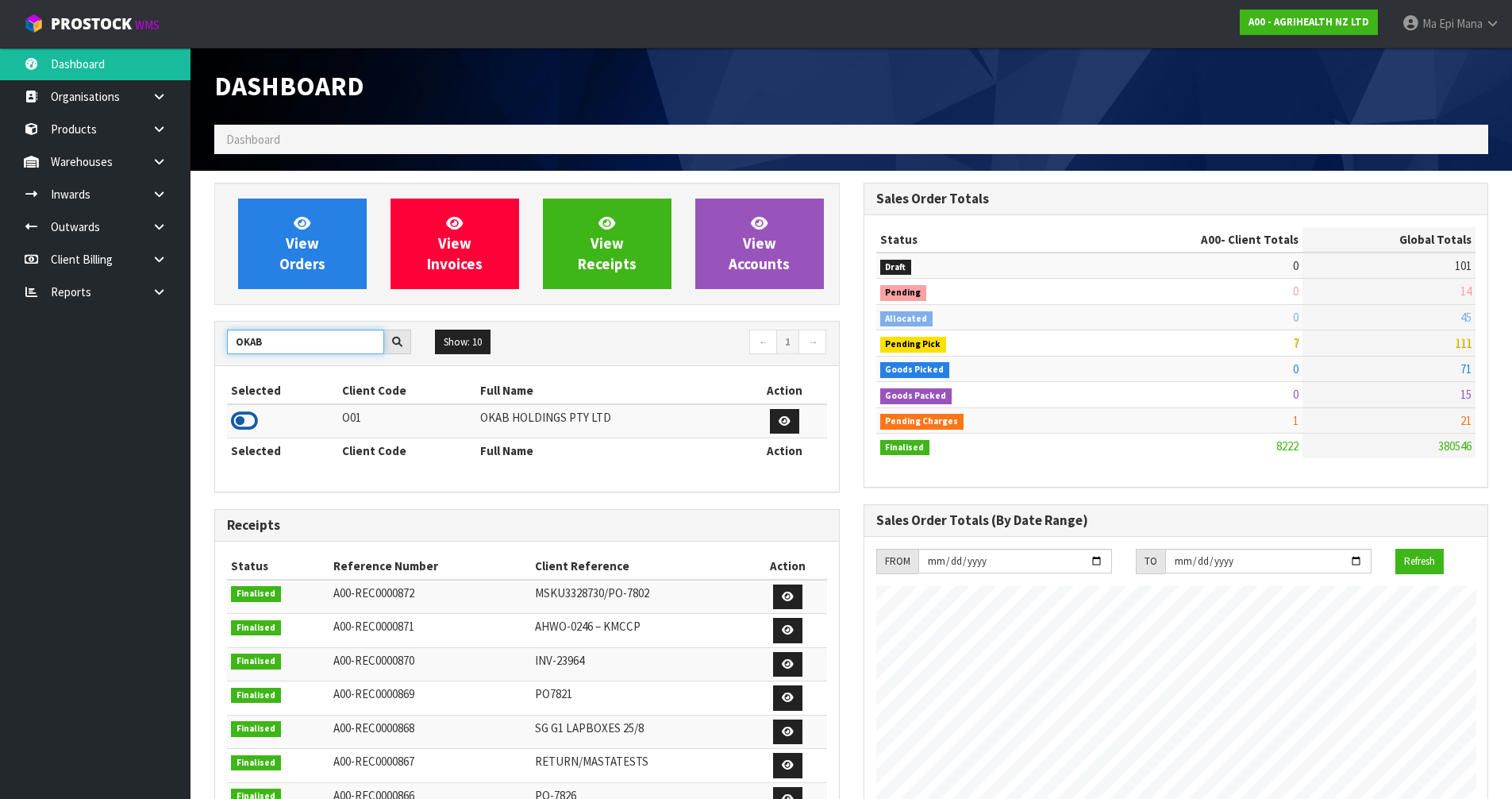
type input "OKAB"
click at [239, 413] on icon at bounding box center [244, 420] width 27 height 24
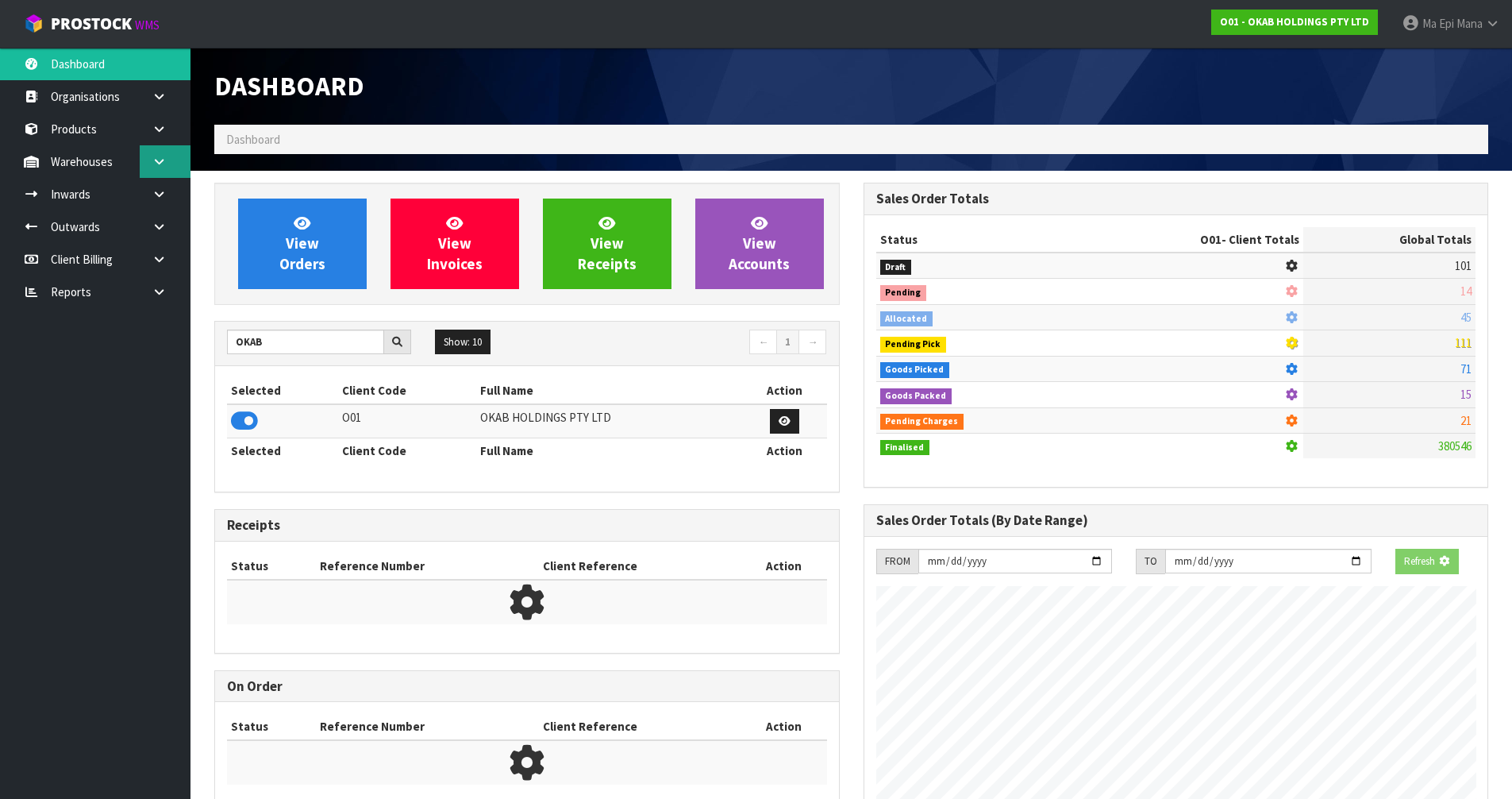
scroll to position [996, 648]
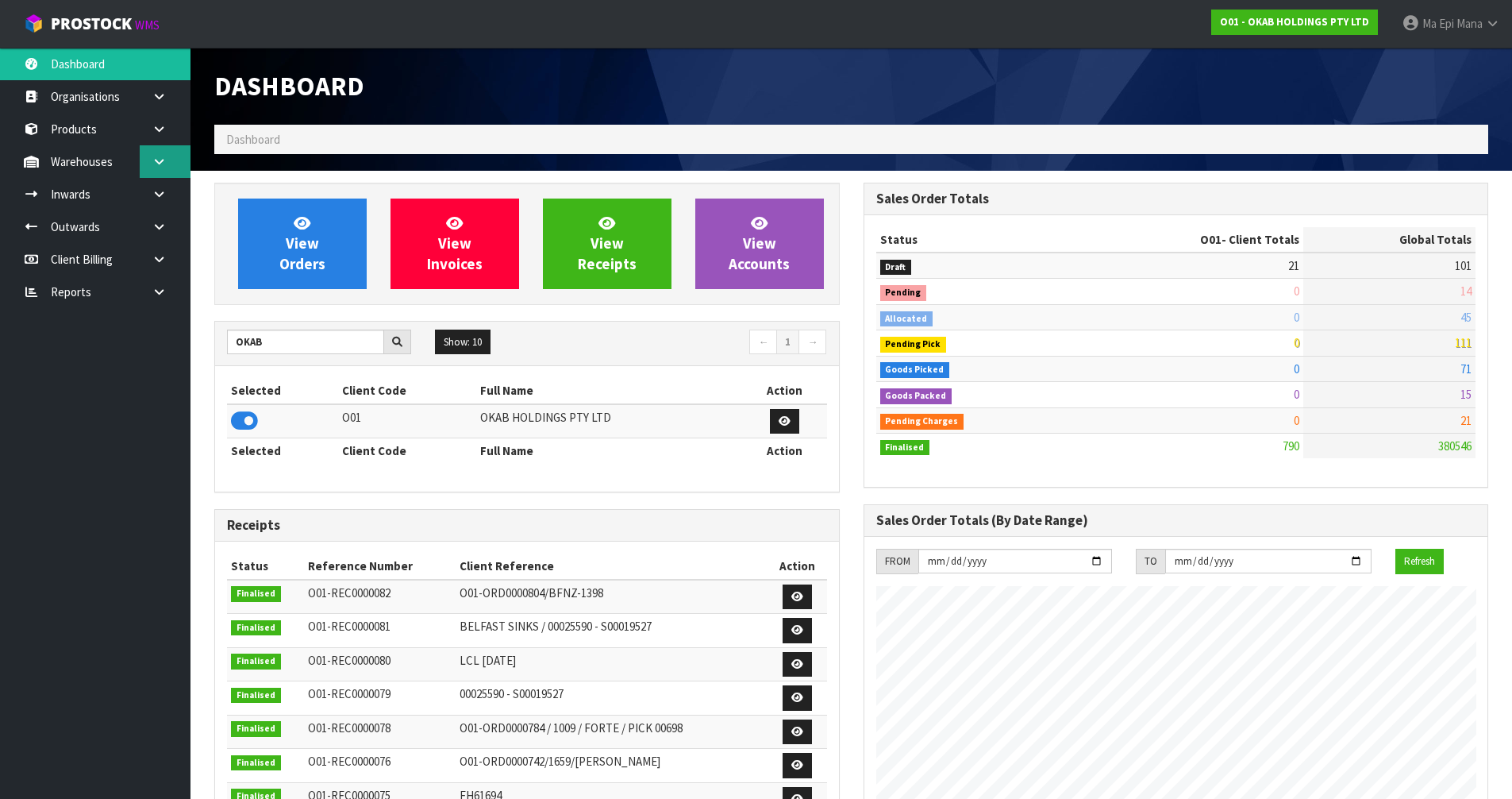
click at [162, 172] on link at bounding box center [165, 162] width 51 height 33
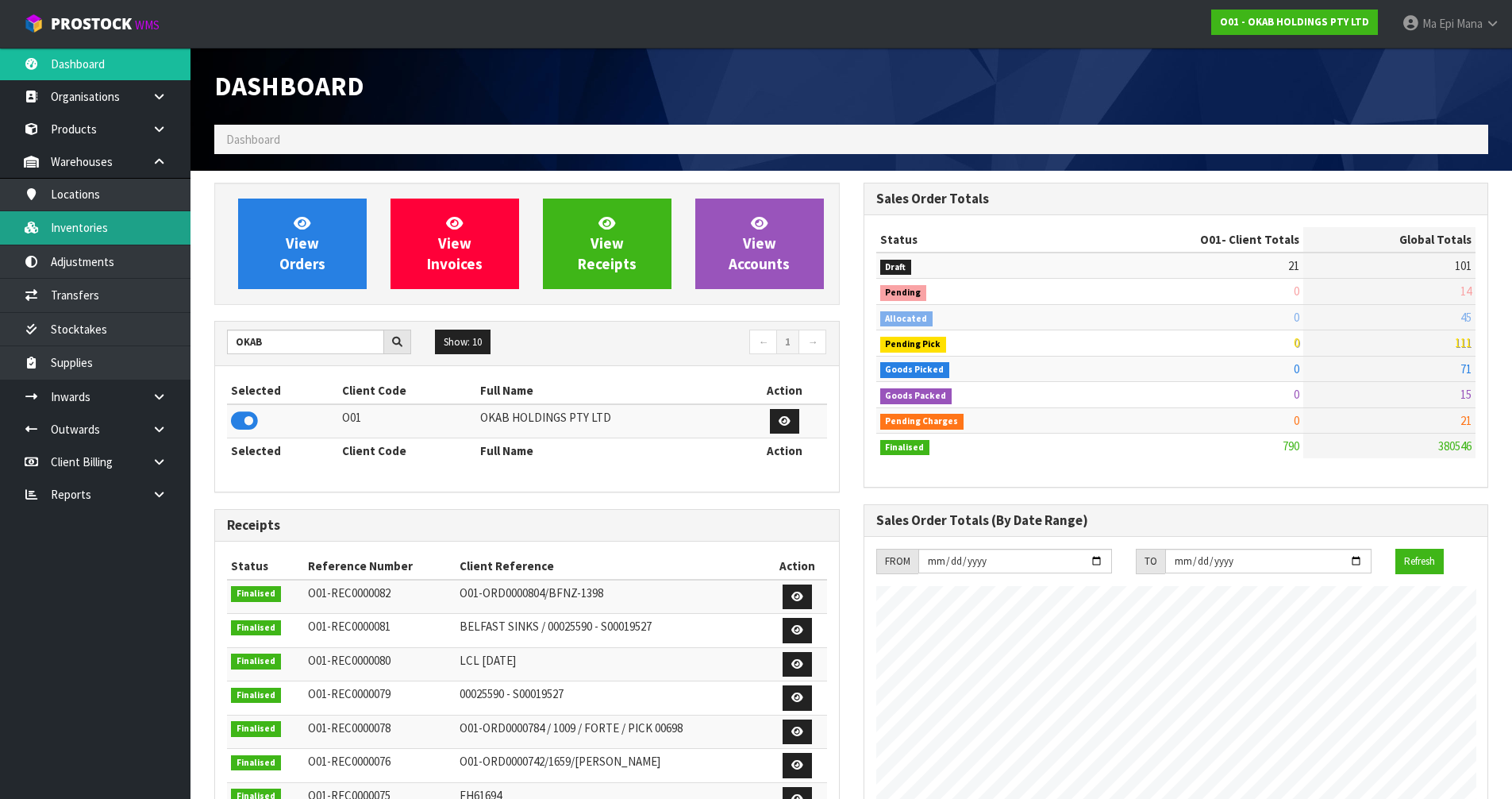
click at [121, 227] on link "Inventories" at bounding box center [95, 228] width 191 height 33
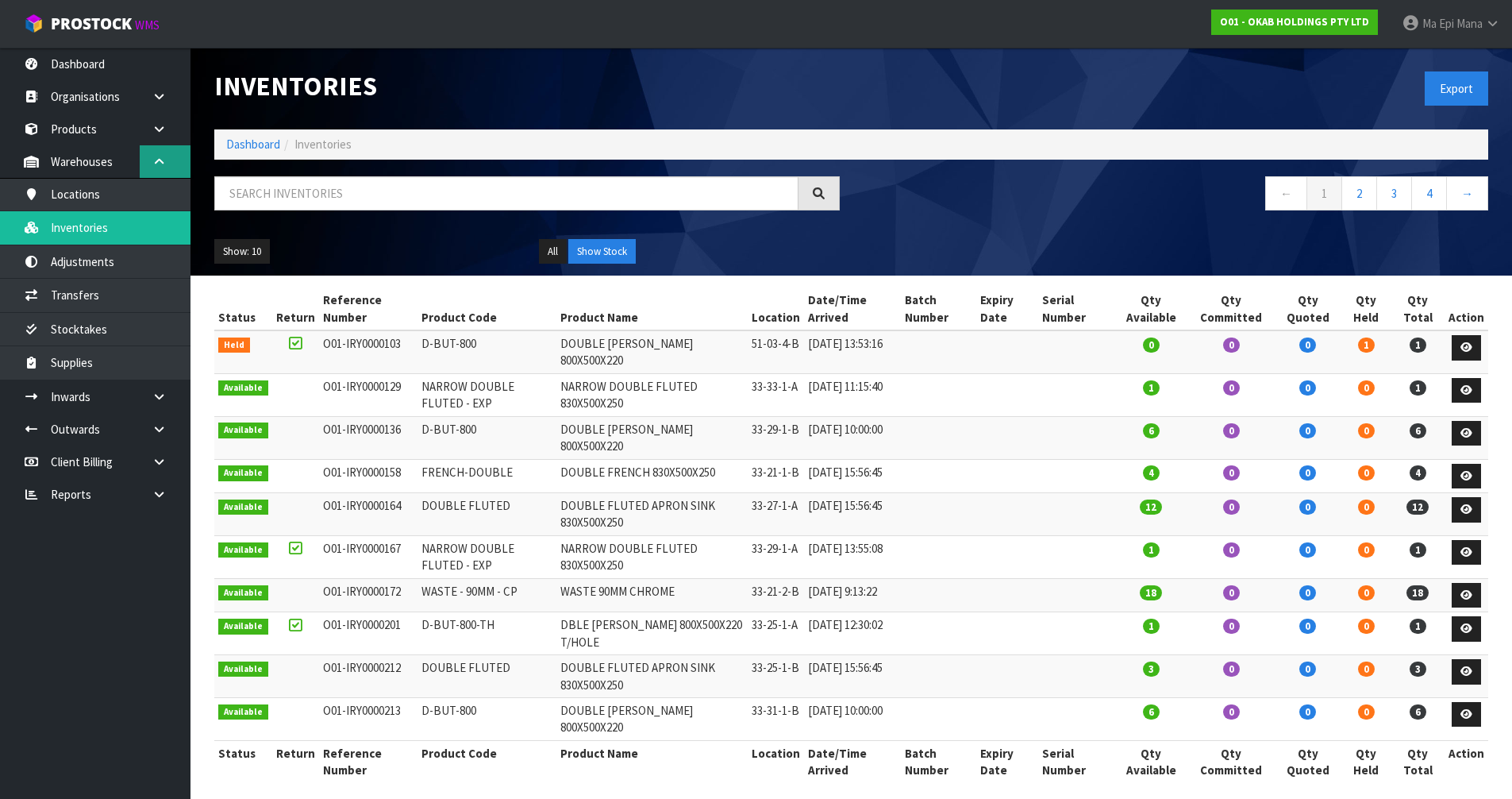
click at [157, 152] on link at bounding box center [165, 162] width 51 height 33
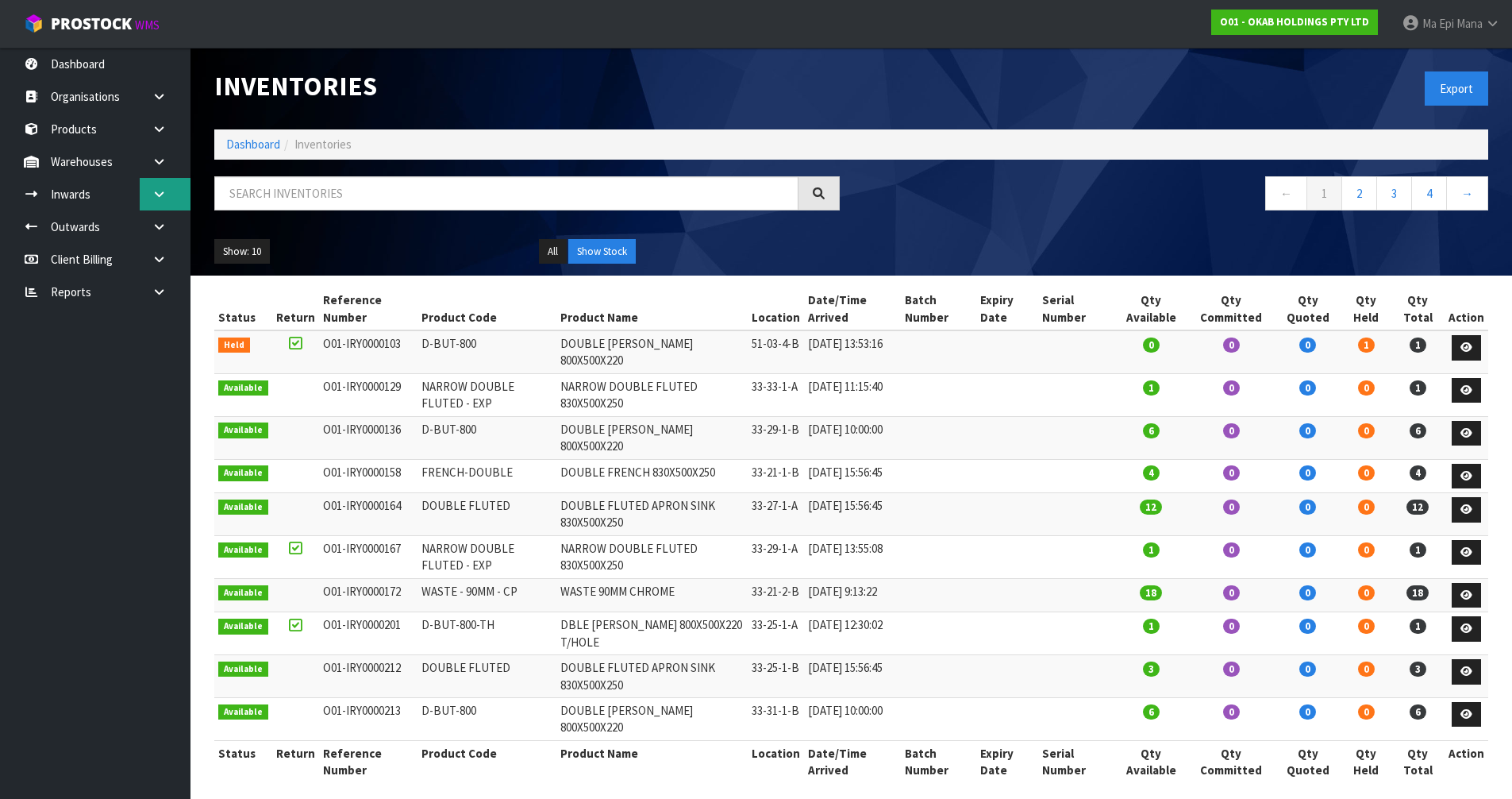
click at [159, 202] on link at bounding box center [165, 194] width 51 height 33
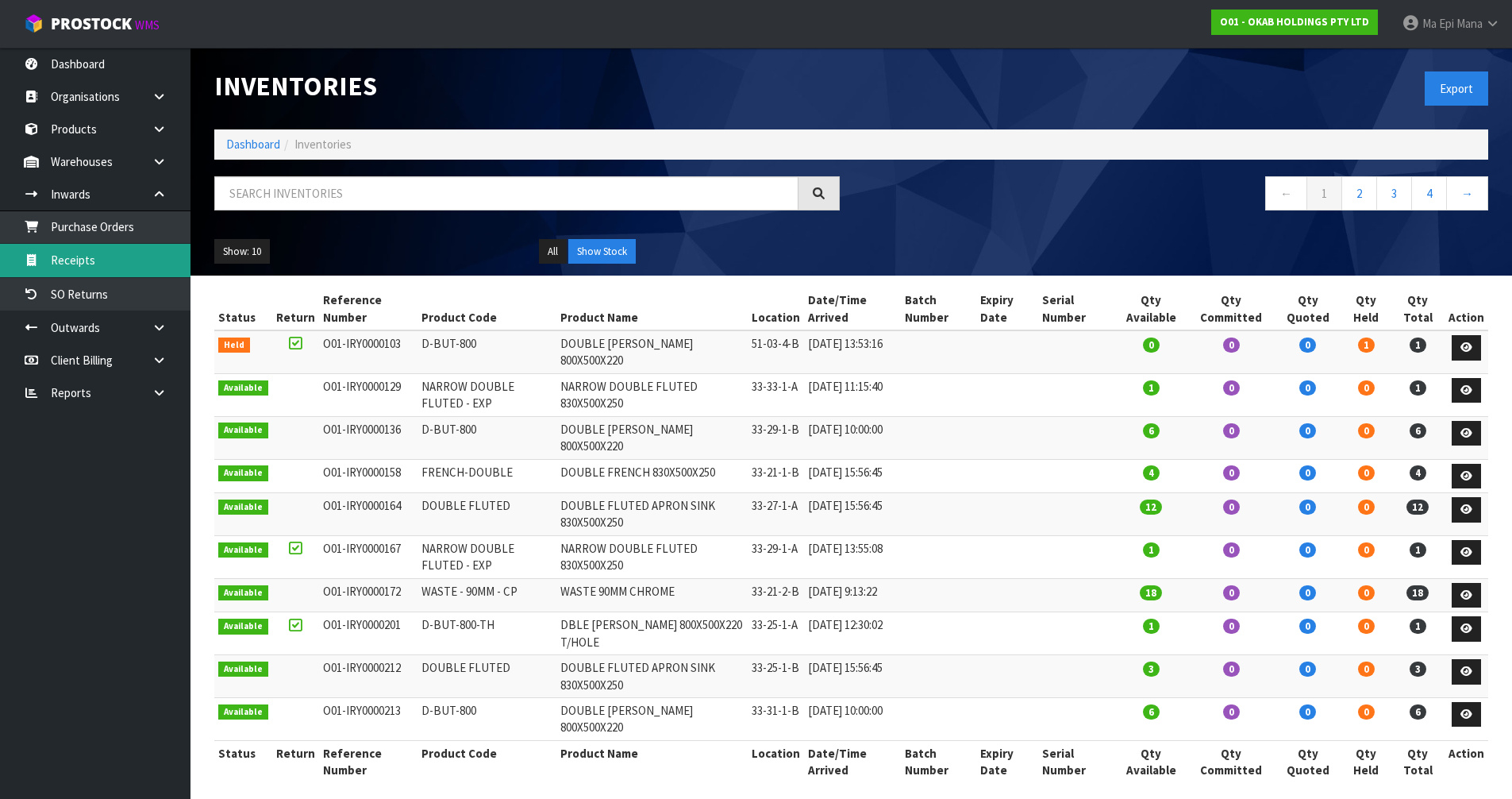
click at [120, 254] on link "Receipts" at bounding box center [95, 260] width 191 height 33
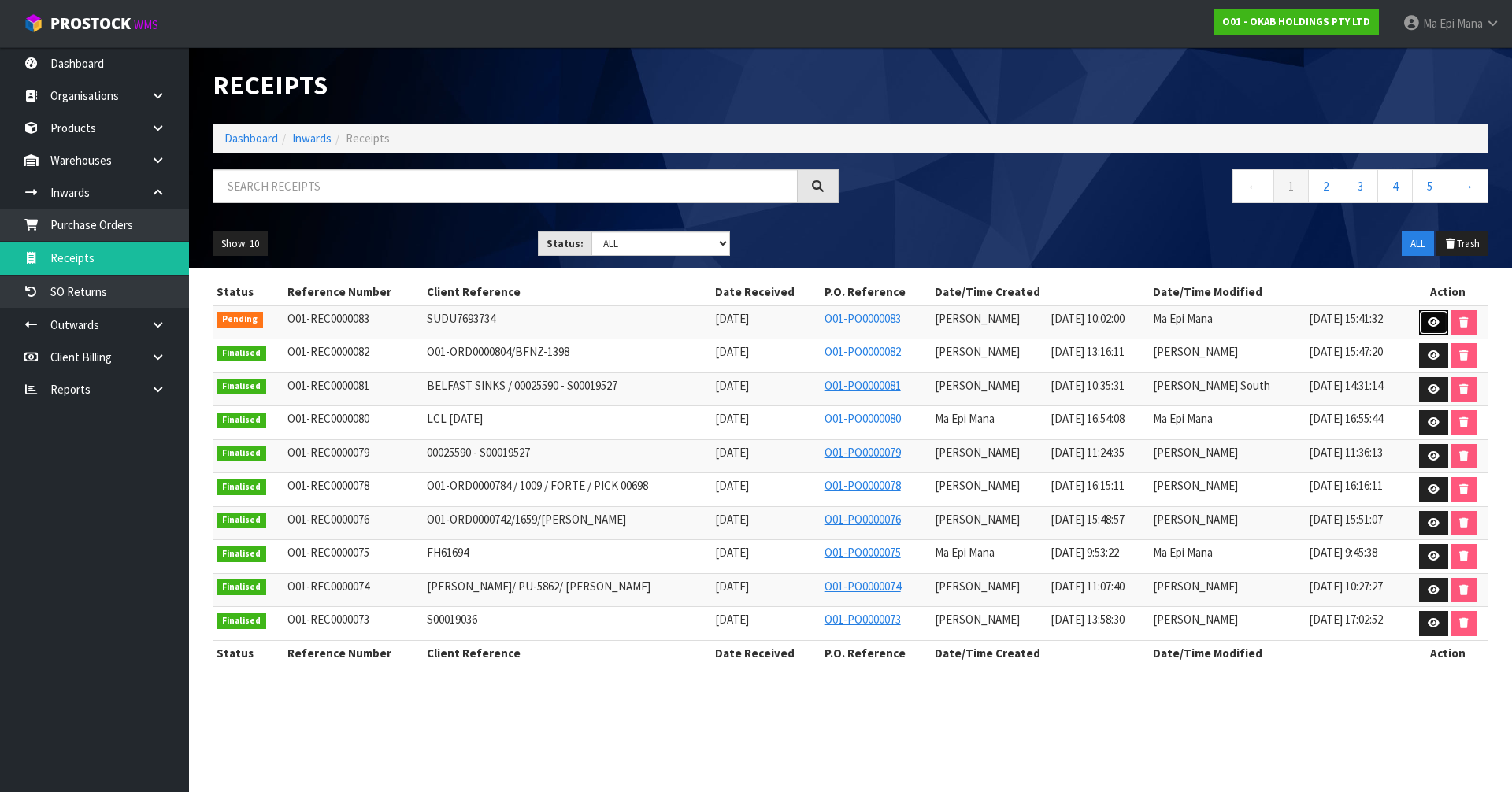
click at [1427, 320] on icon at bounding box center [1433, 321] width 12 height 10
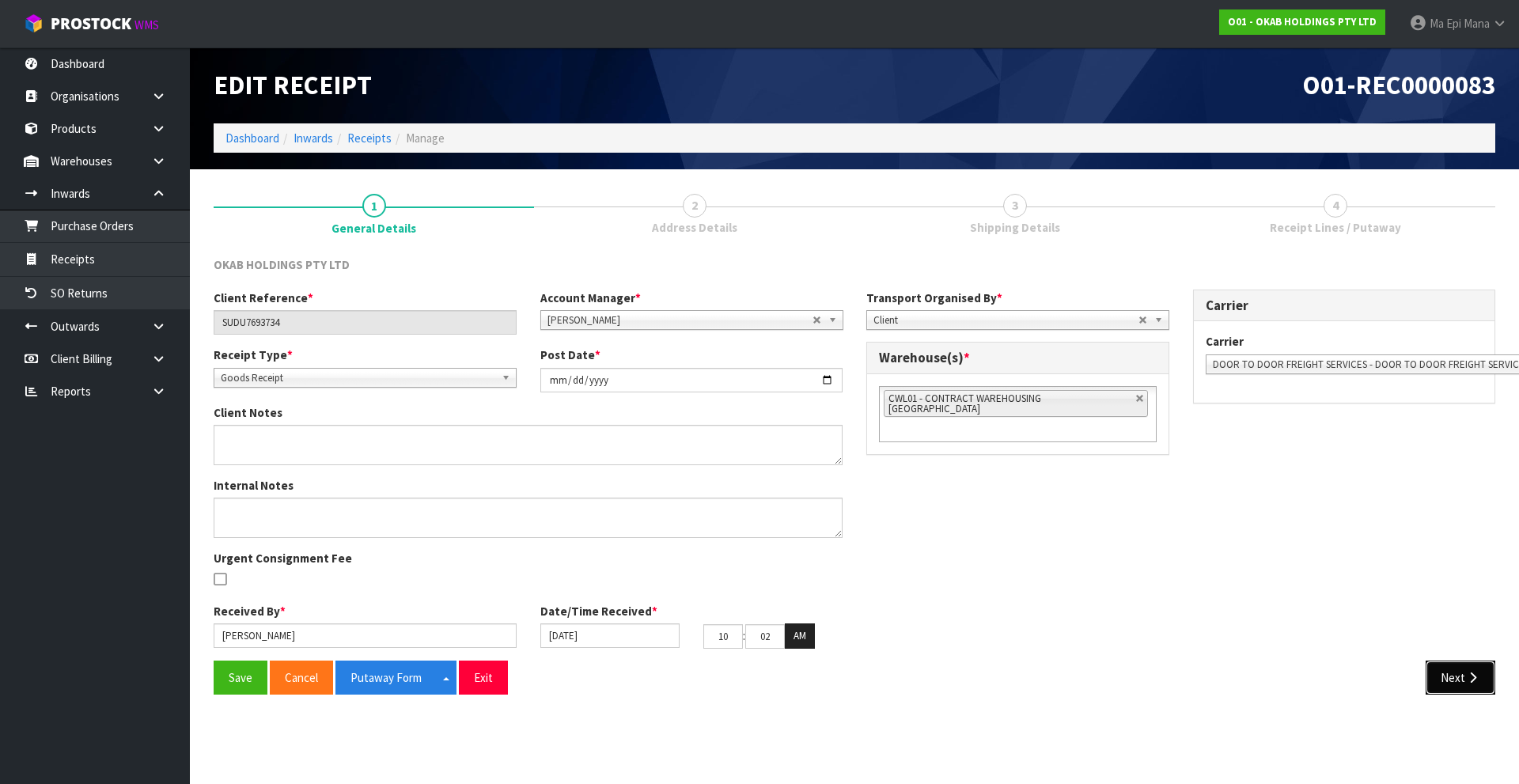
click at [1457, 671] on button "Next" at bounding box center [1460, 677] width 70 height 34
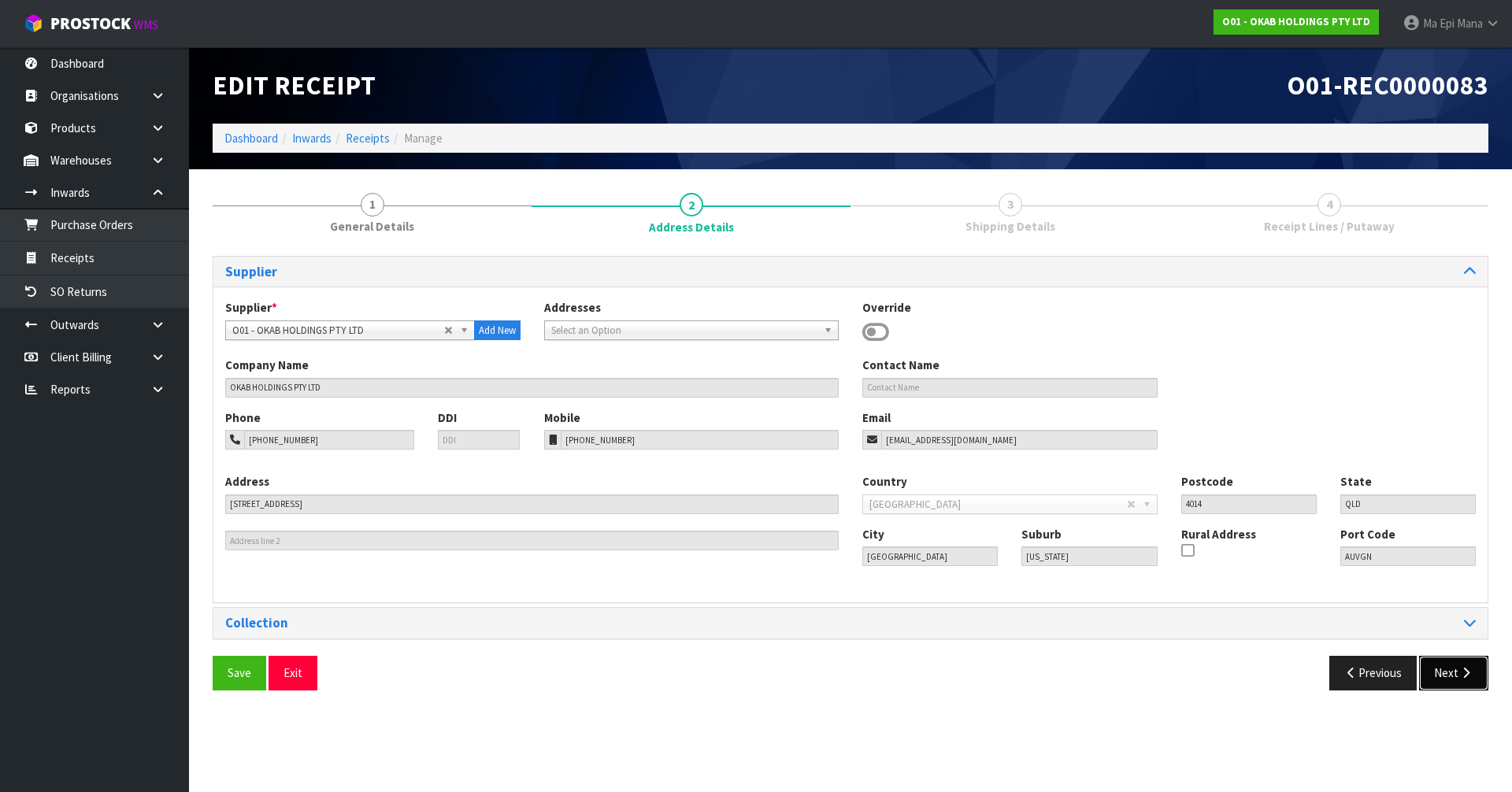
click at [1463, 675] on icon "button" at bounding box center [1465, 672] width 15 height 12
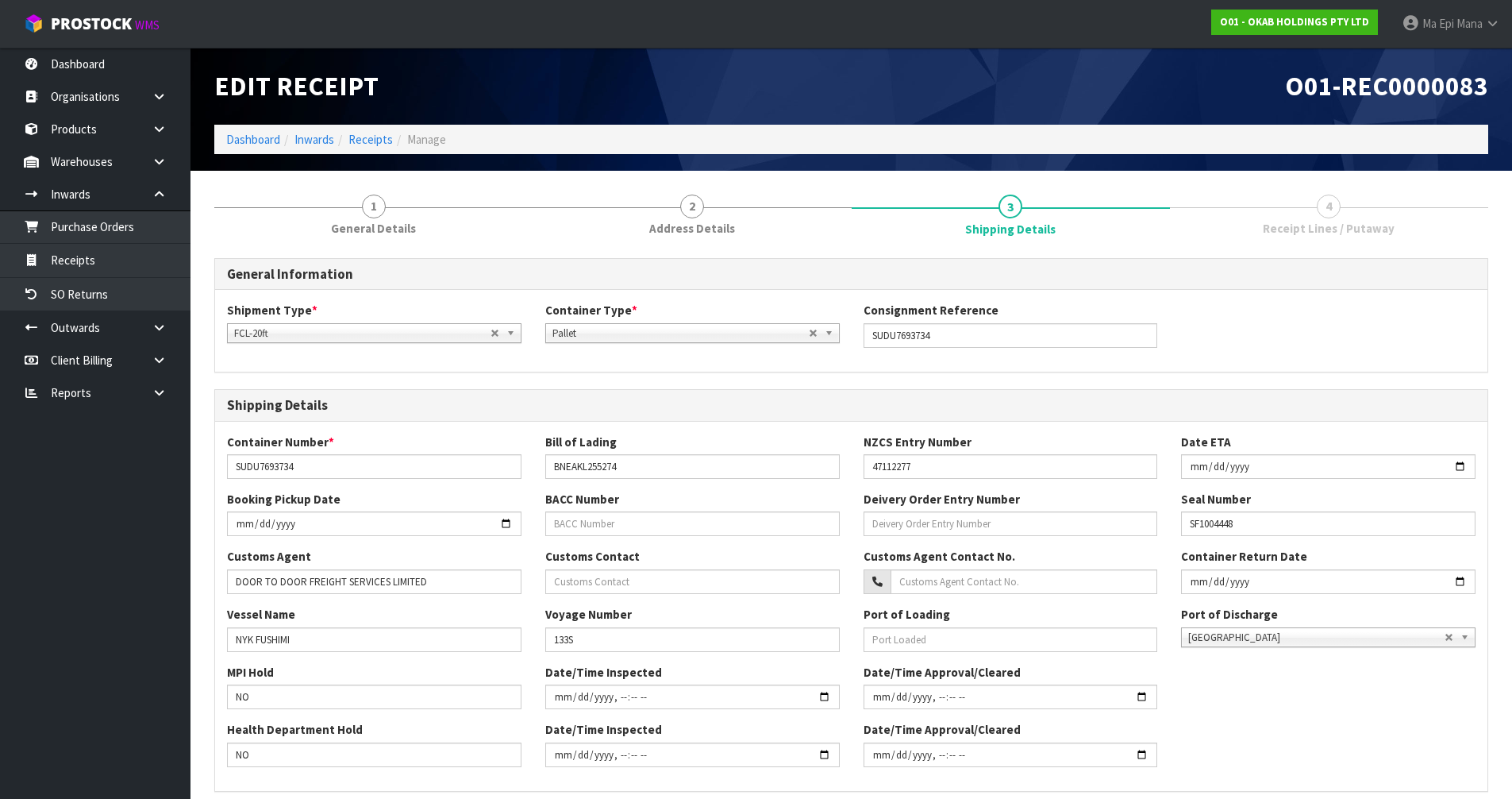
scroll to position [308, 0]
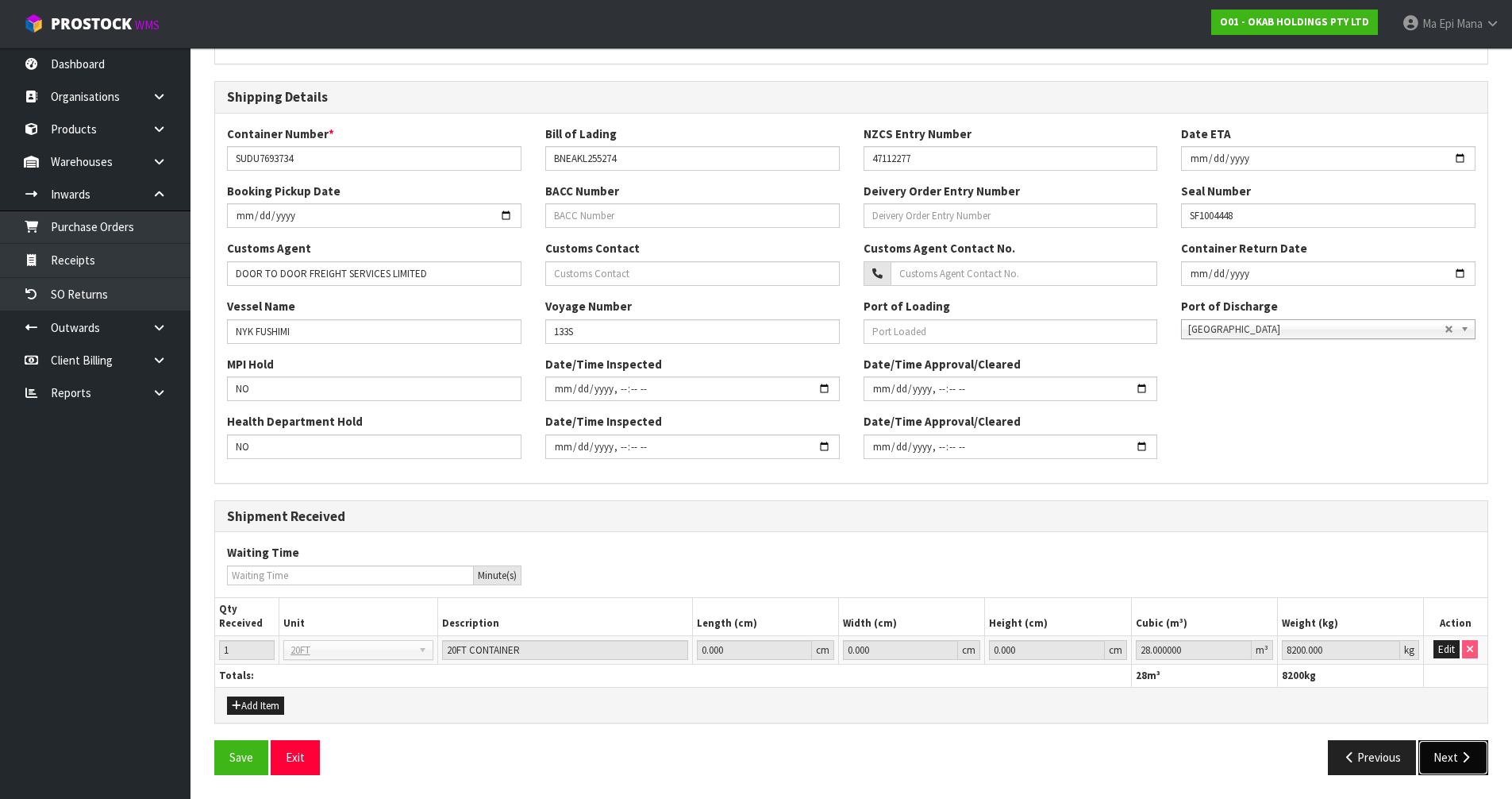
click at [1464, 755] on icon "button" at bounding box center [1465, 756] width 15 height 12
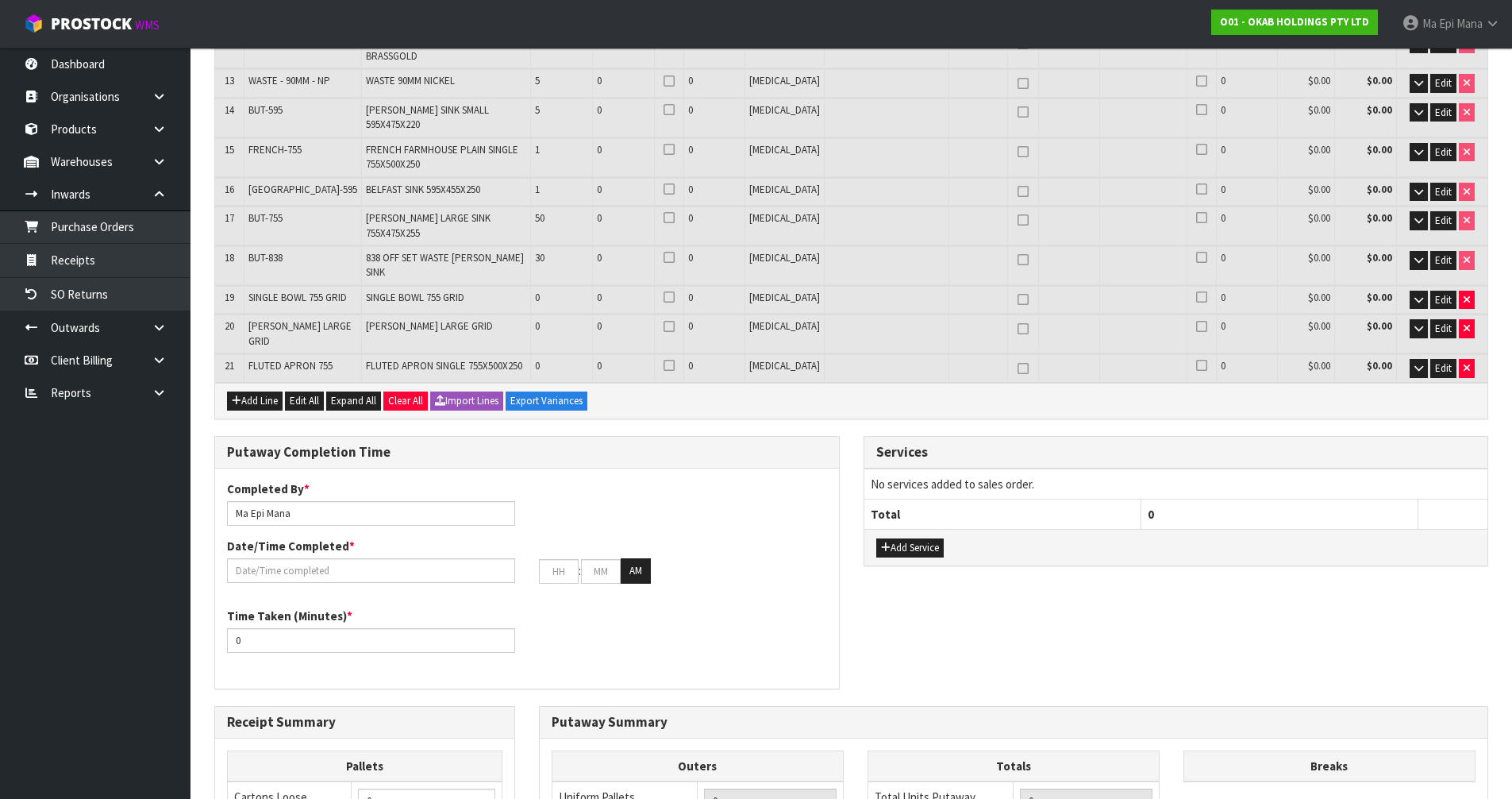
scroll to position [794, 0]
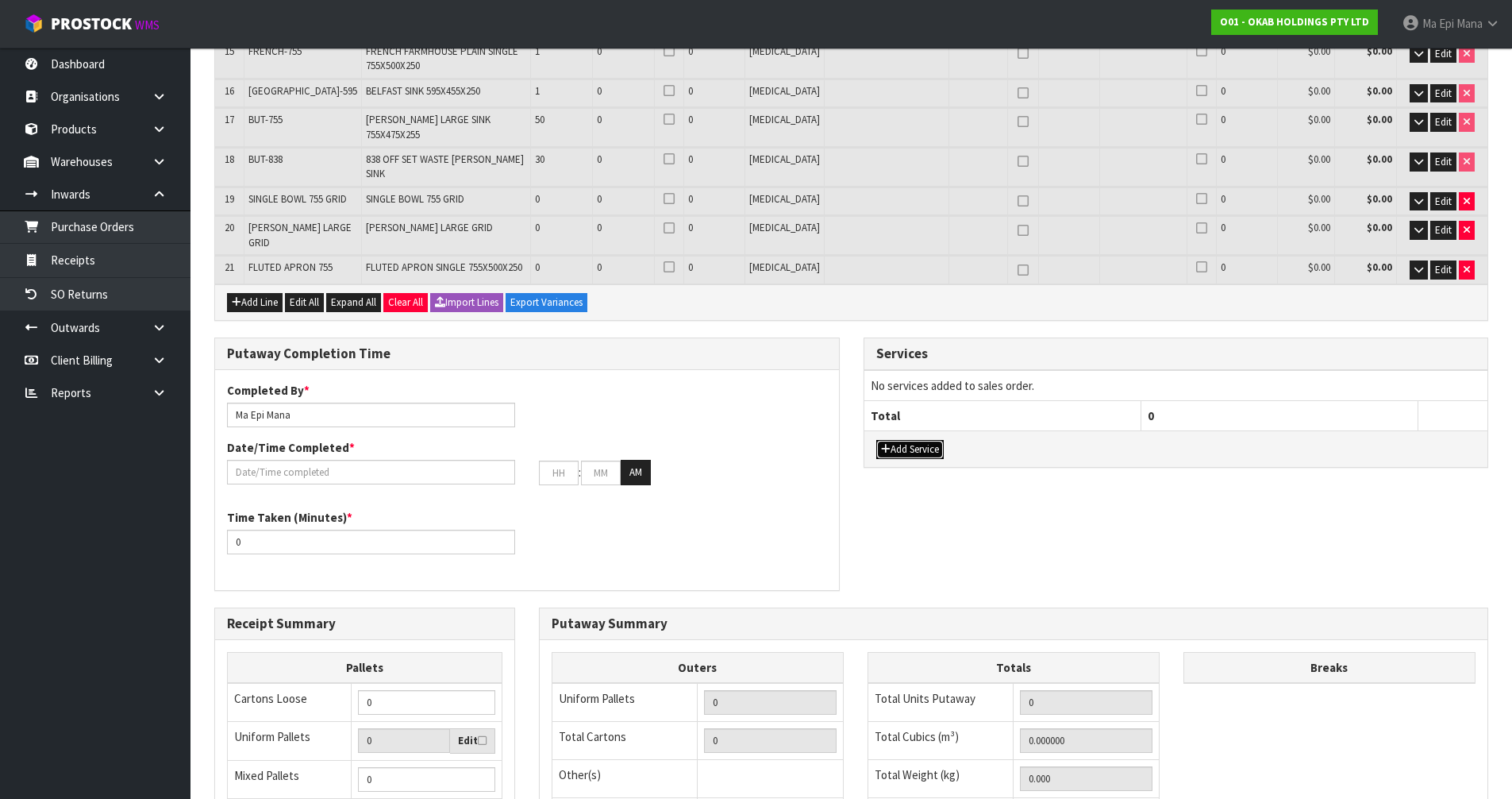
click at [928, 439] on button "Add Service" at bounding box center [909, 449] width 67 height 19
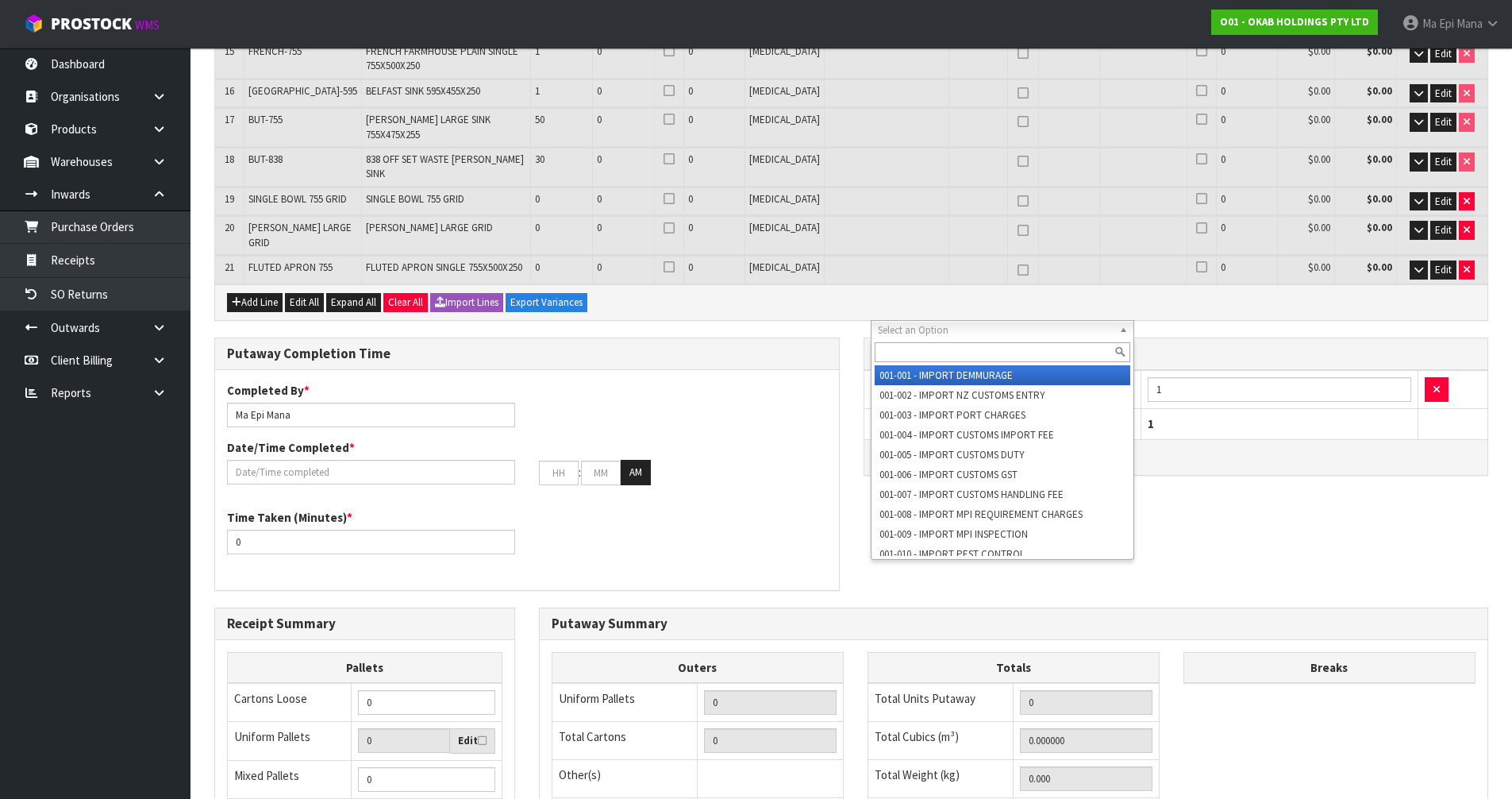
click at [946, 357] on input "text" at bounding box center [1003, 352] width 256 height 20
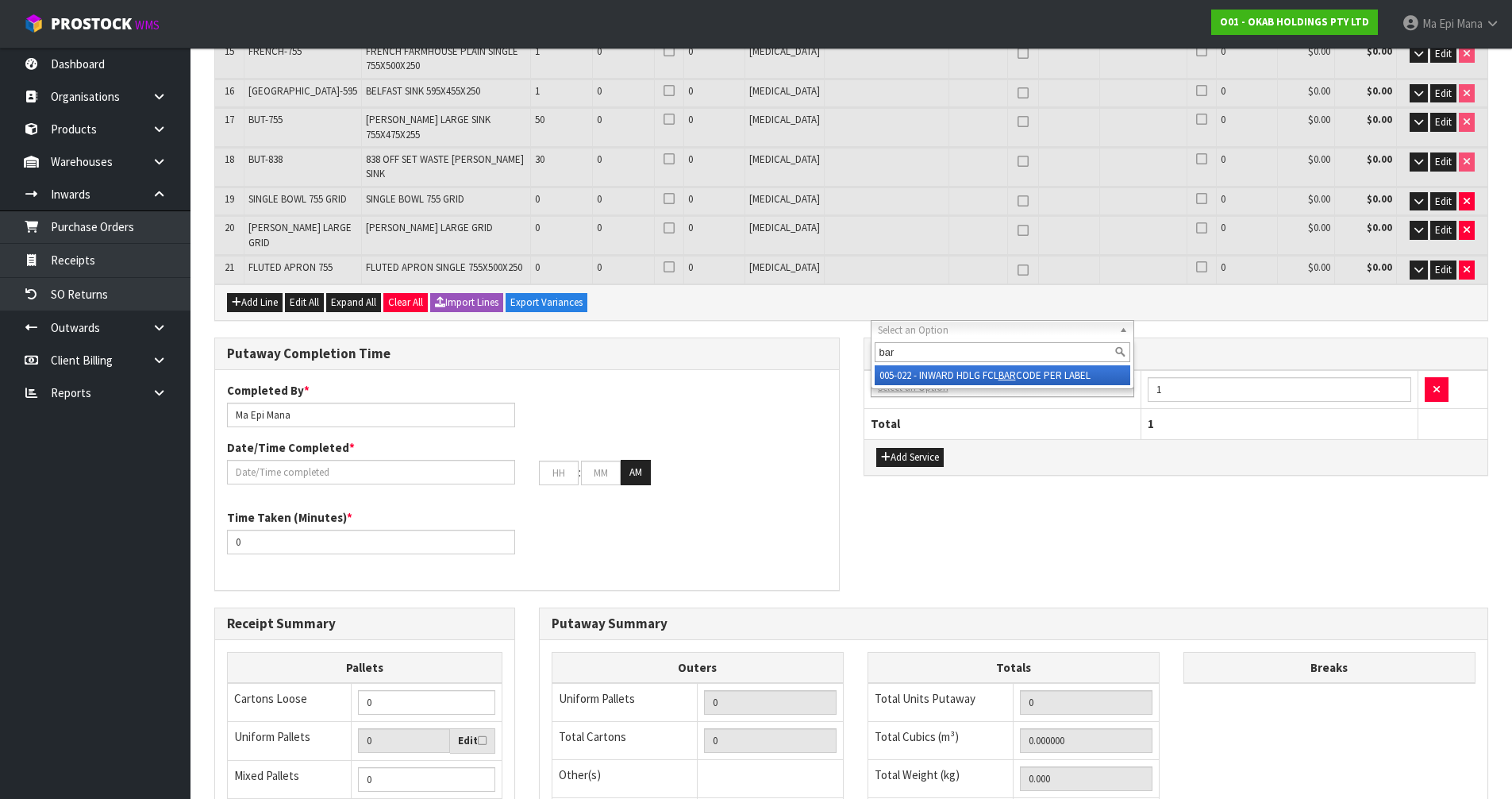
type input "bar"
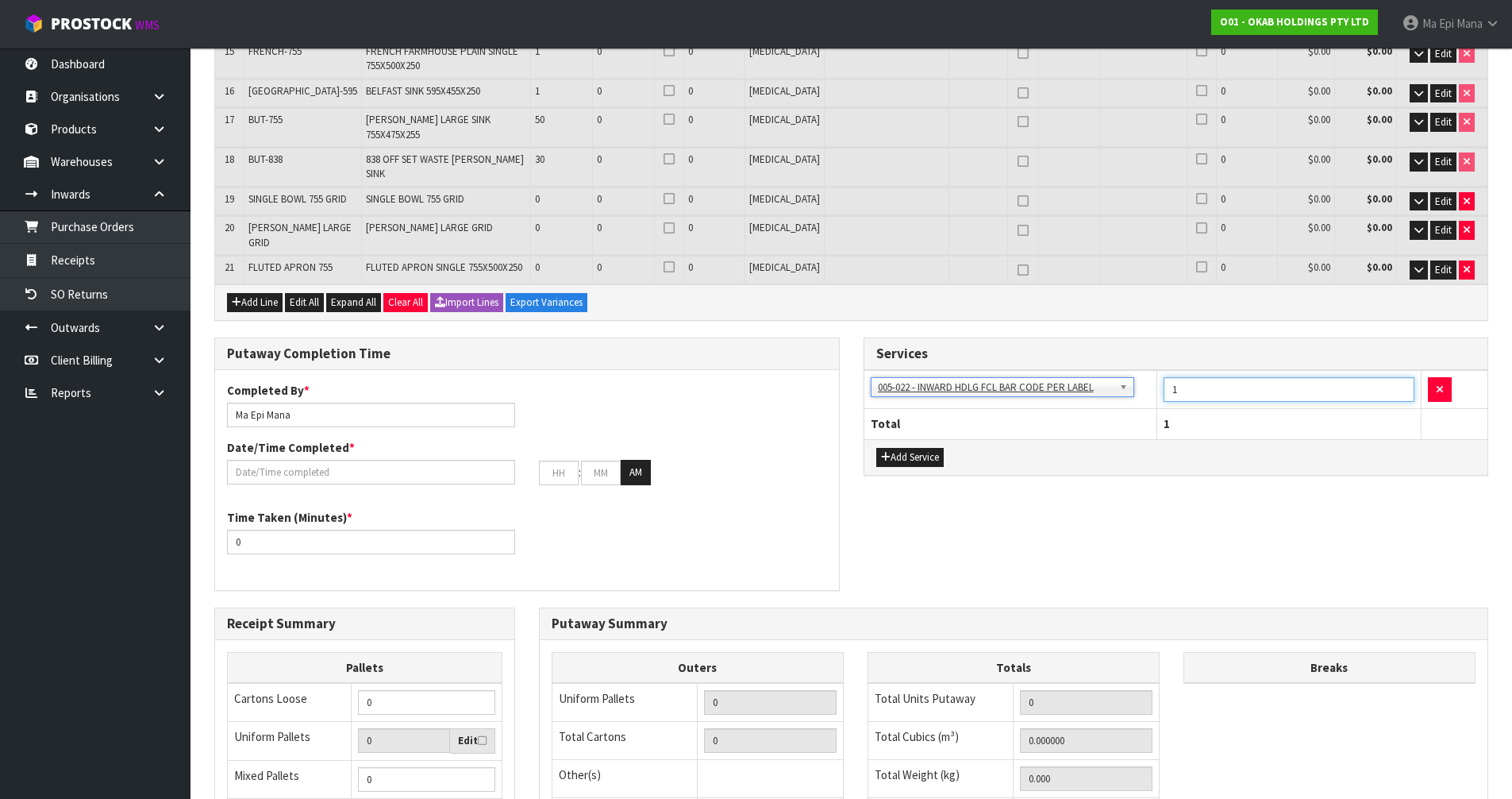
click at [1208, 377] on input "1" at bounding box center [1289, 389] width 251 height 25
type input "218"
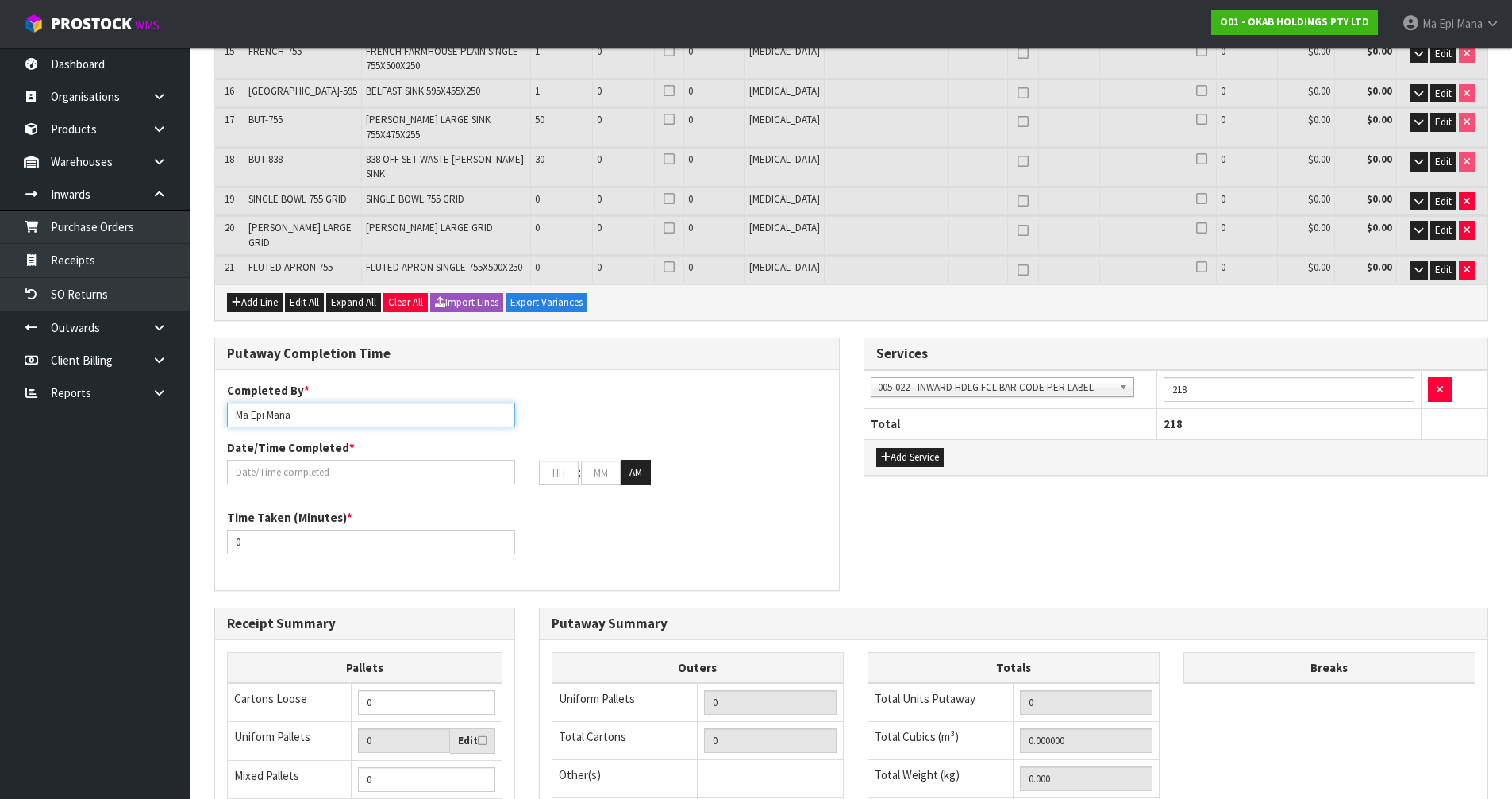
click at [329, 402] on input "Ma Epi Mana" at bounding box center [370, 414] width 288 height 25
type input "RAJ +[PERSON_NAME] + [PERSON_NAME] + [PERSON_NAME] +"
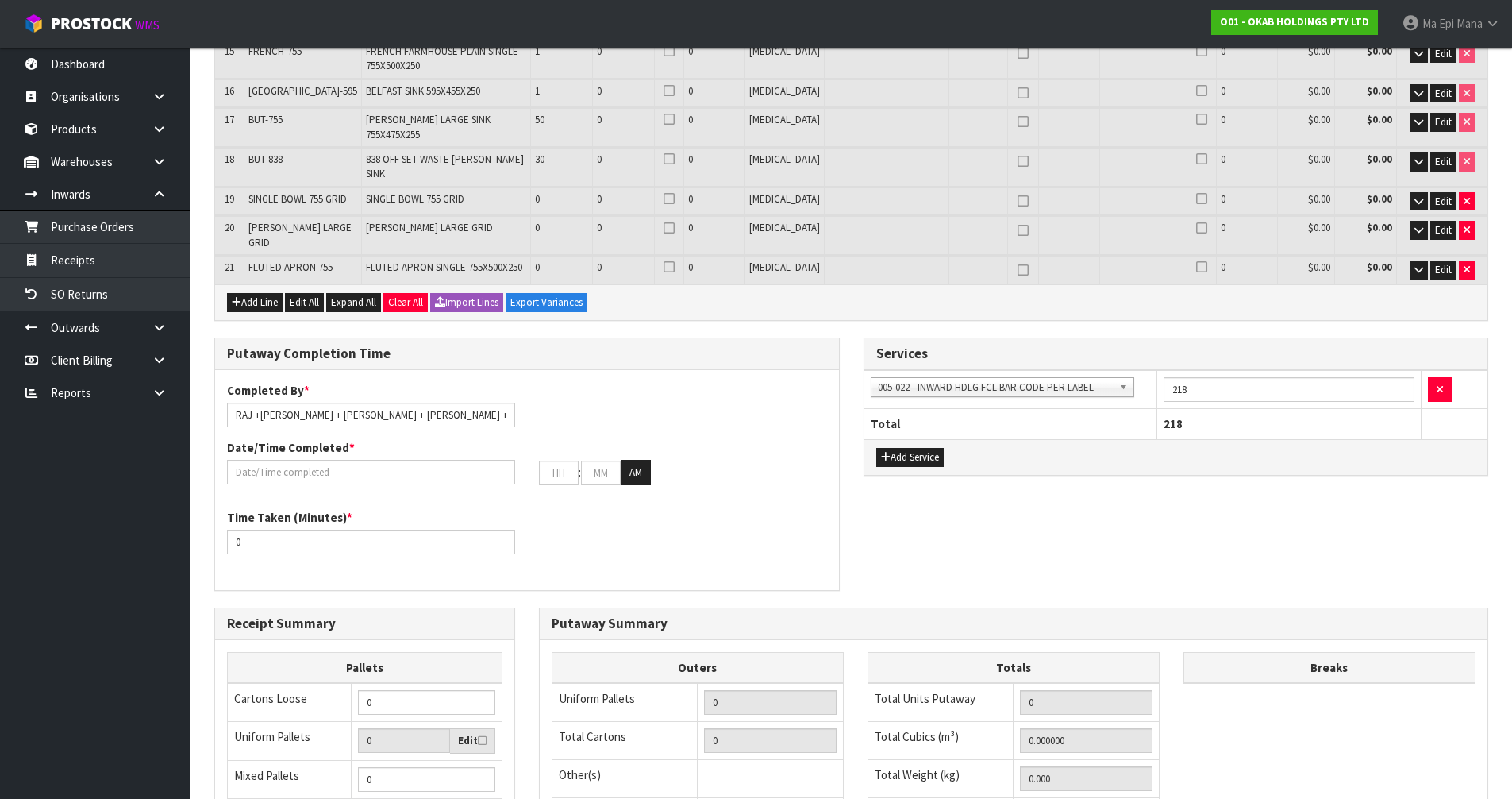
click at [421, 767] on input "0" at bounding box center [426, 779] width 137 height 25
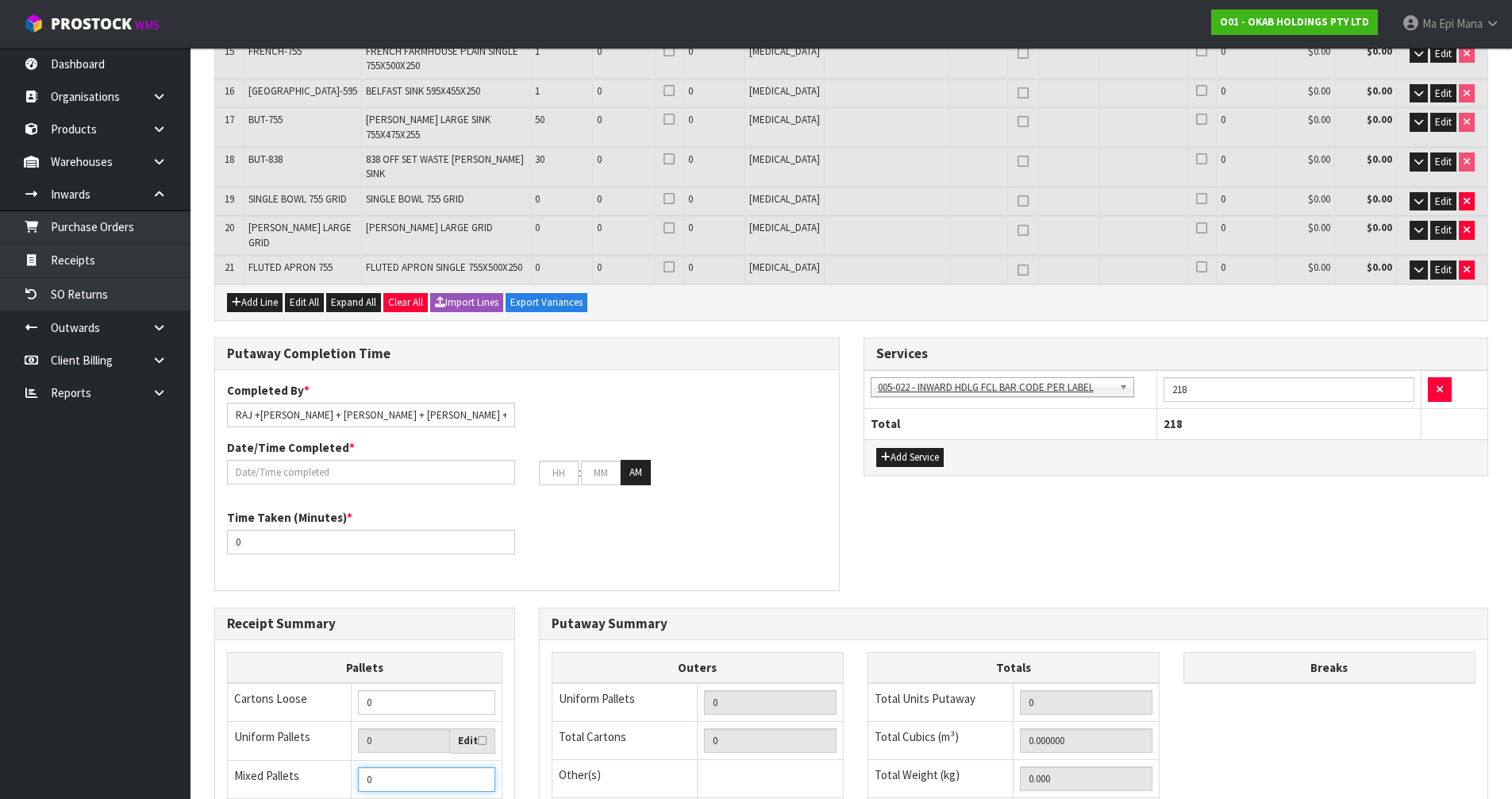
click at [421, 767] on input "0" at bounding box center [426, 779] width 137 height 25
click at [423, 767] on input "0" at bounding box center [426, 779] width 137 height 25
type input "1"
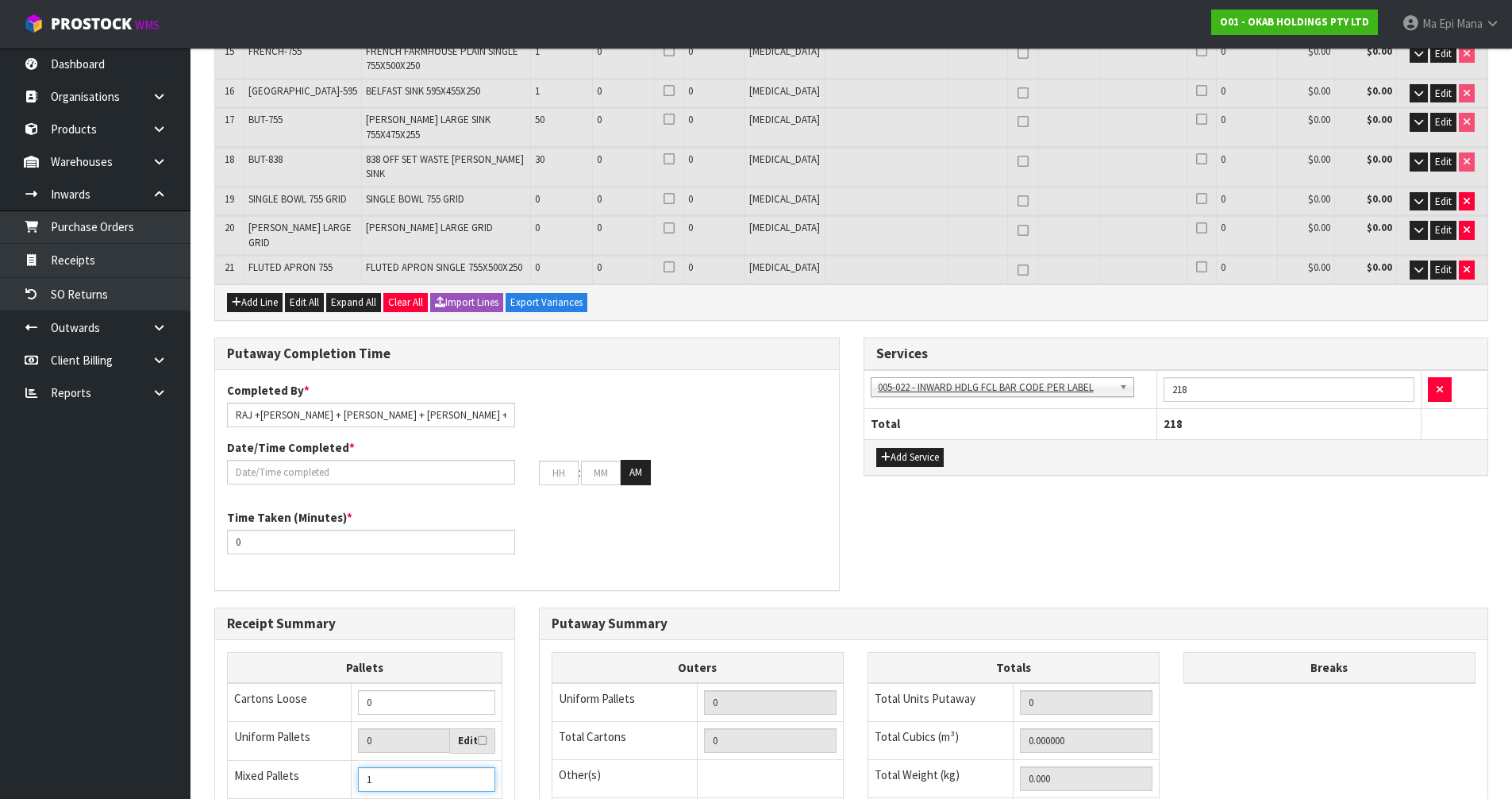
type input "12"
click at [421, 402] on input "RAJ +[PERSON_NAME] + [PERSON_NAME] + [PERSON_NAME] +" at bounding box center [370, 414] width 288 height 25
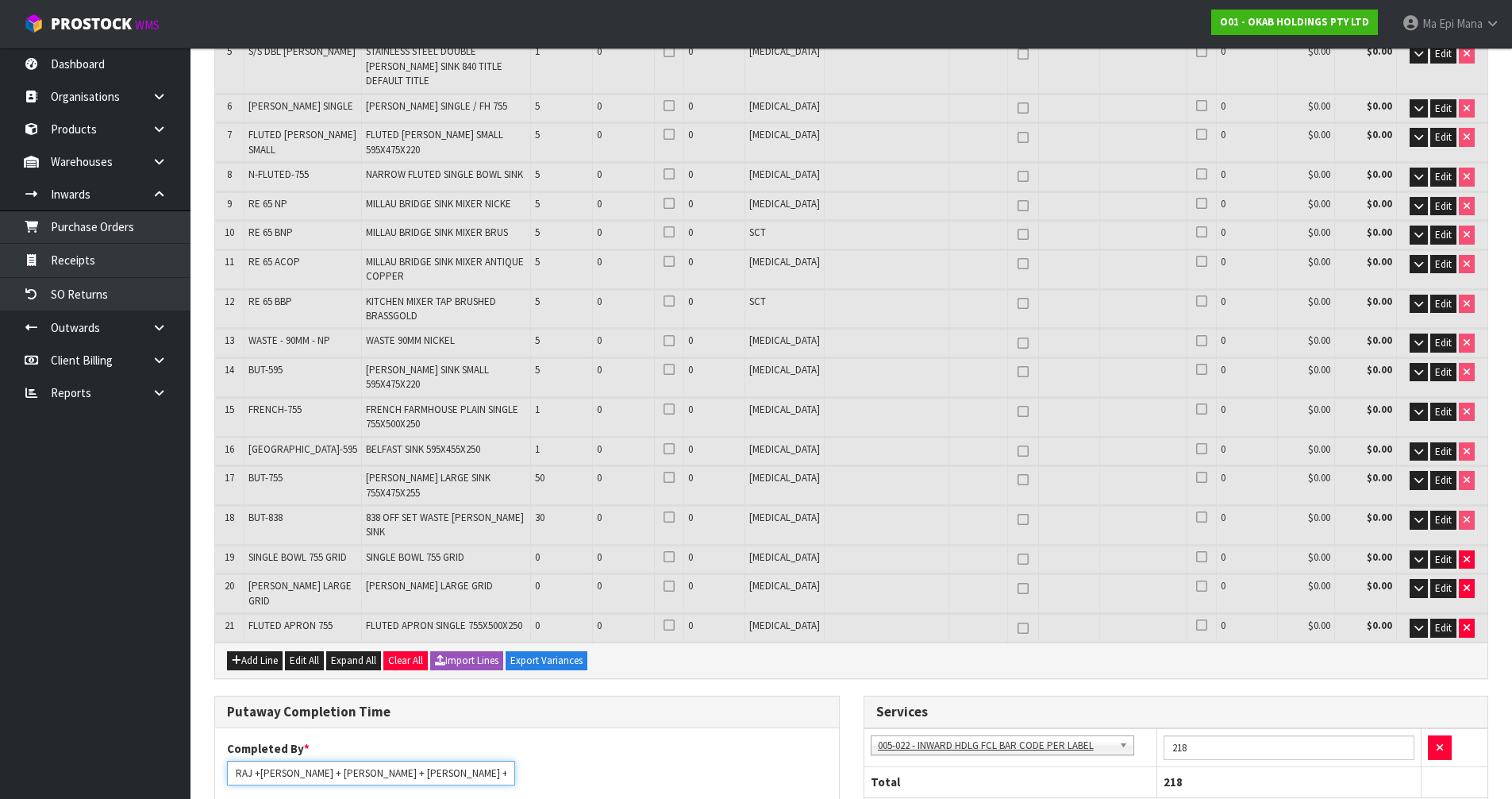
scroll to position [636, 0]
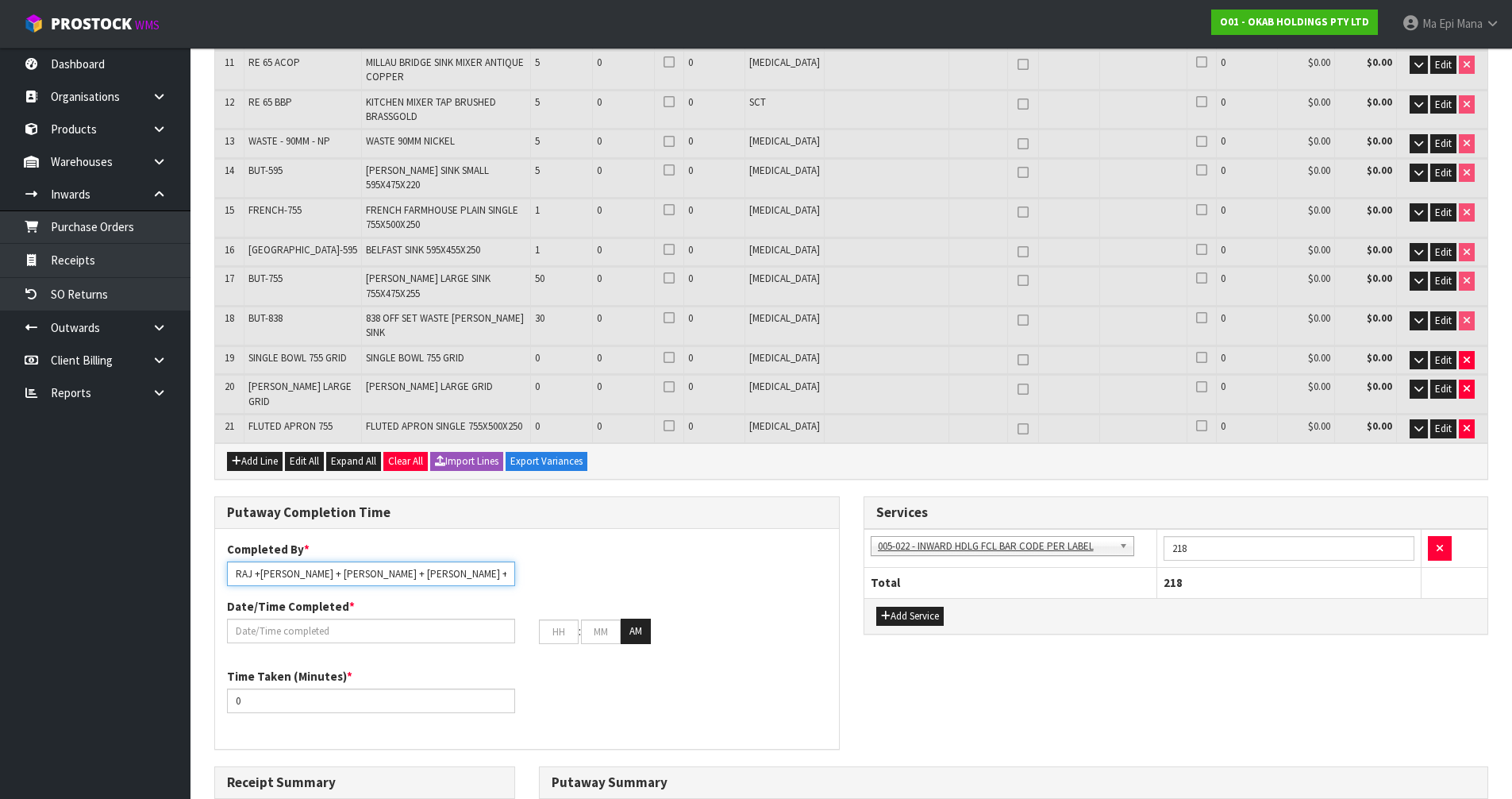
type input "RAJ +[PERSON_NAME] + [PERSON_NAME] + [PERSON_NAME] + [PERSON_NAME] + MA"
click at [1204, 536] on input "218" at bounding box center [1289, 547] width 251 height 25
type input "2"
type input "222"
click at [1170, 645] on div "Putaway Completion Time Completed By * [PERSON_NAME] +[PERSON_NAME] + [PERSON_N…" at bounding box center [851, 631] width 1298 height 270
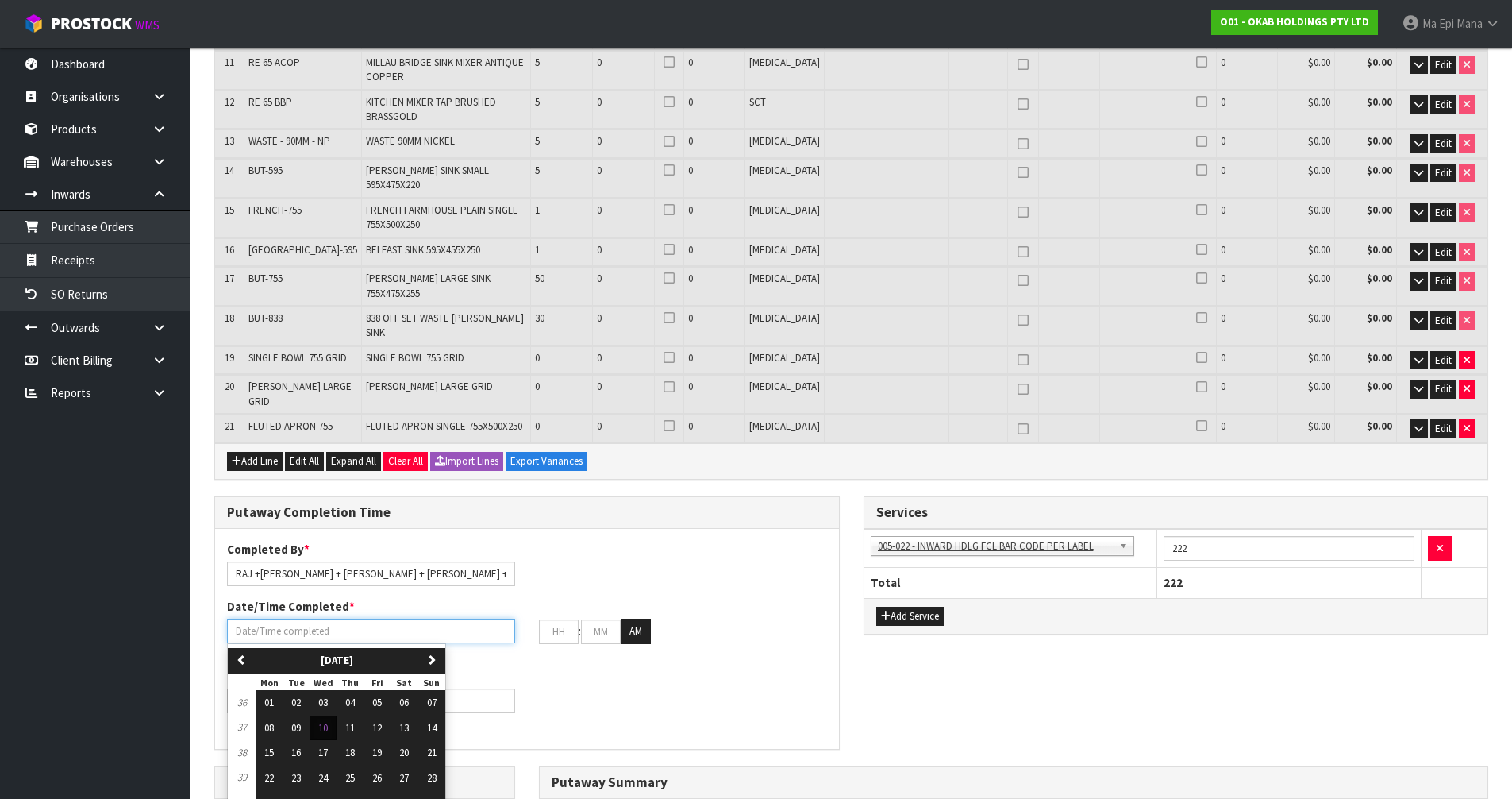
click at [362, 618] on input "text" at bounding box center [370, 630] width 288 height 25
click at [324, 721] on span "10" at bounding box center [323, 727] width 9 height 14
type input "[DATE]"
type input "12"
type input "00"
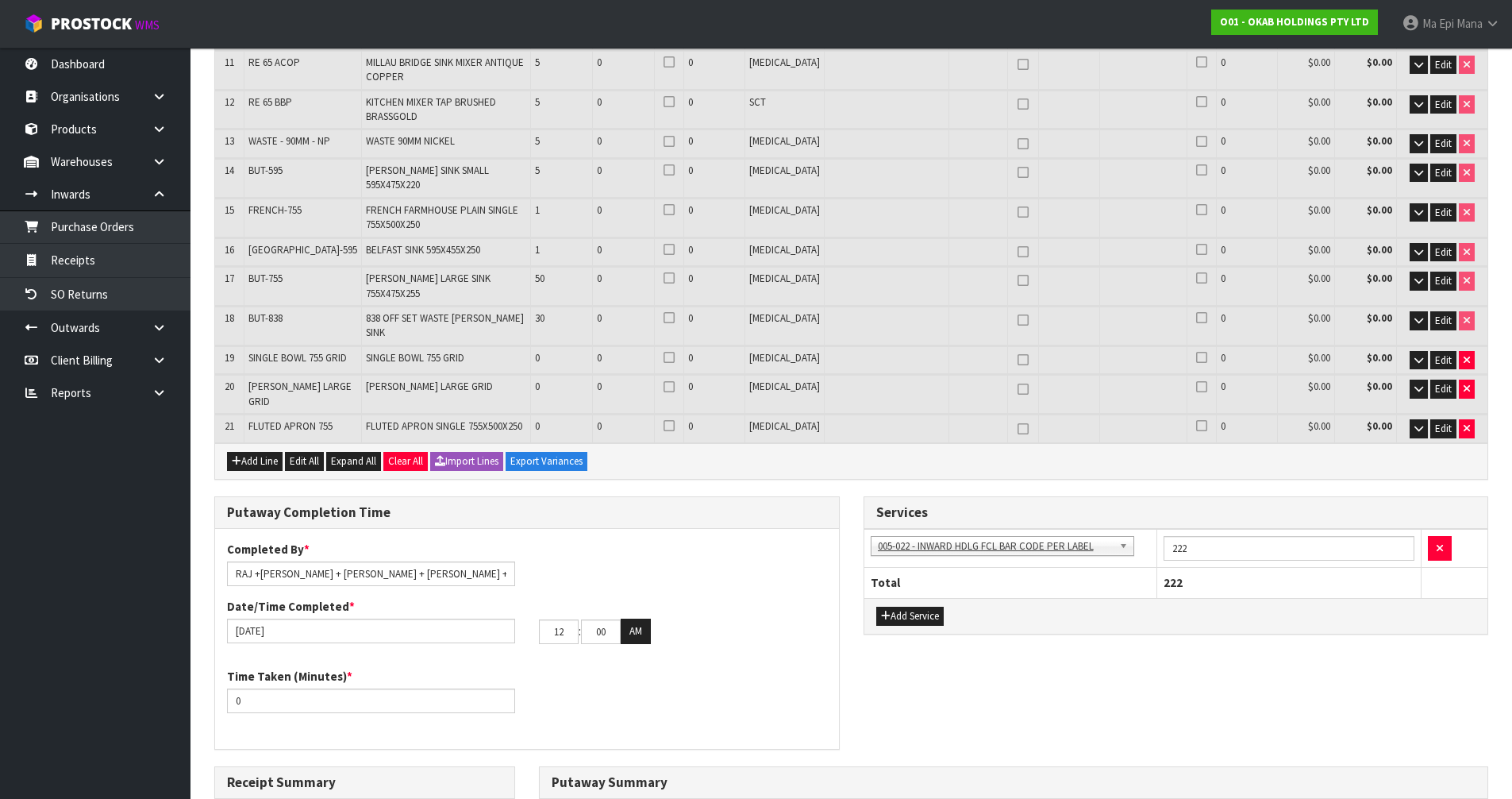
click at [574, 667] on div "Time Taken (Minutes) * 0" at bounding box center [526, 695] width 623 height 57
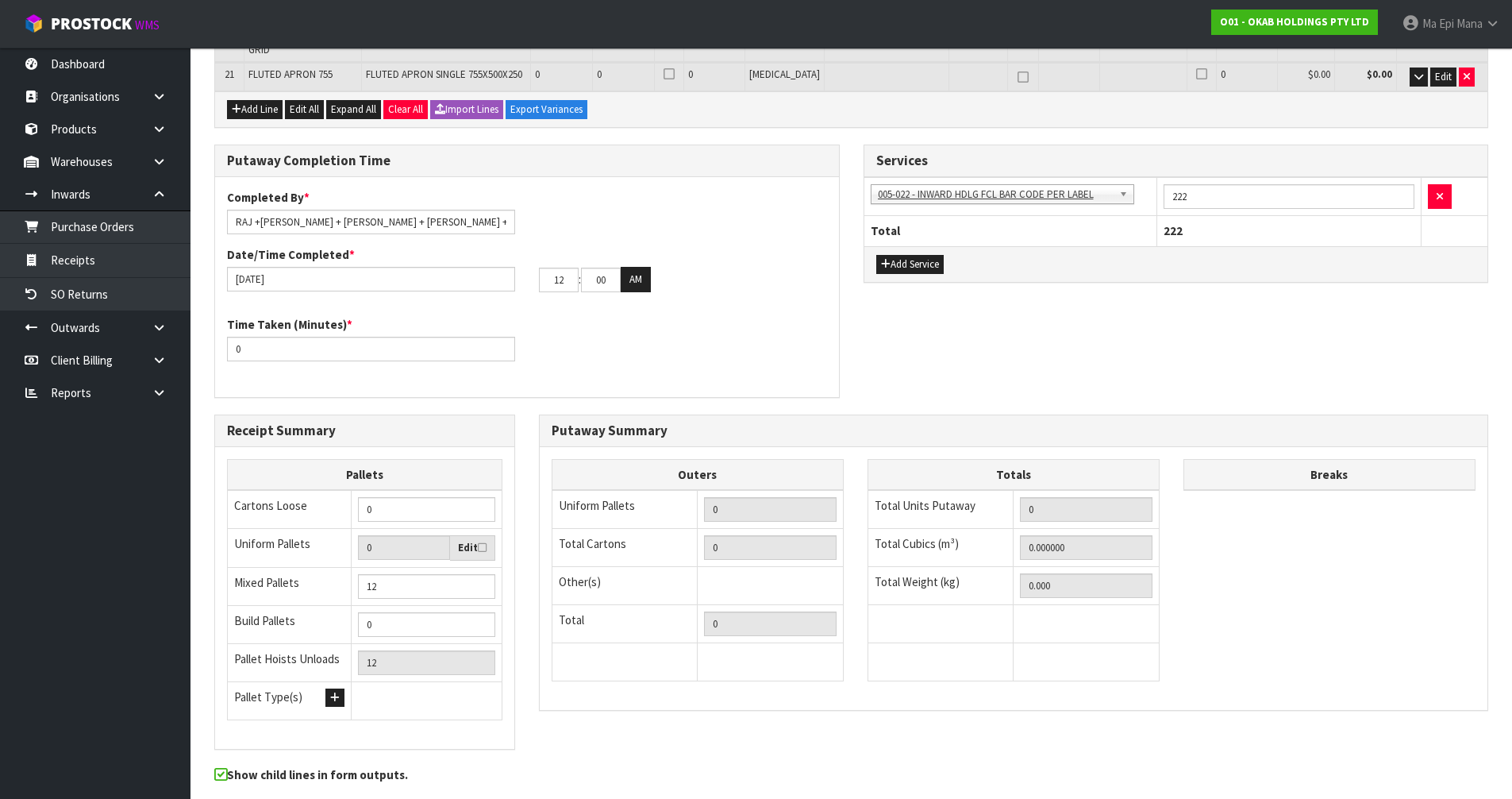
scroll to position [992, 0]
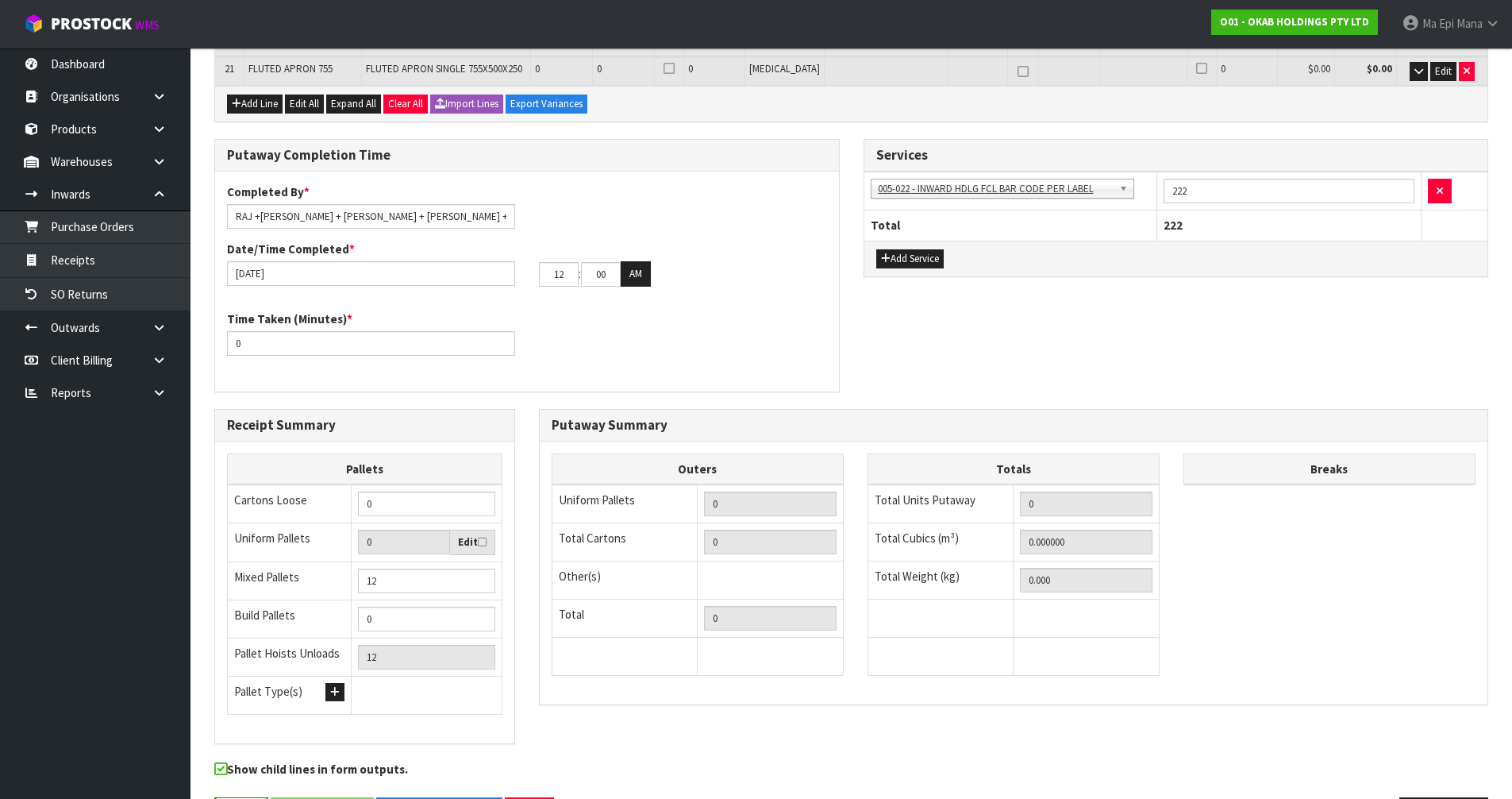
click at [247, 797] on button "Save" at bounding box center [241, 814] width 54 height 35
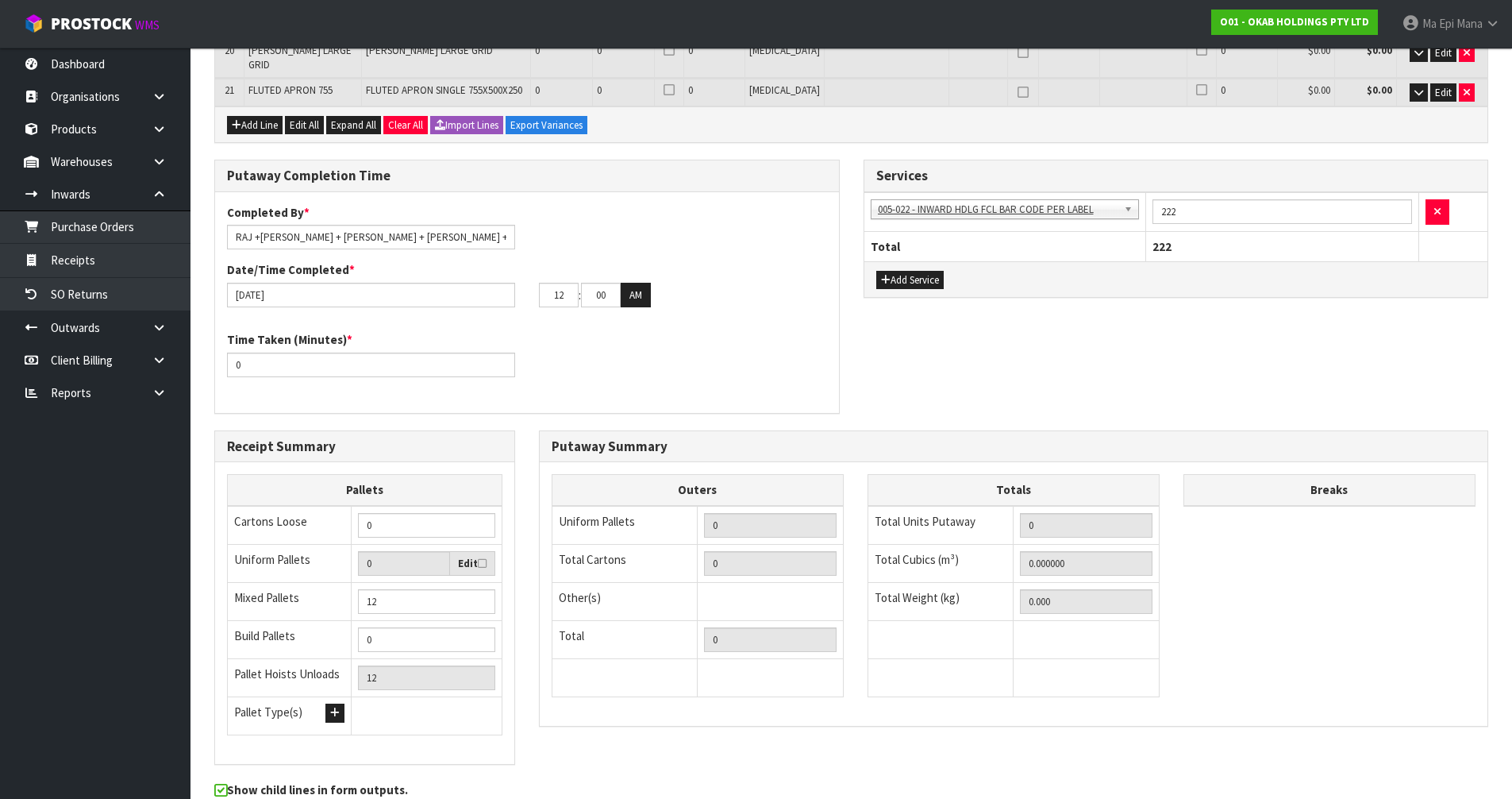
scroll to position [1050, 0]
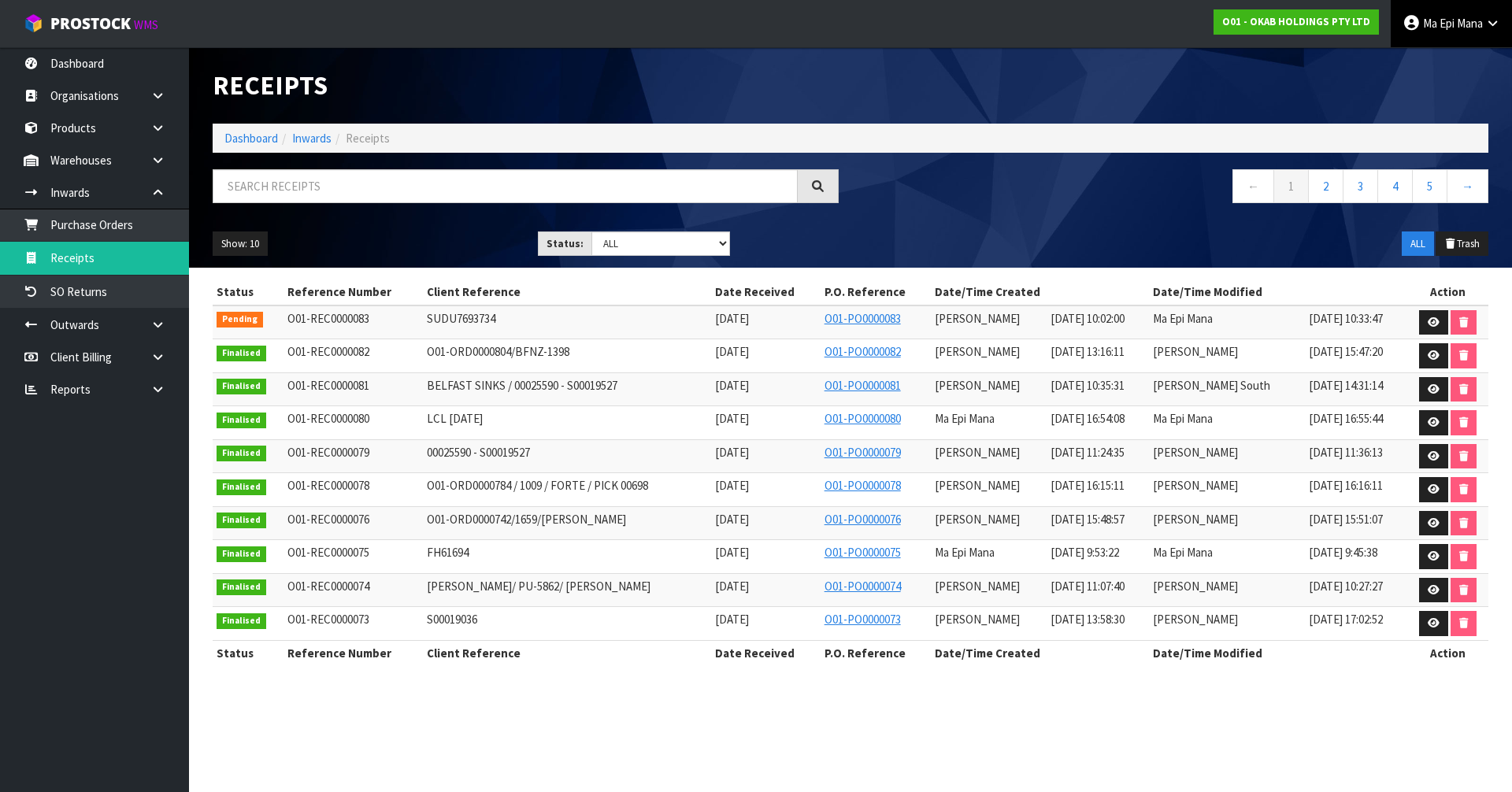
click at [1465, 16] on span "Mana" at bounding box center [1470, 22] width 26 height 15
click at [1450, 72] on link "Logout" at bounding box center [1449, 63] width 124 height 22
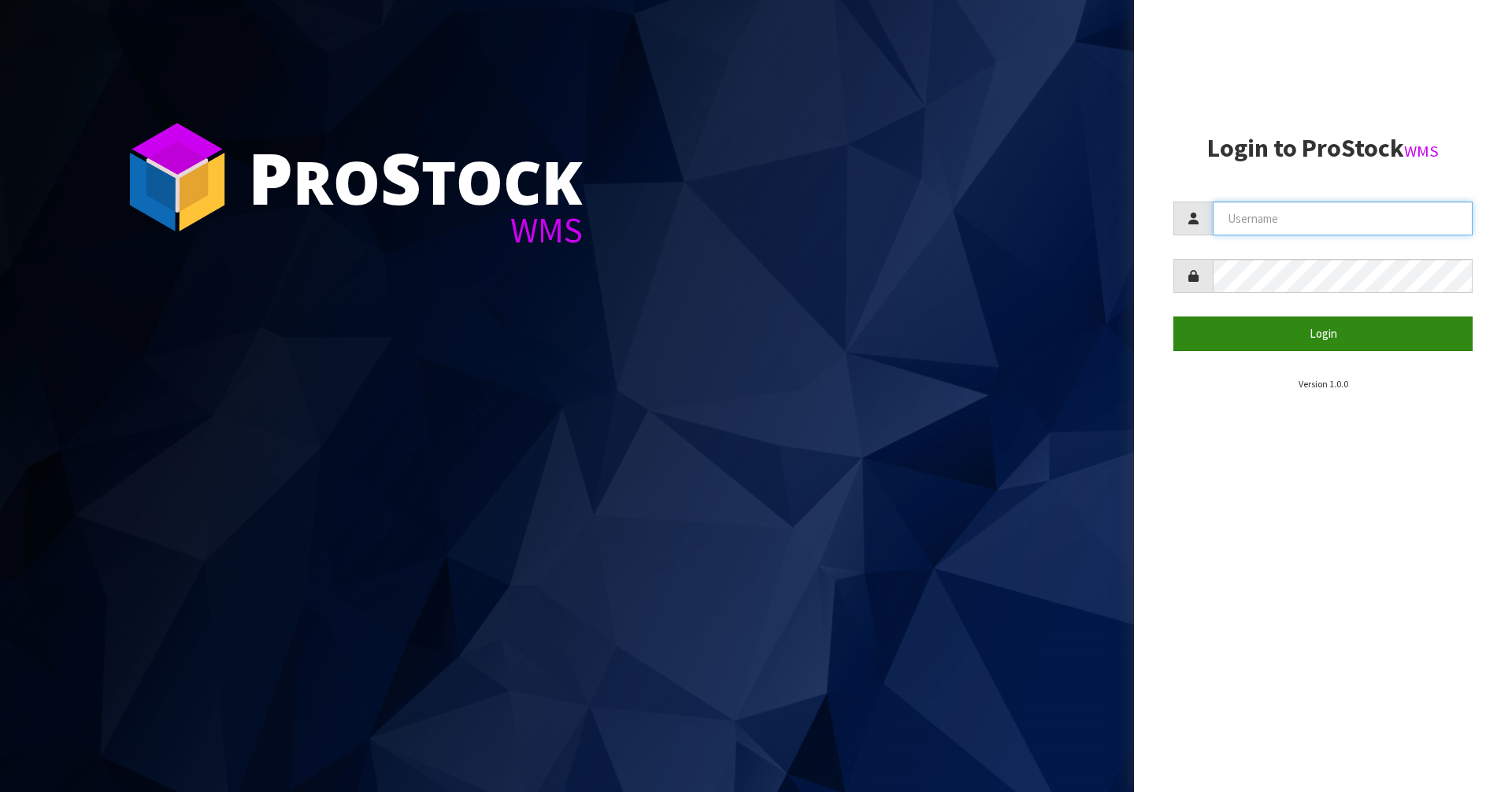
type input "Mana"
click at [1273, 329] on button "Login" at bounding box center [1323, 334] width 299 height 34
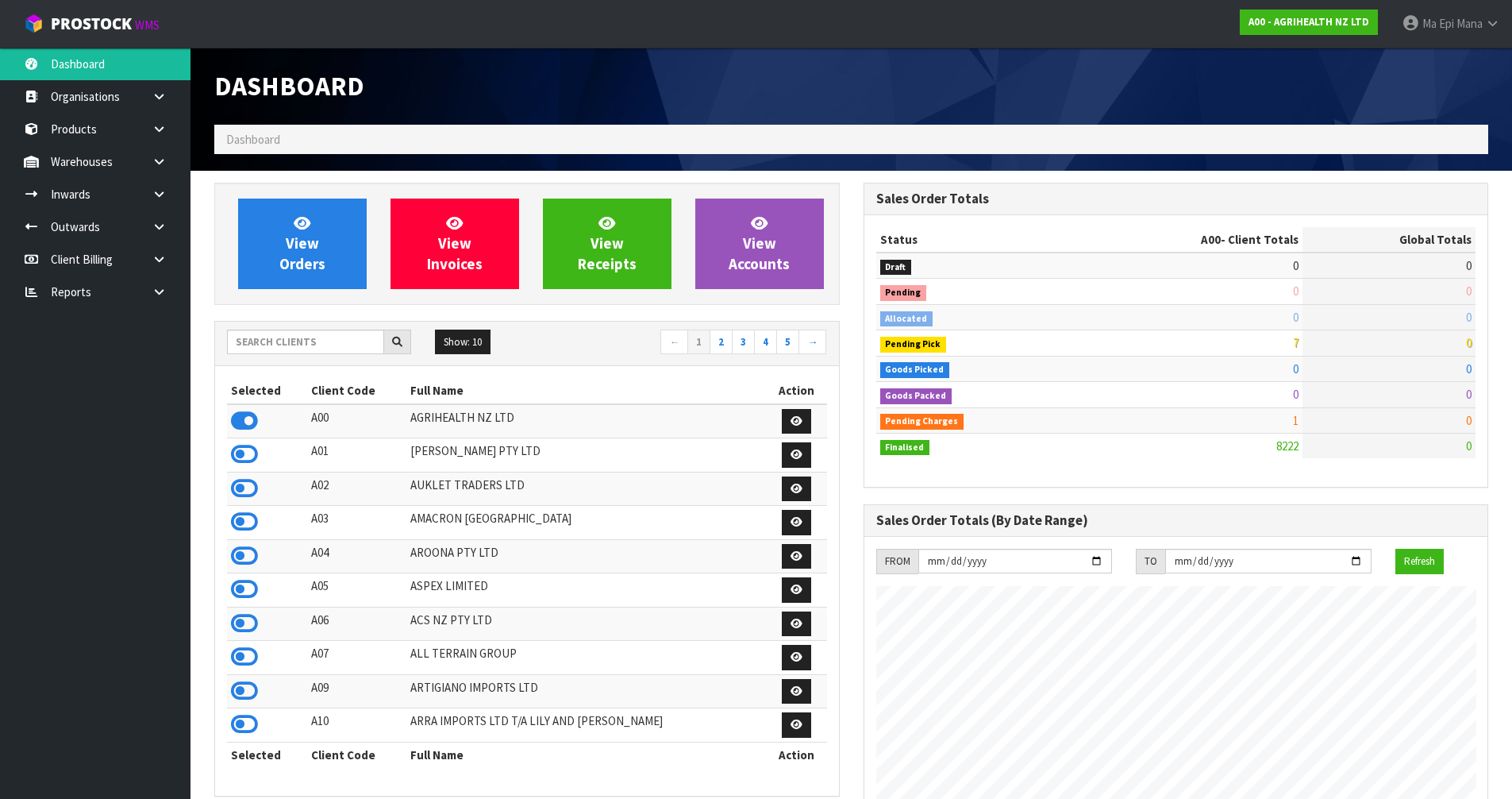
scroll to position [1203, 648]
click at [299, 327] on div "Show: 10 5 10 25 50 ← 1 2 3 4 5 →" at bounding box center [526, 343] width 623 height 44
click at [315, 334] on input "text" at bounding box center [305, 341] width 157 height 25
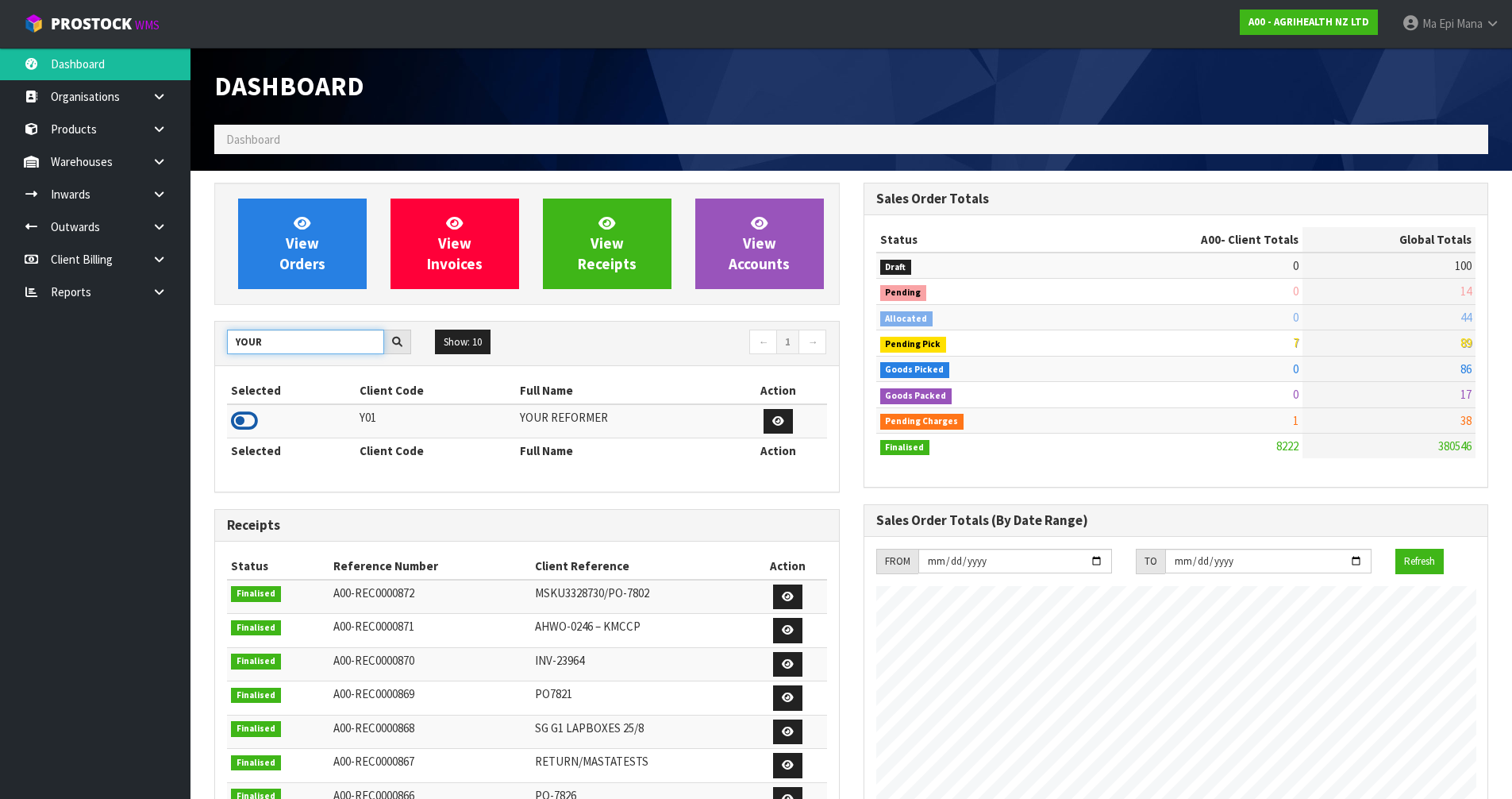
type input "YOUR"
click at [245, 424] on icon at bounding box center [244, 420] width 27 height 24
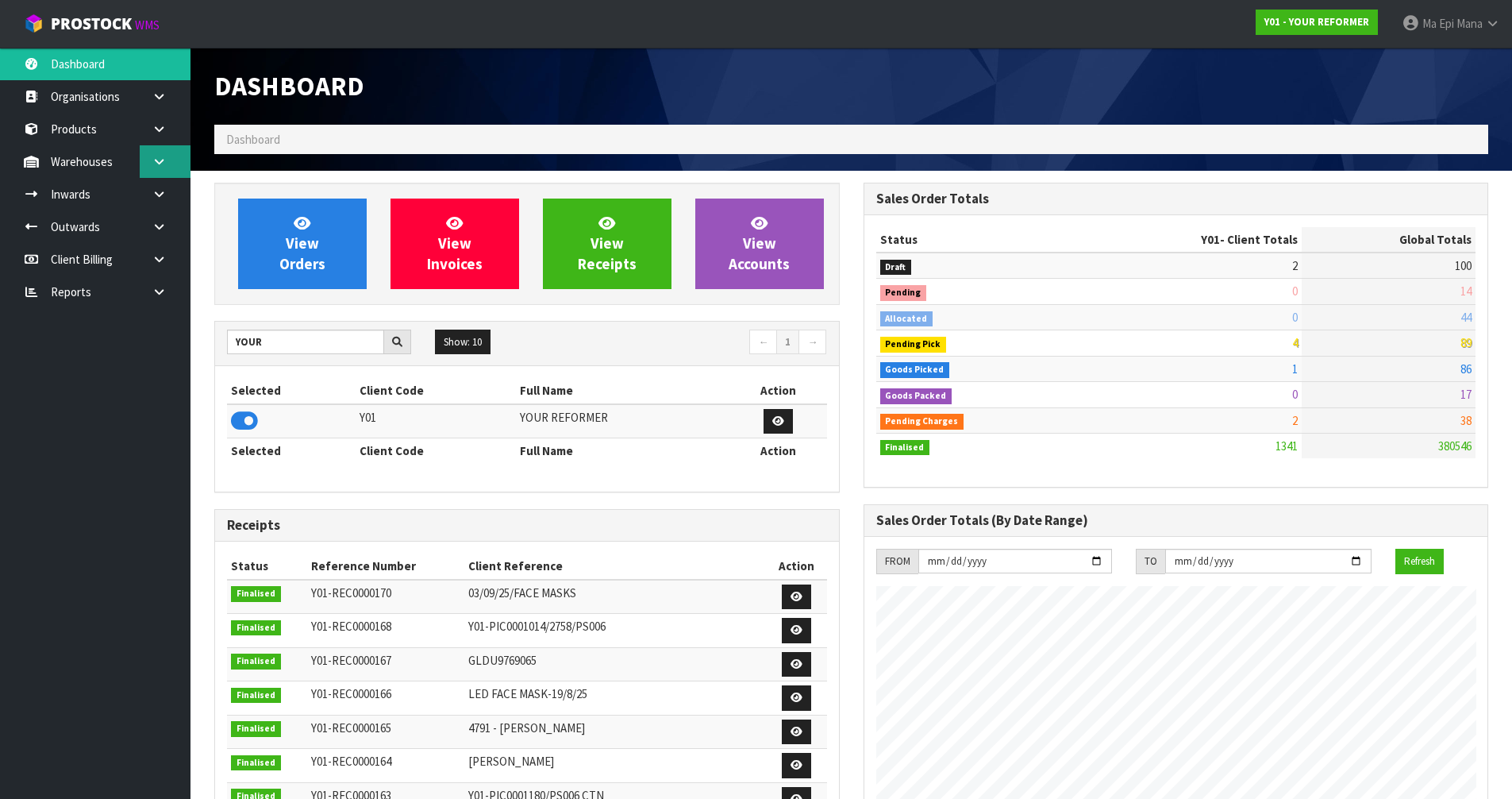
click at [162, 155] on link at bounding box center [165, 162] width 51 height 33
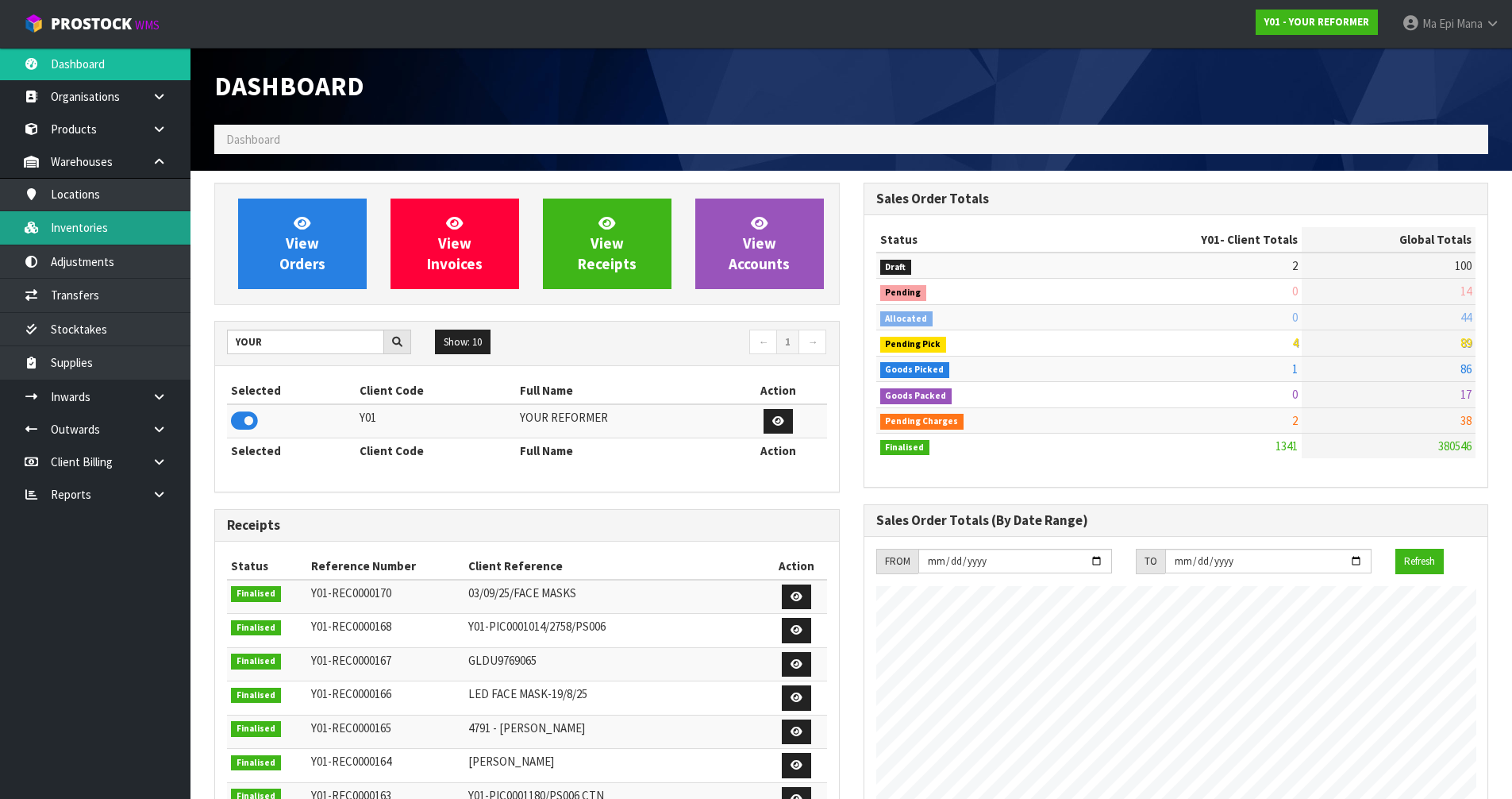
click at [135, 232] on link "Inventories" at bounding box center [95, 228] width 191 height 33
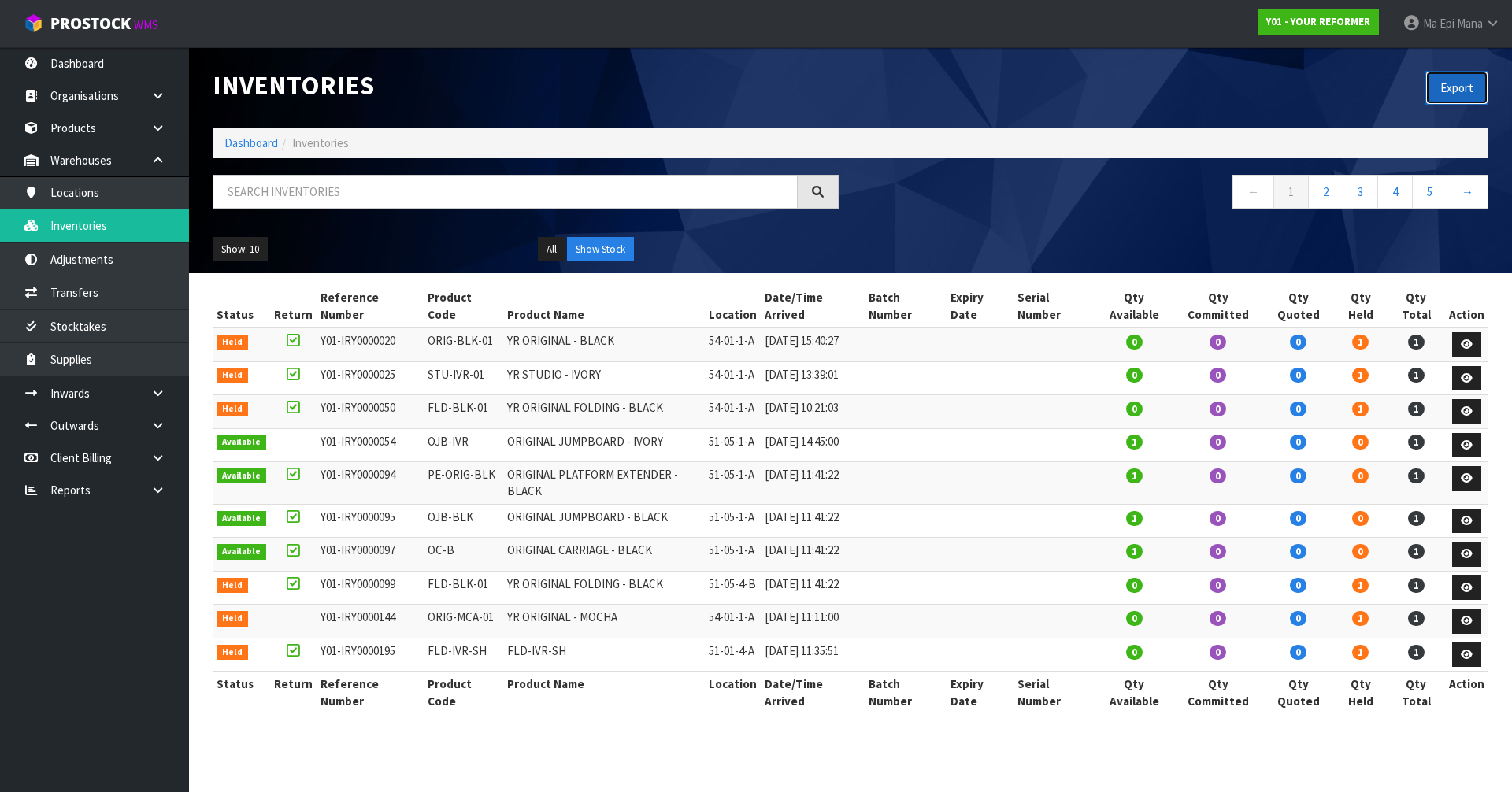
click at [1451, 104] on button "Export" at bounding box center [1457, 88] width 63 height 34
